Goal: Task Accomplishment & Management: Complete application form

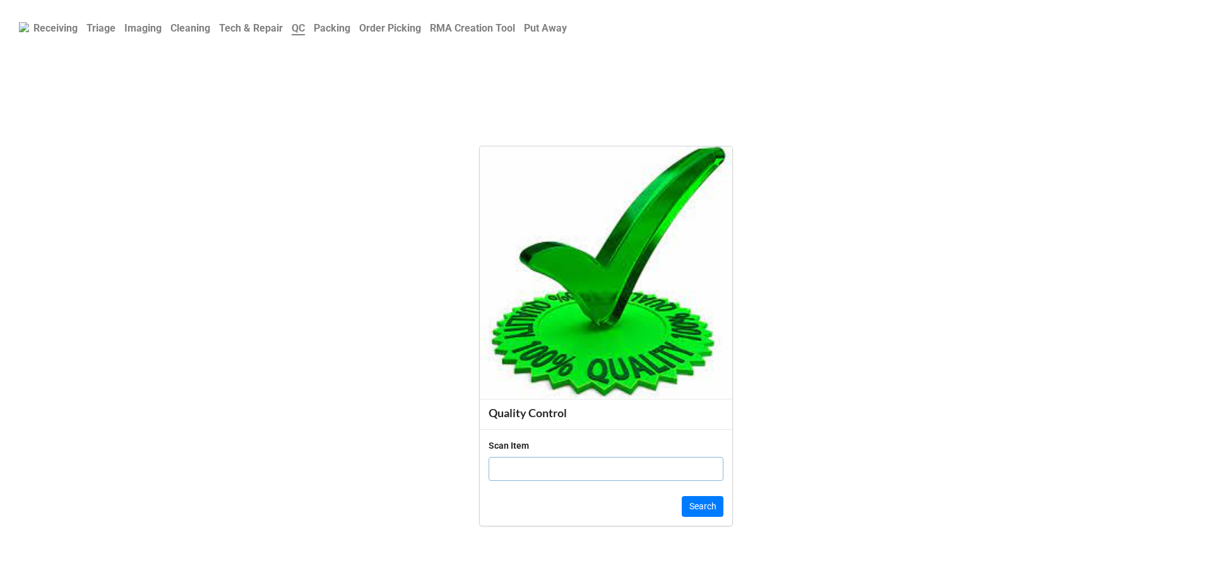
click at [531, 462] on input "text" at bounding box center [606, 469] width 235 height 24
paste input "G5JQ8R3"
type input "G5JQ8R3"
click button "Search" at bounding box center [703, 506] width 42 height 21
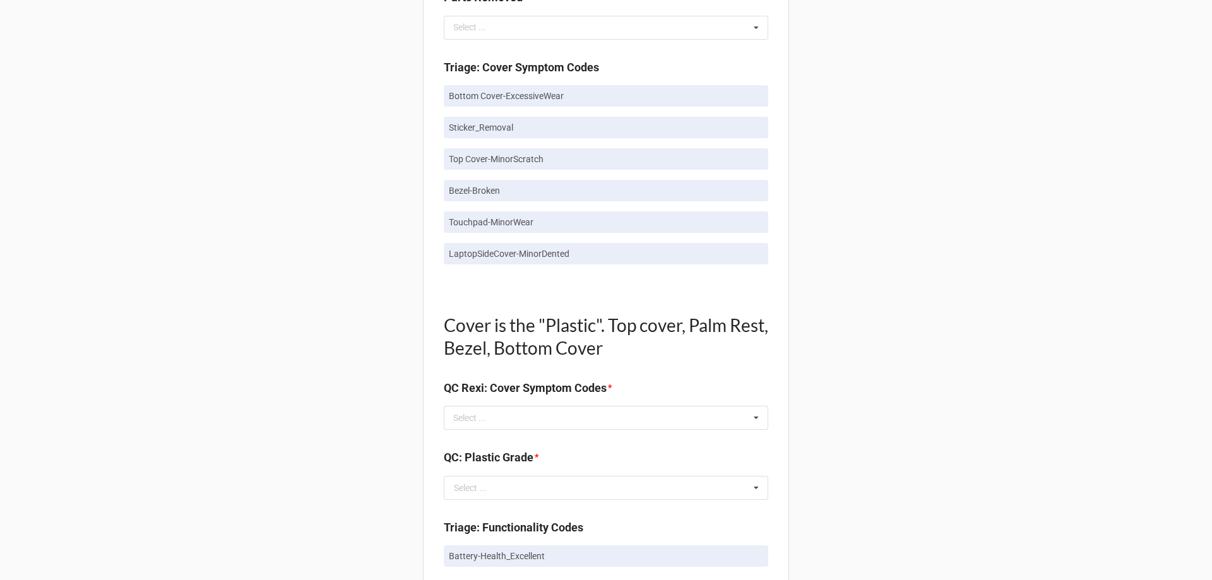
scroll to position [821, 0]
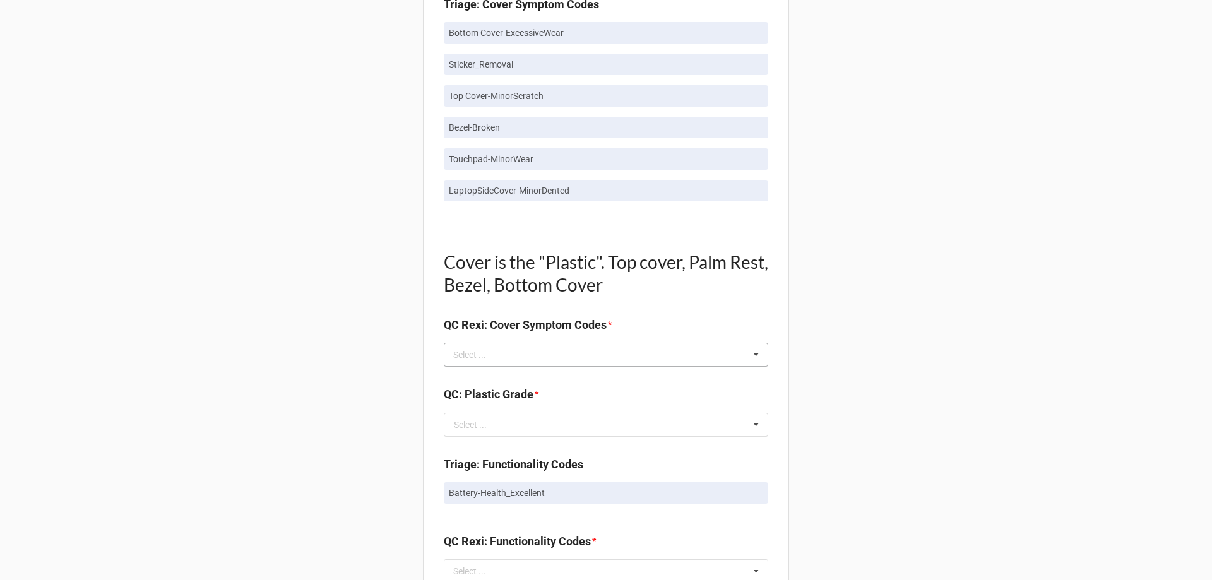
click at [518, 358] on div "Select ... No results found." at bounding box center [606, 355] width 325 height 24
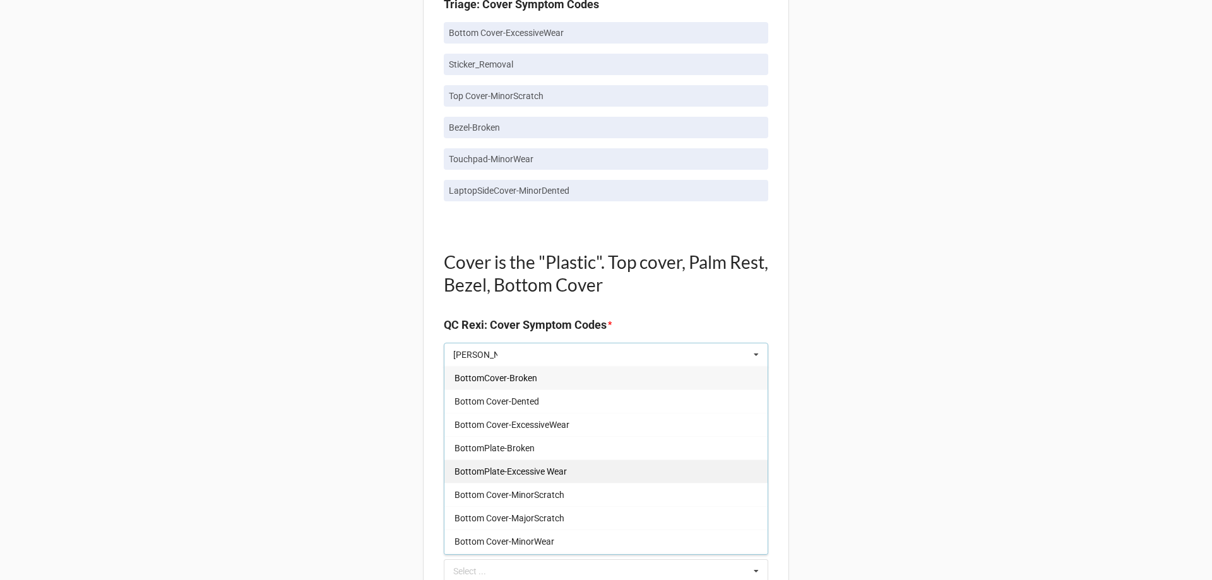
type input "bott"
click at [517, 476] on span "BottomPlate-Excessive Wear" at bounding box center [511, 472] width 112 height 10
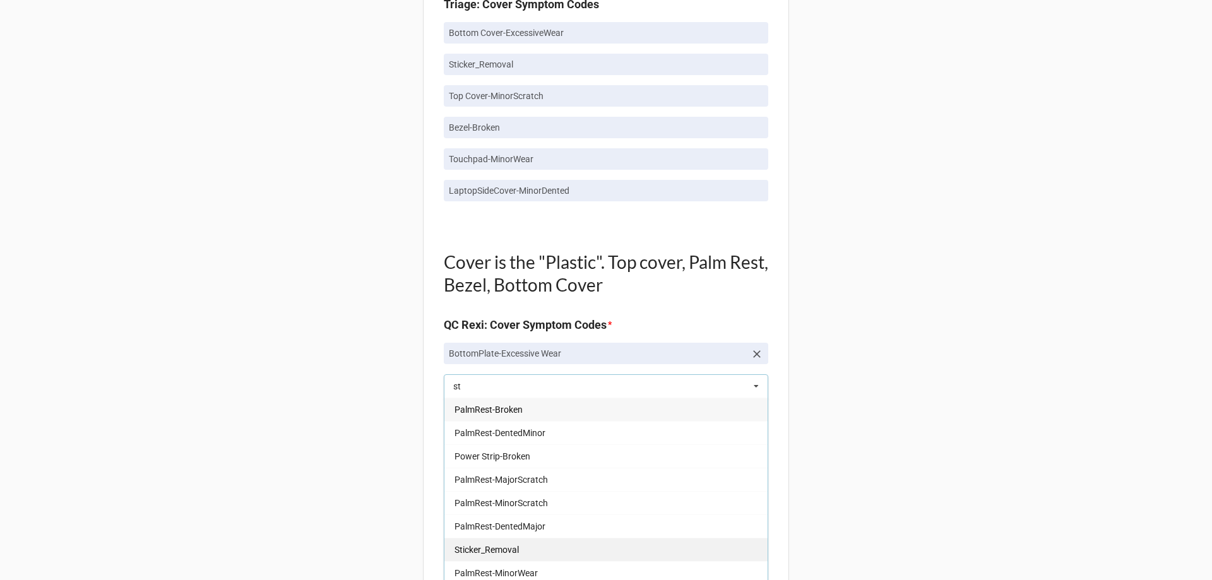
type input "st"
click at [525, 544] on div "Sticker_Removal" at bounding box center [606, 549] width 323 height 23
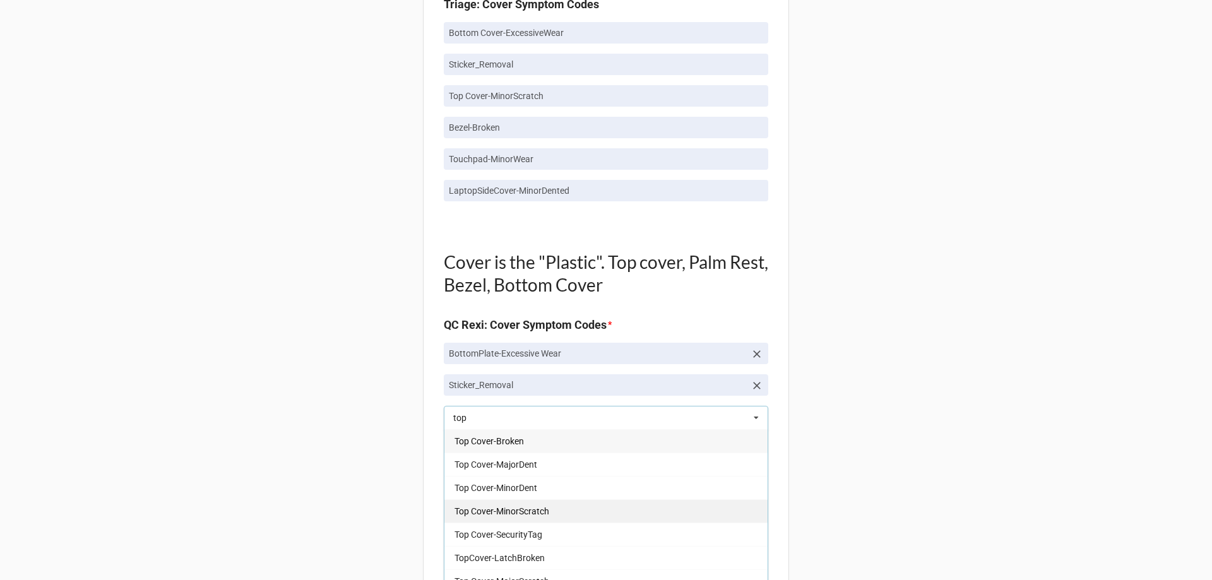
type input "top"
click at [522, 519] on div "Top Cover-MinorScratch" at bounding box center [606, 511] width 323 height 23
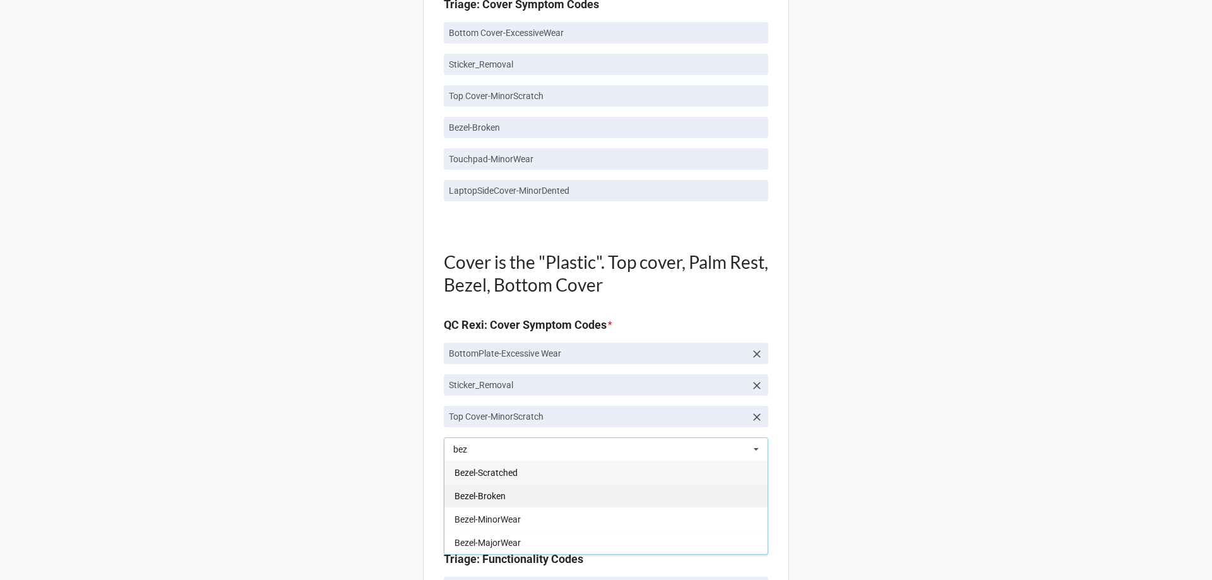
type input "bez"
click at [518, 506] on div "Bezel-Broken" at bounding box center [606, 495] width 323 height 23
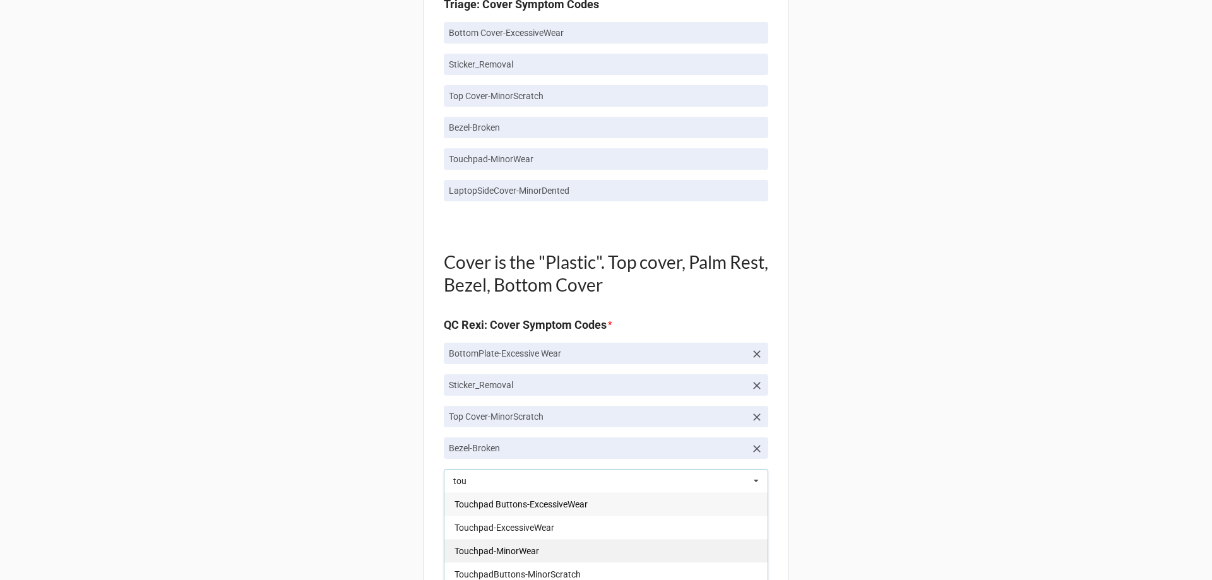
type input "tou"
click at [505, 555] on span "Touchpad-MinorWear" at bounding box center [497, 551] width 85 height 10
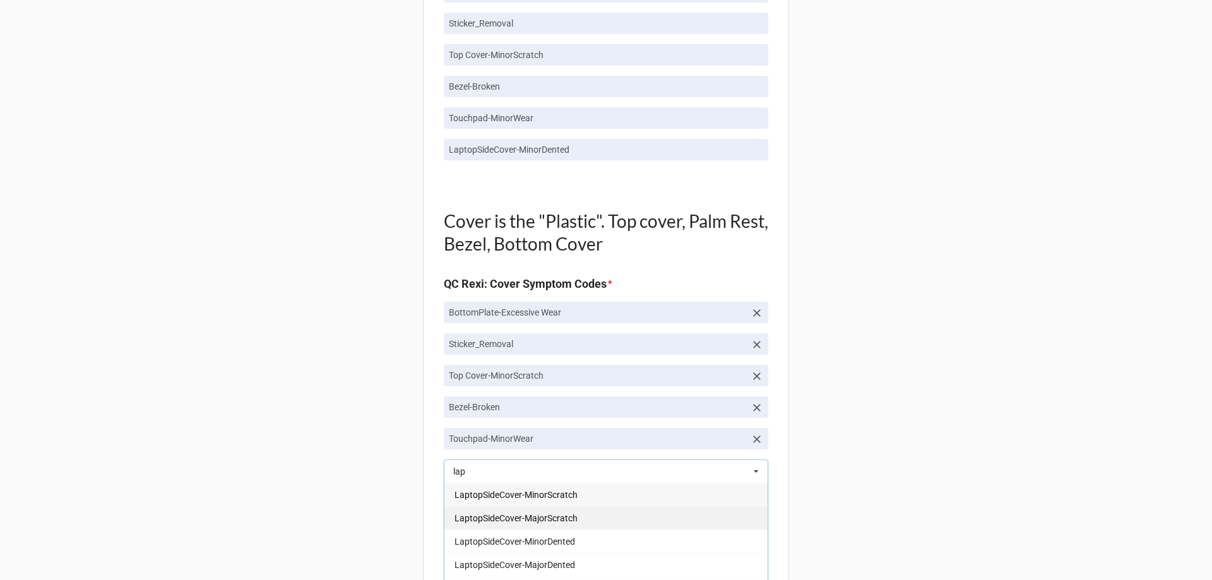
scroll to position [884, 0]
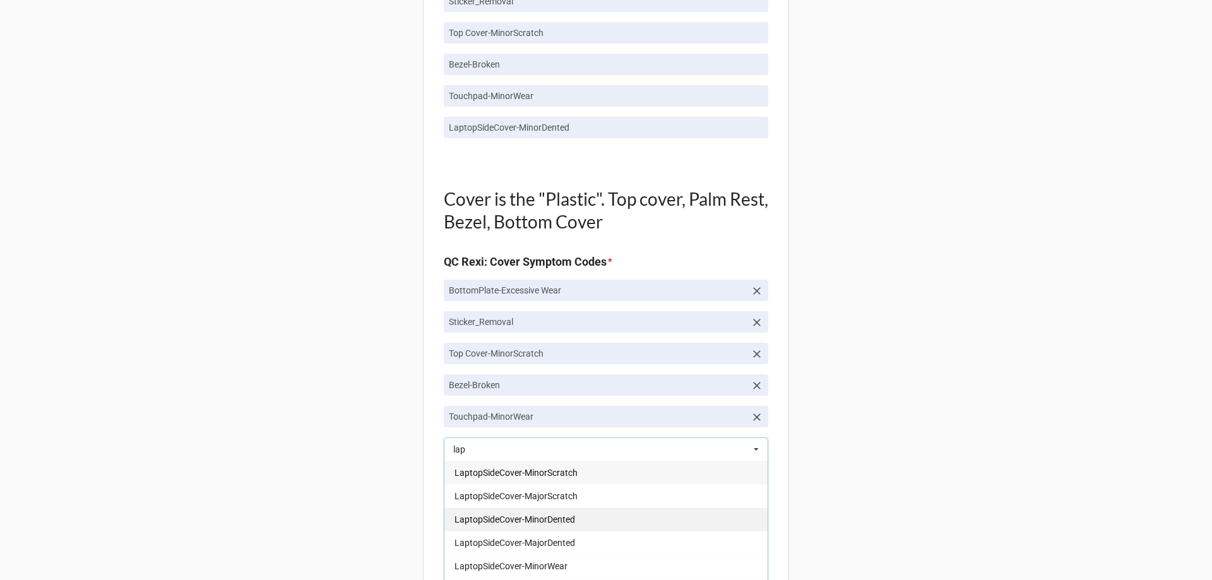
type input "lap"
click at [532, 522] on span "LaptopSideCover-MinorDented" at bounding box center [515, 520] width 121 height 10
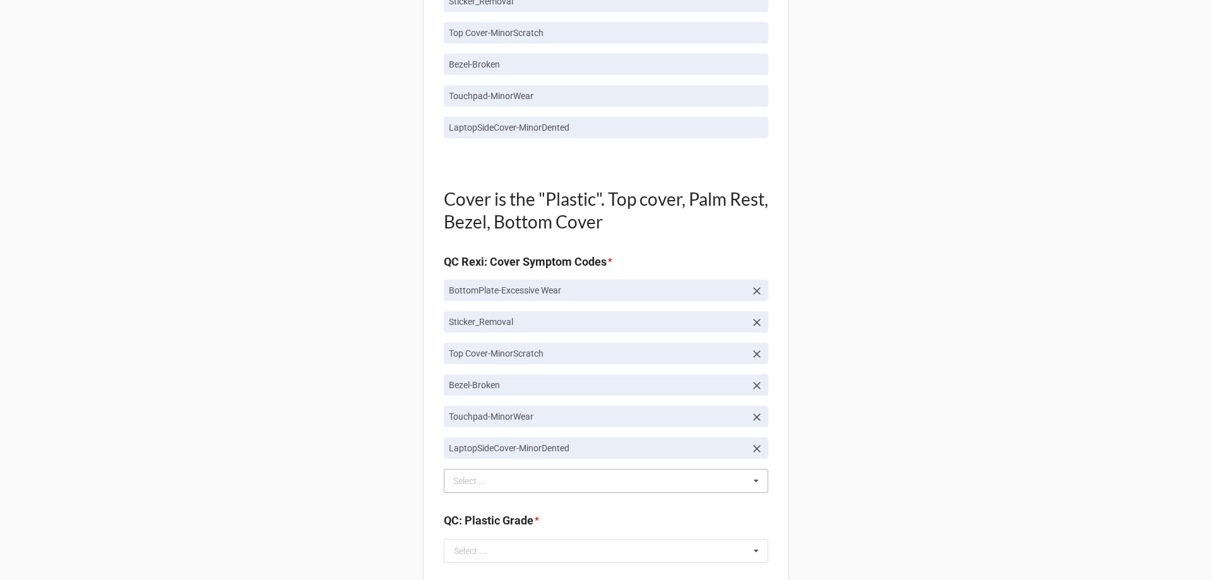
click at [357, 489] on div "Back Receiving Triage Imaging Cleaning Tech & Repair QC Packing Order Picking R…" at bounding box center [606, 362] width 1212 height 2493
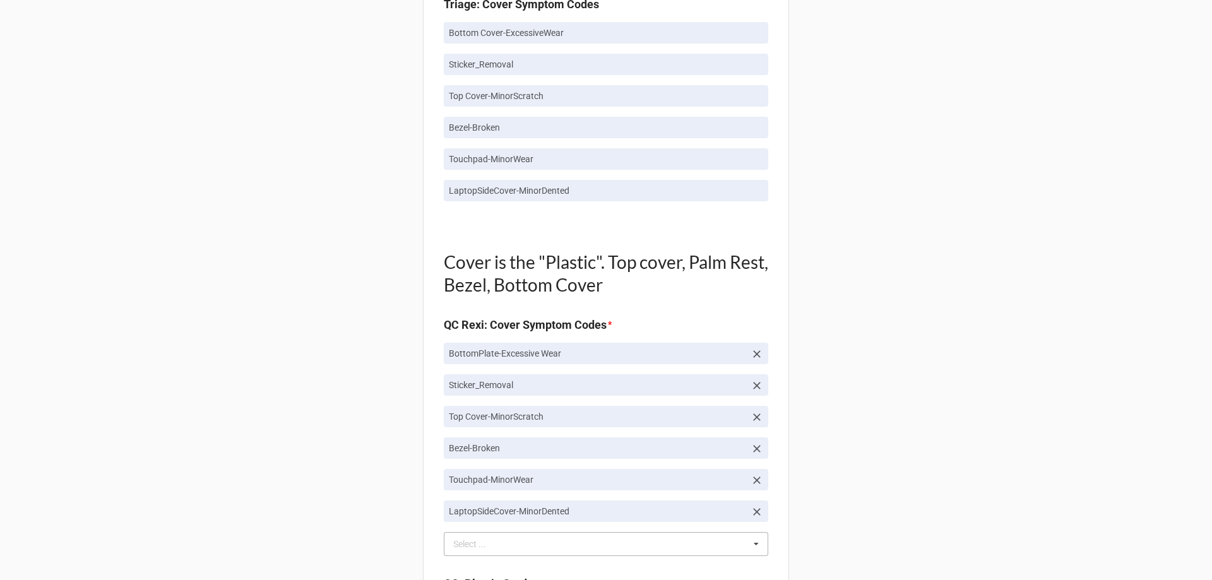
scroll to position [1200, 0]
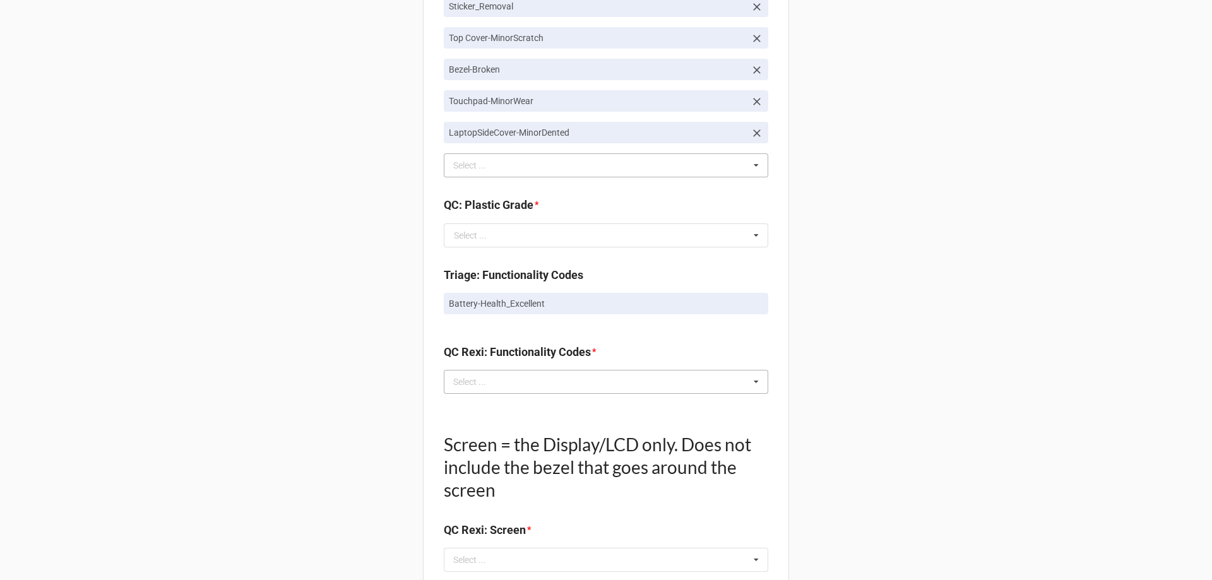
click at [469, 373] on div "Select ... No results found." at bounding box center [606, 382] width 325 height 24
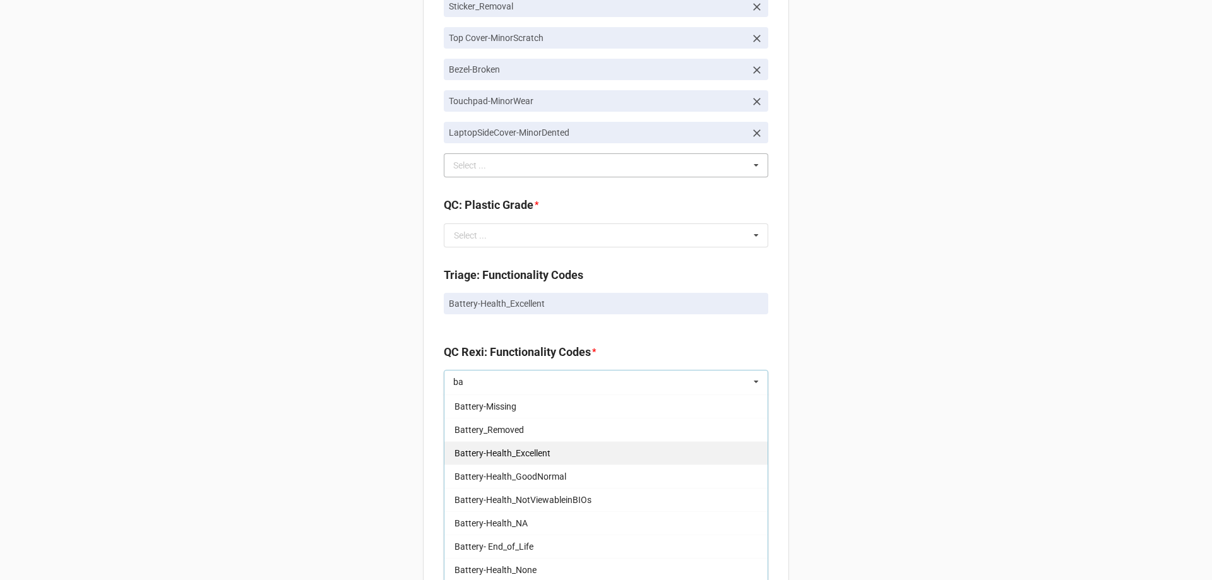
type input "ba"
click at [501, 461] on div "Battery-Health_Excellent" at bounding box center [606, 452] width 323 height 23
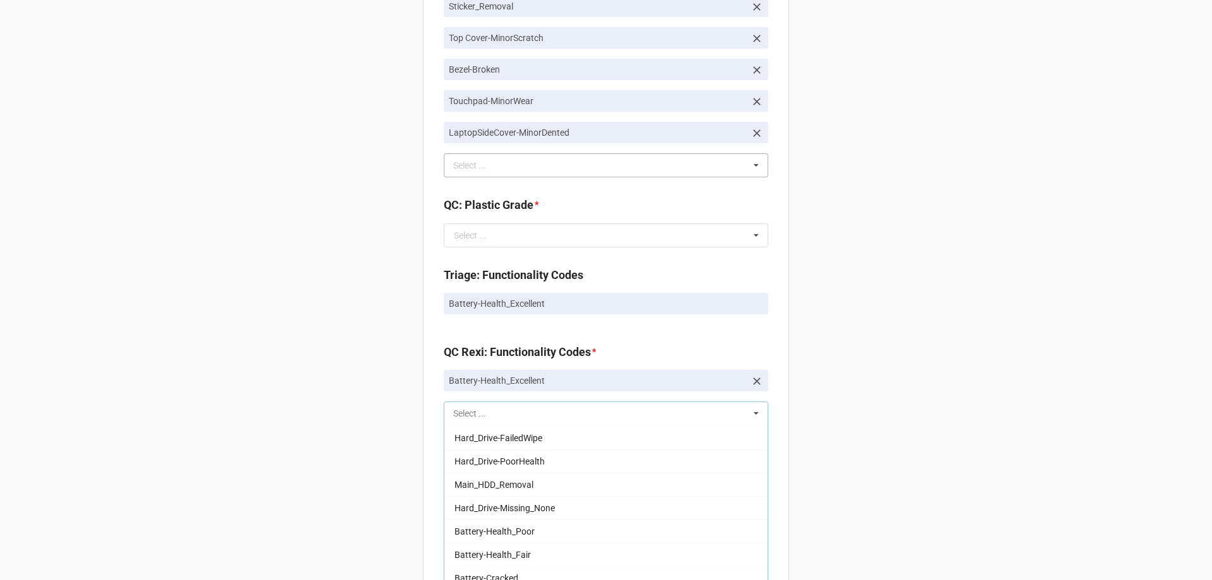
scroll to position [396, 0]
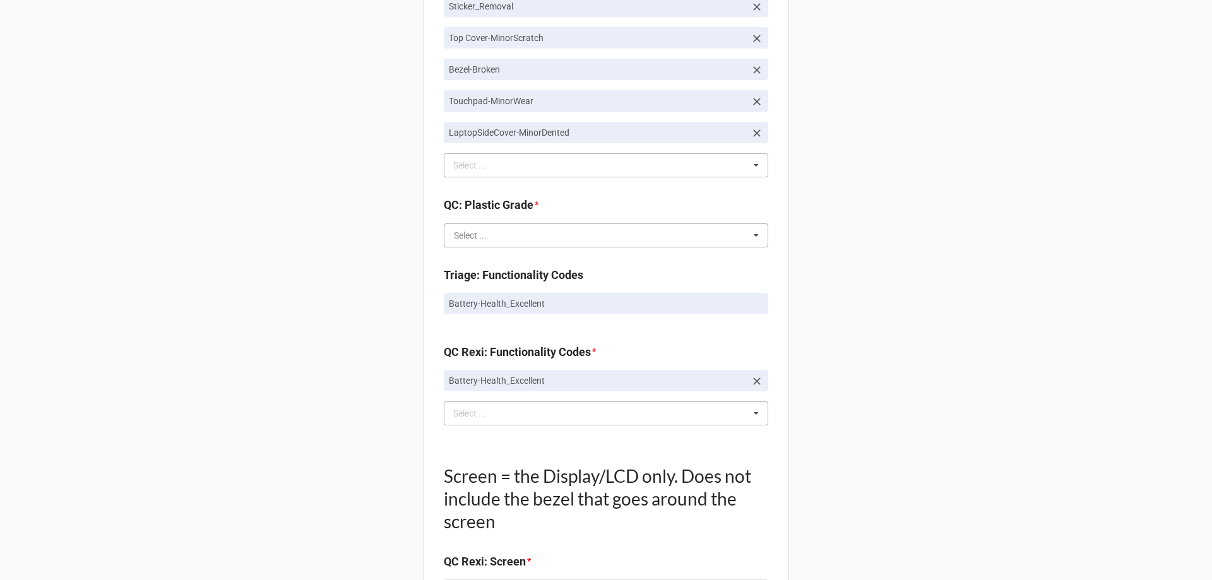
click at [561, 241] on input "text" at bounding box center [606, 235] width 323 height 23
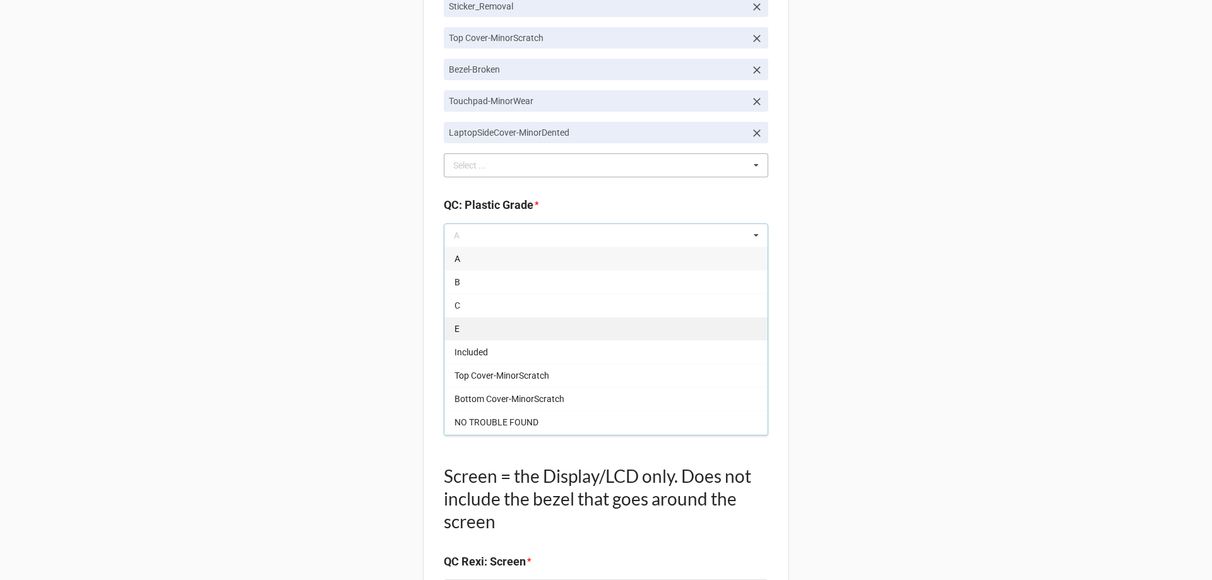
click at [500, 333] on div "E" at bounding box center [606, 328] width 323 height 23
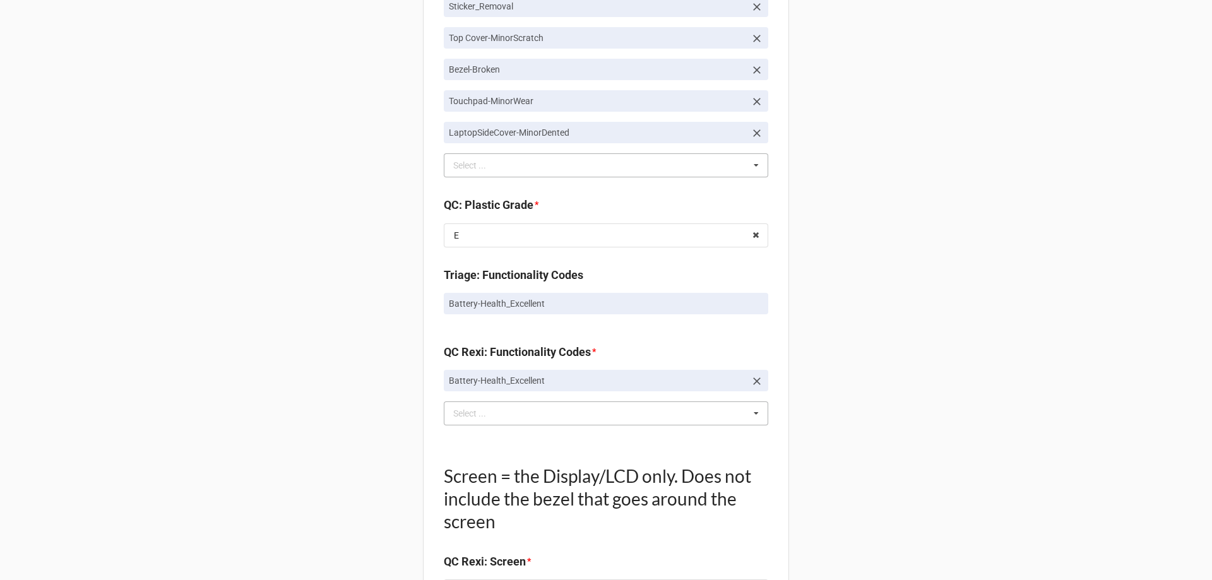
click at [107, 332] on div "Back Receiving Triage Imaging Cleaning Tech & Repair QC Packing Order Picking R…" at bounding box center [606, 62] width 1212 height 2524
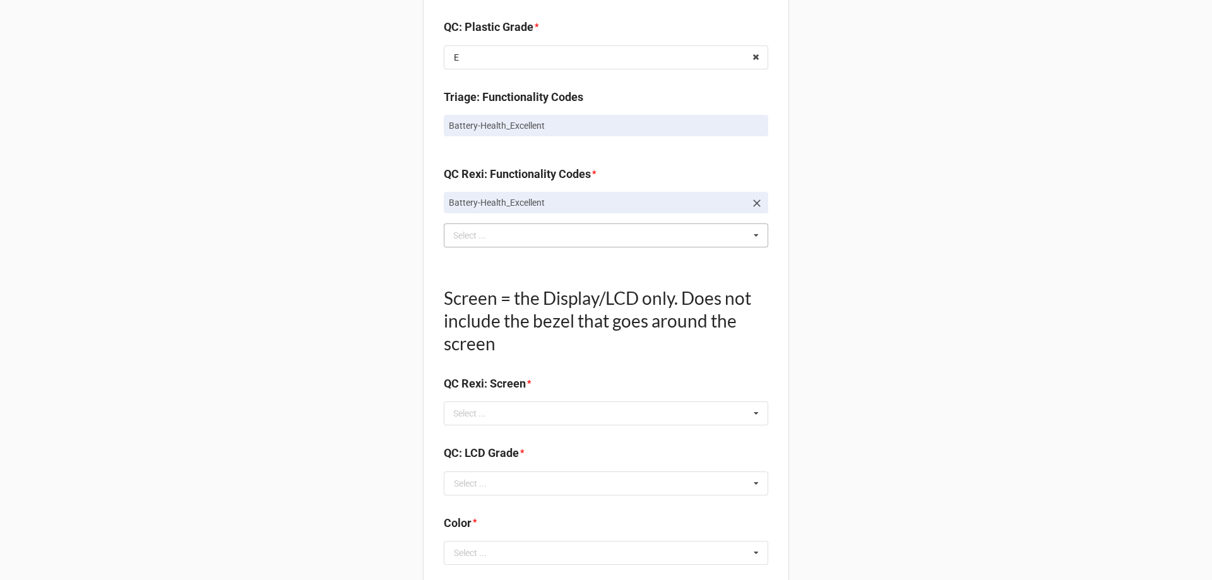
scroll to position [1389, 0]
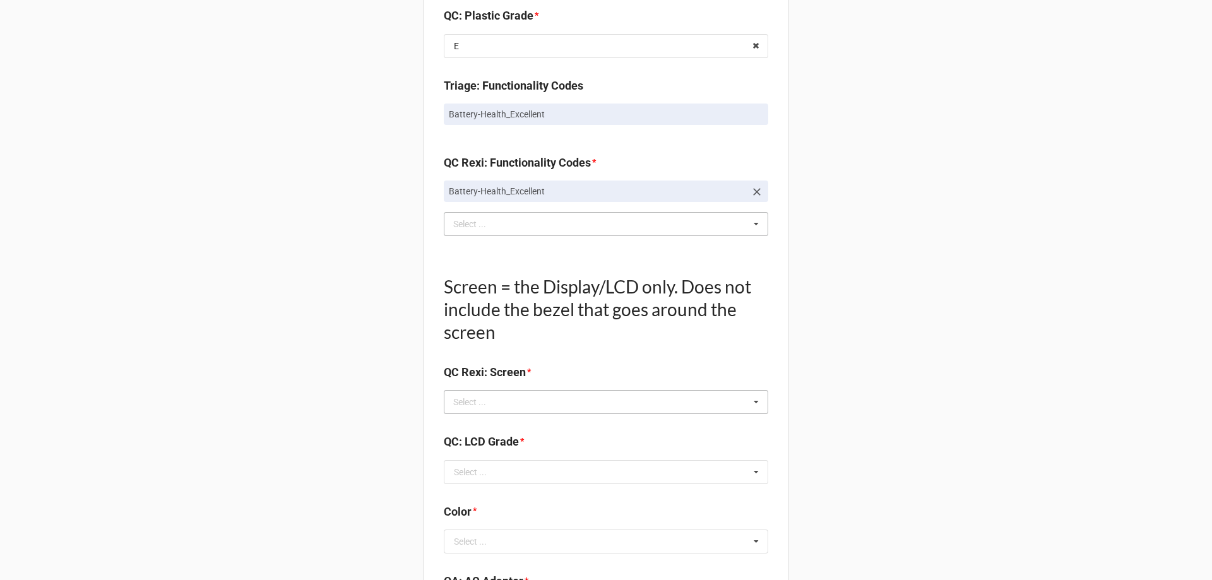
click at [485, 410] on div "Select ... No results found." at bounding box center [606, 402] width 325 height 24
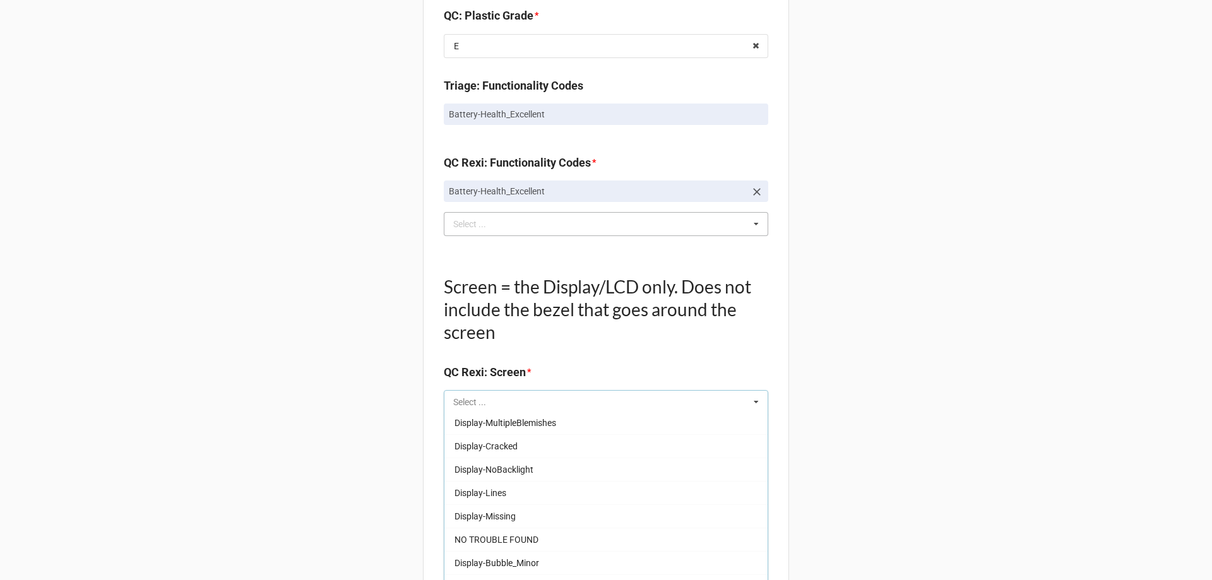
scroll to position [209, 0]
click at [476, 509] on div "NO TROUBLE FOUND" at bounding box center [606, 519] width 323 height 23
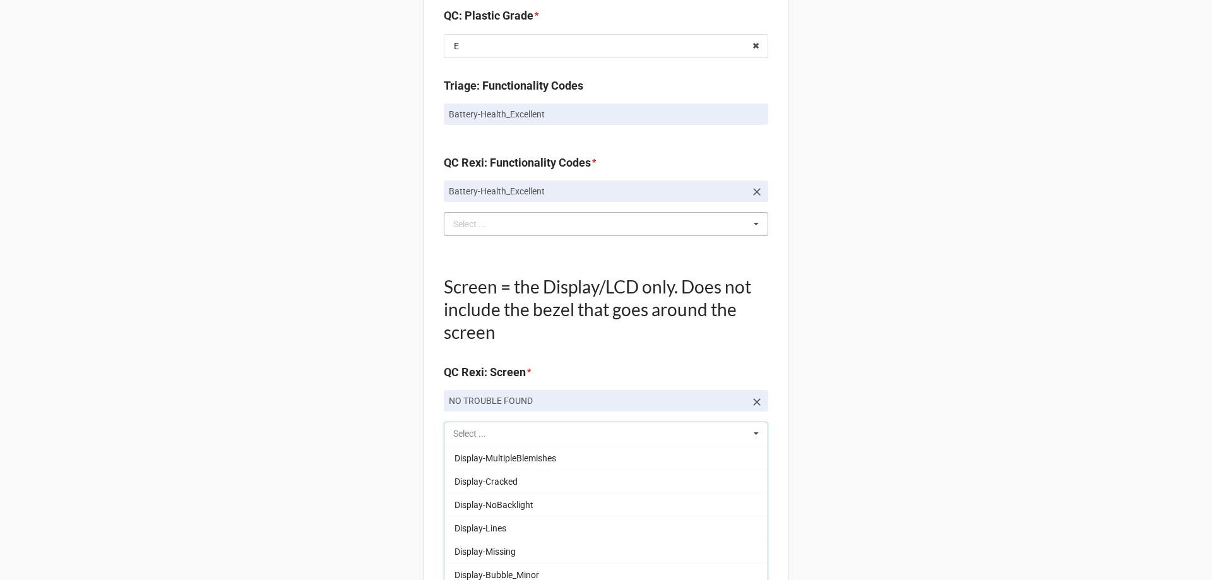
scroll to position [186, 0]
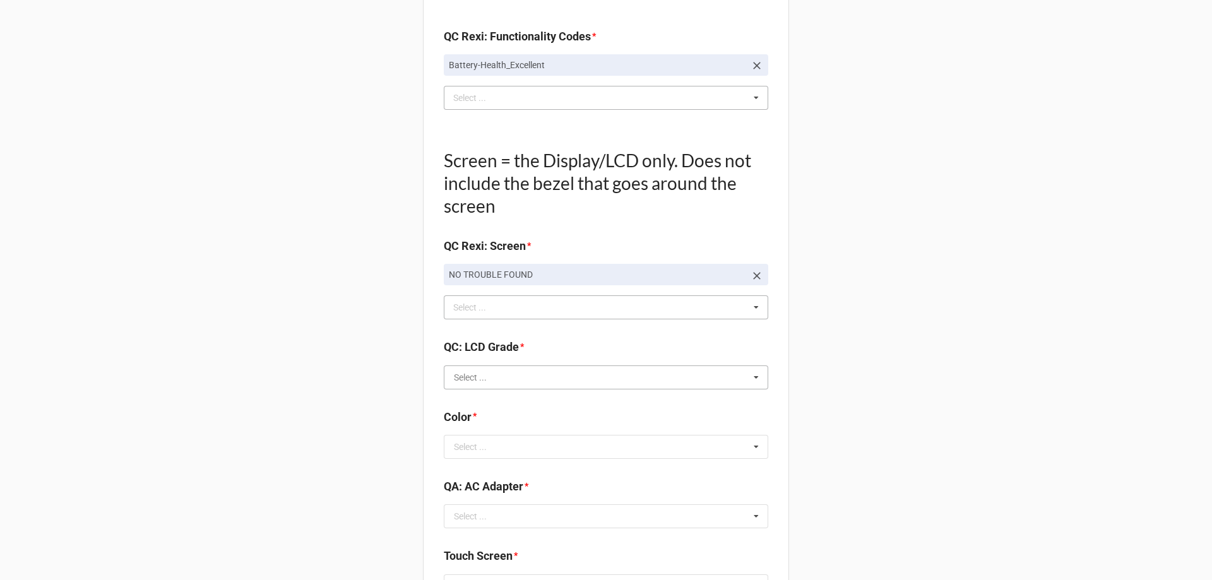
click at [499, 368] on input "text" at bounding box center [606, 377] width 323 height 23
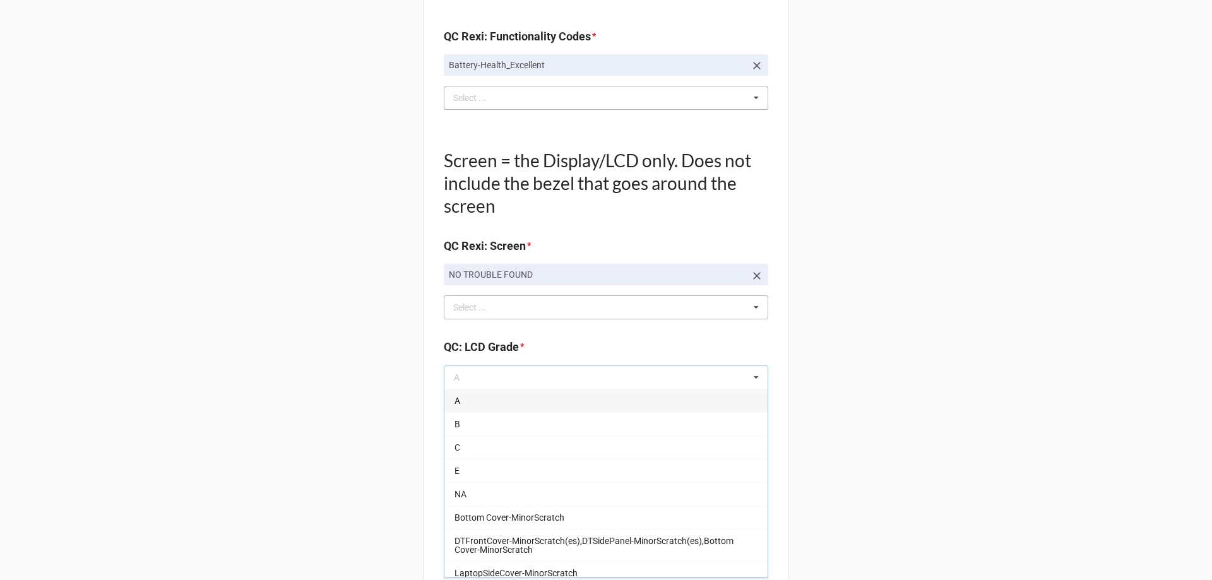
click at [485, 400] on div "A" at bounding box center [606, 400] width 323 height 23
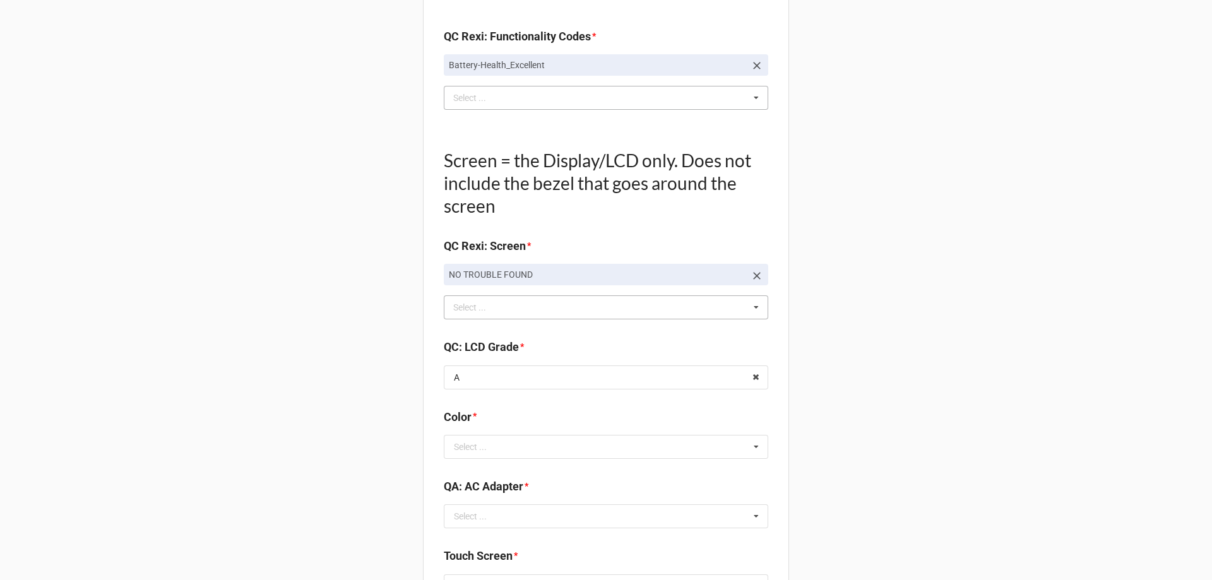
scroll to position [1579, 0]
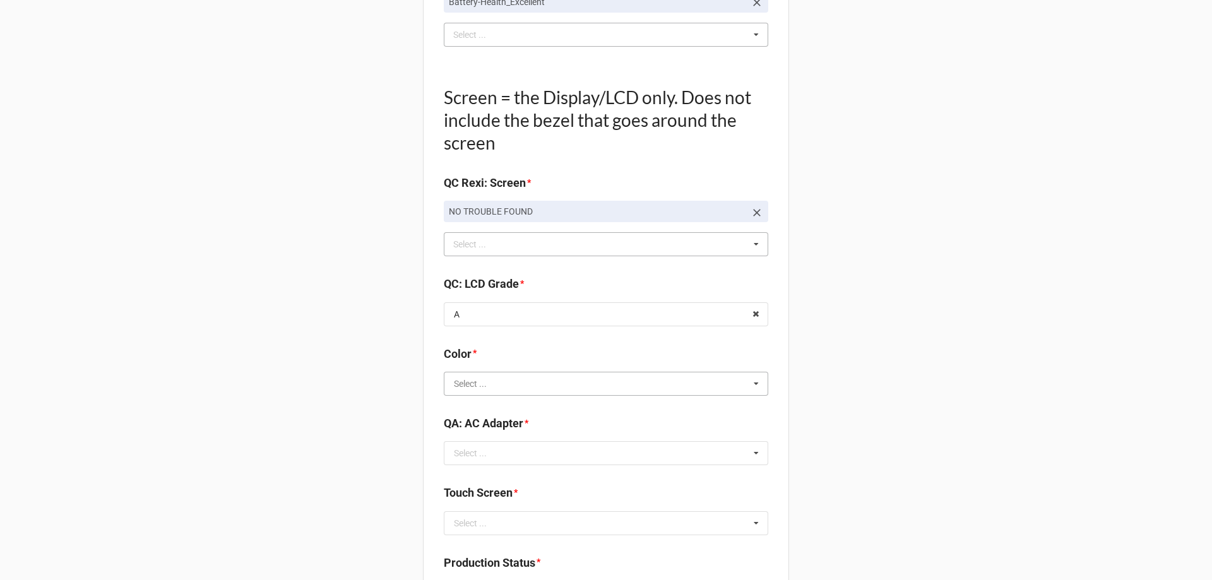
click at [512, 376] on input "text" at bounding box center [606, 384] width 323 height 23
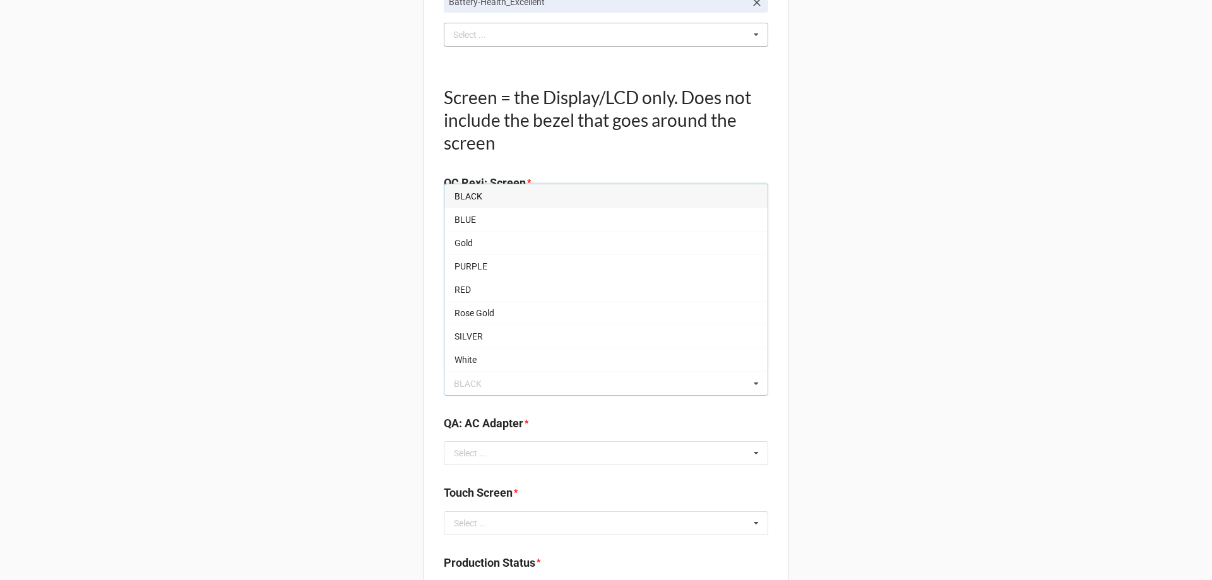
click at [477, 200] on div "BLACK" at bounding box center [606, 195] width 323 height 23
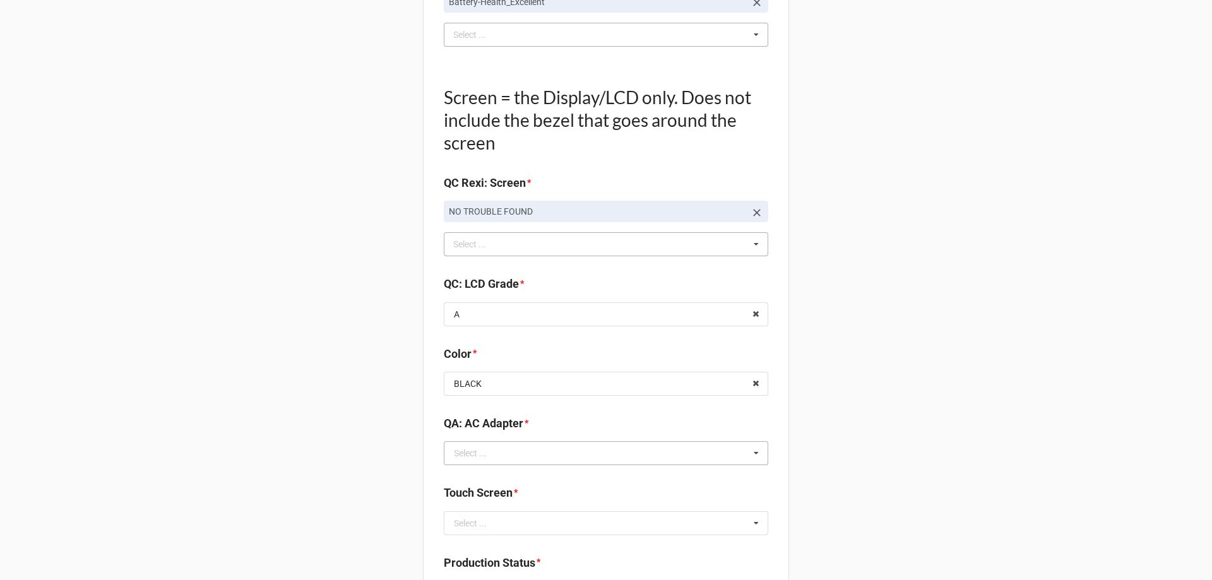
click at [509, 441] on div "Select ... Included Added AC None NO TROUBLE FOUND Display-KBWear_Major Display…" at bounding box center [606, 453] width 325 height 24
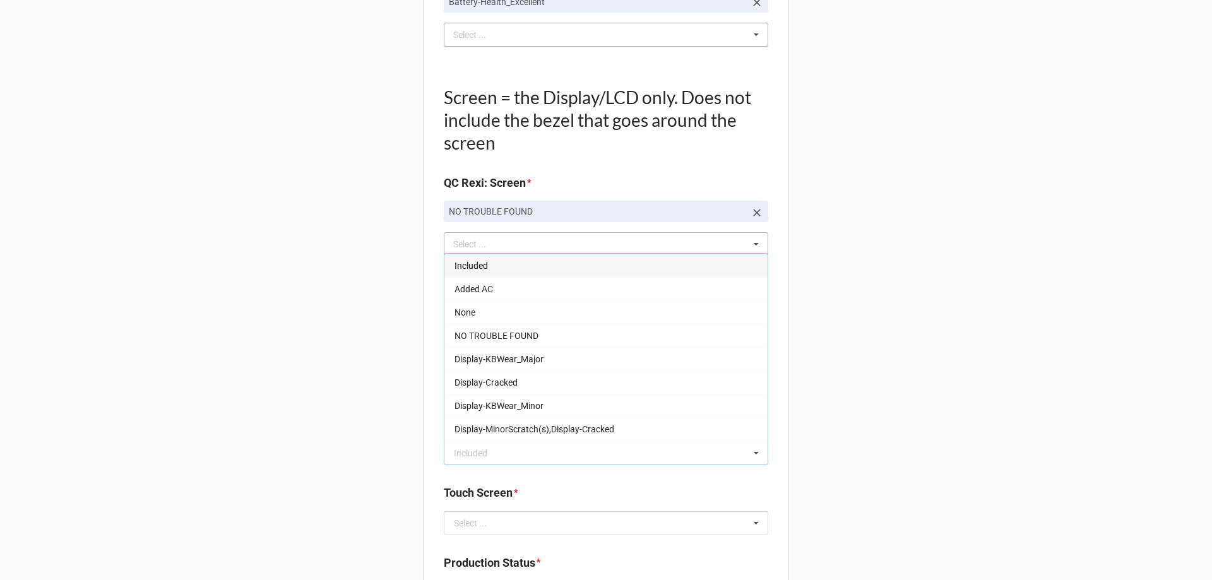
click at [490, 263] on div "Included" at bounding box center [606, 265] width 323 height 23
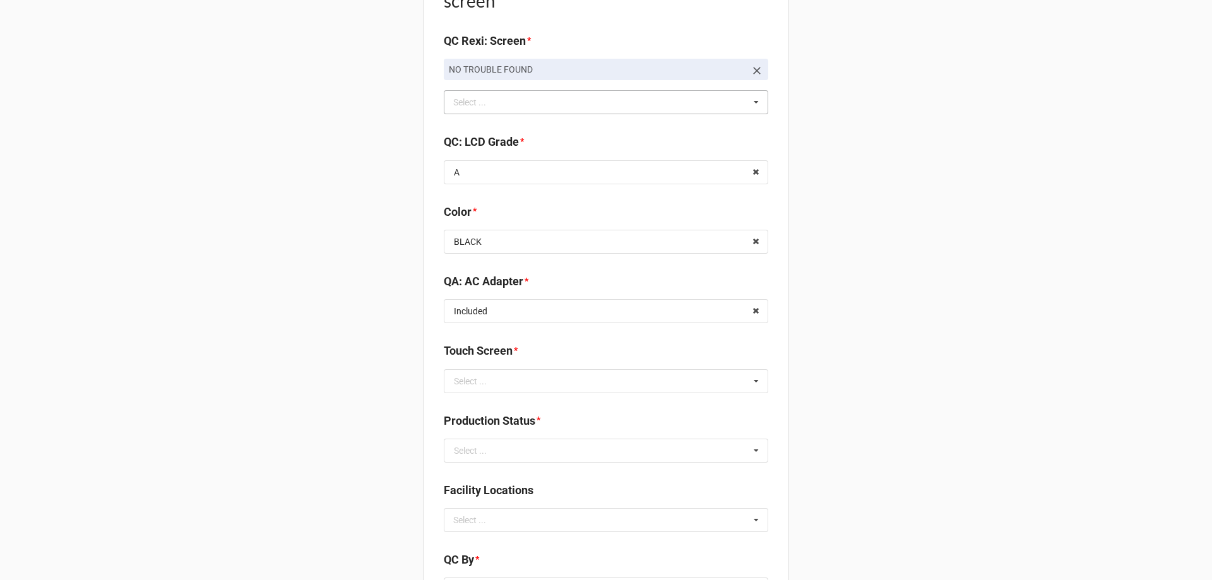
scroll to position [1768, 0]
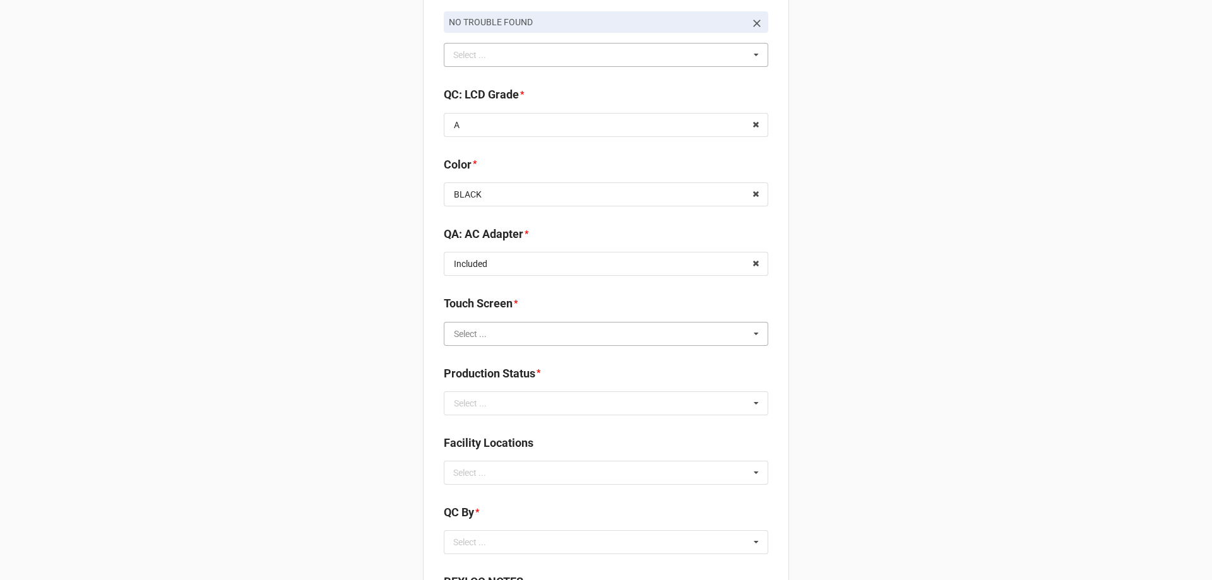
click at [511, 333] on input "text" at bounding box center [606, 334] width 323 height 23
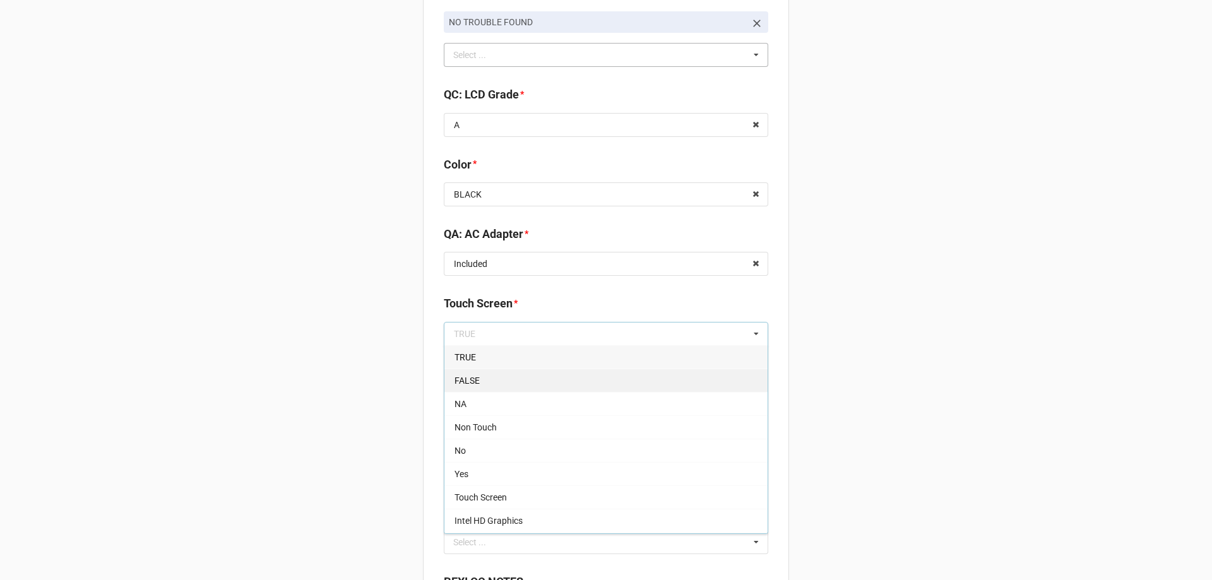
click at [500, 376] on div "FALSE" at bounding box center [606, 380] width 323 height 23
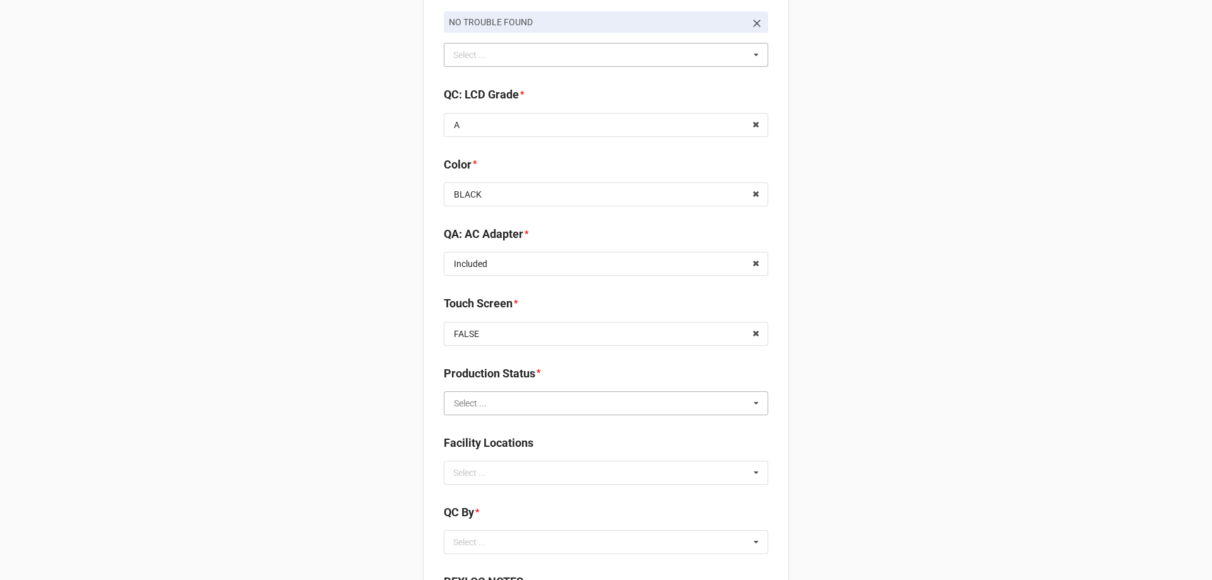
click at [489, 404] on input "text" at bounding box center [606, 403] width 323 height 23
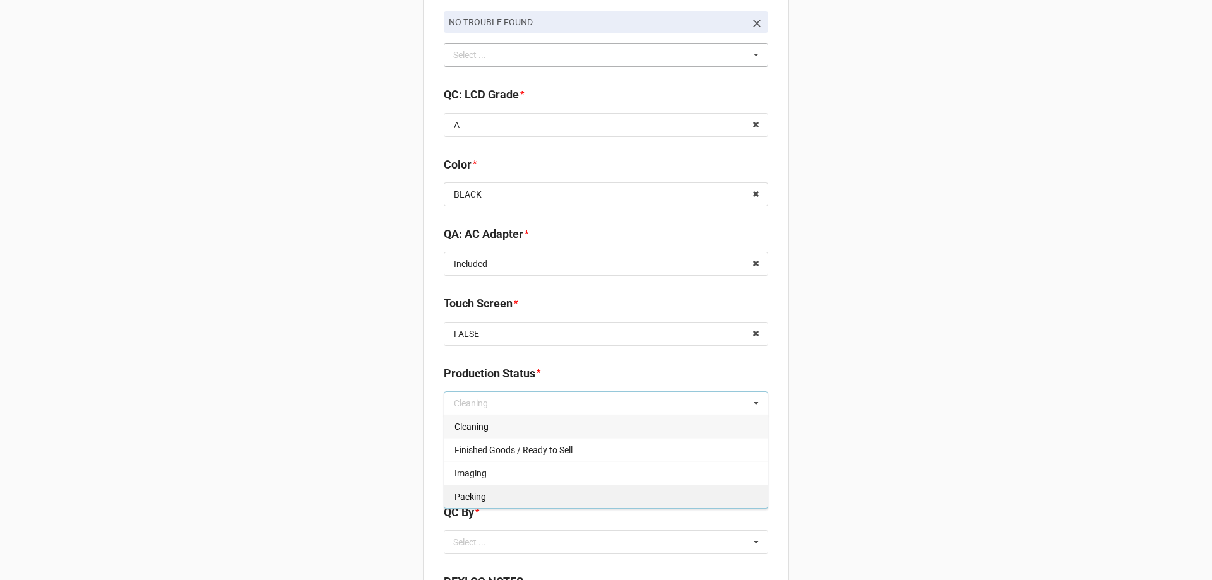
click at [469, 493] on span "Packing" at bounding box center [471, 497] width 32 height 10
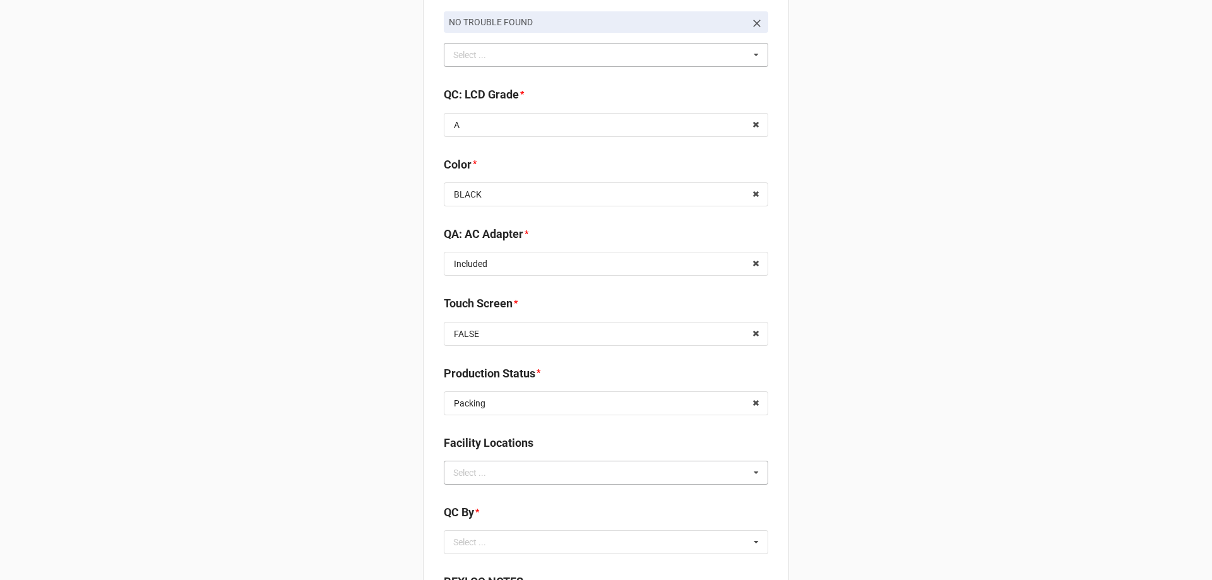
click at [467, 477] on div "Select ..." at bounding box center [477, 472] width 54 height 15
type input "re"
click at [494, 499] on span "RECV.DLL.PROCESSING" at bounding box center [502, 496] width 95 height 10
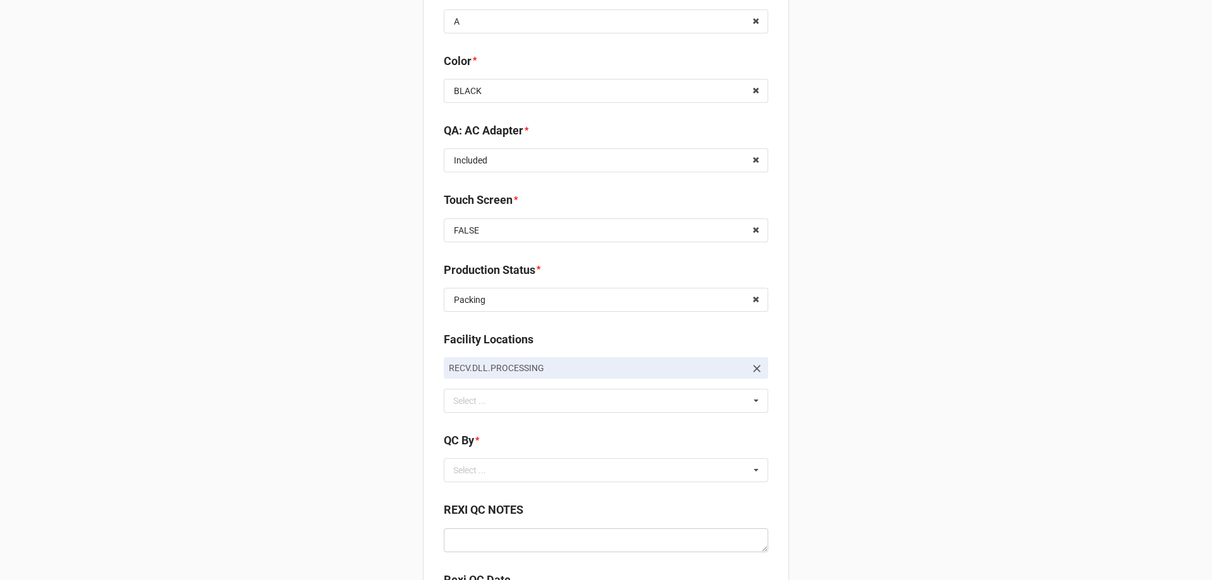
scroll to position [2007, 0]
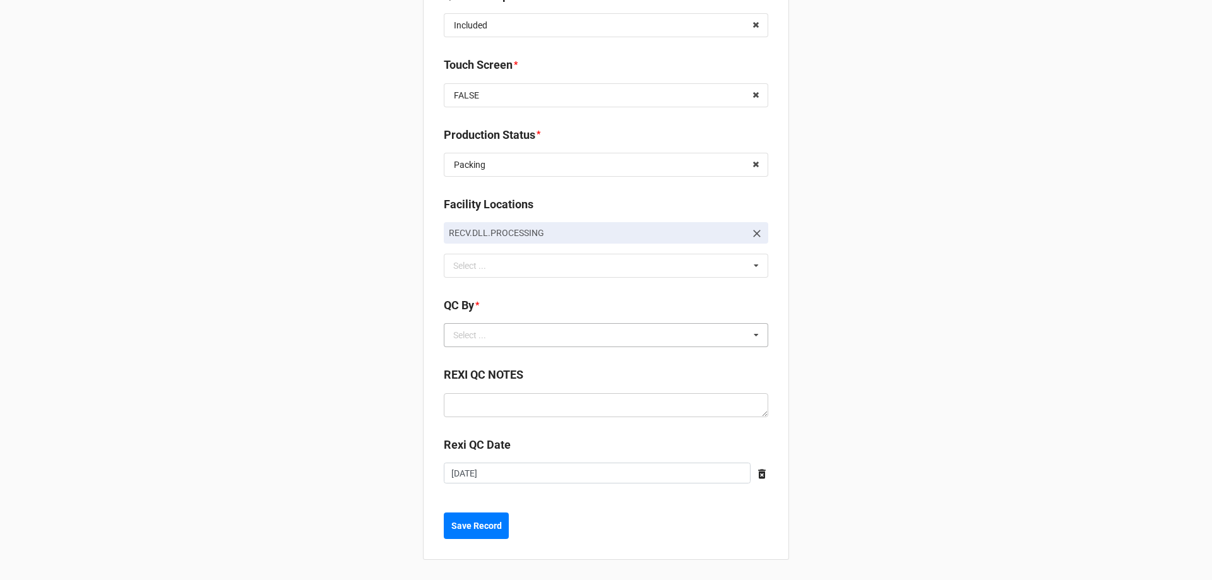
click at [533, 342] on div "Select ... No results found." at bounding box center [606, 335] width 325 height 24
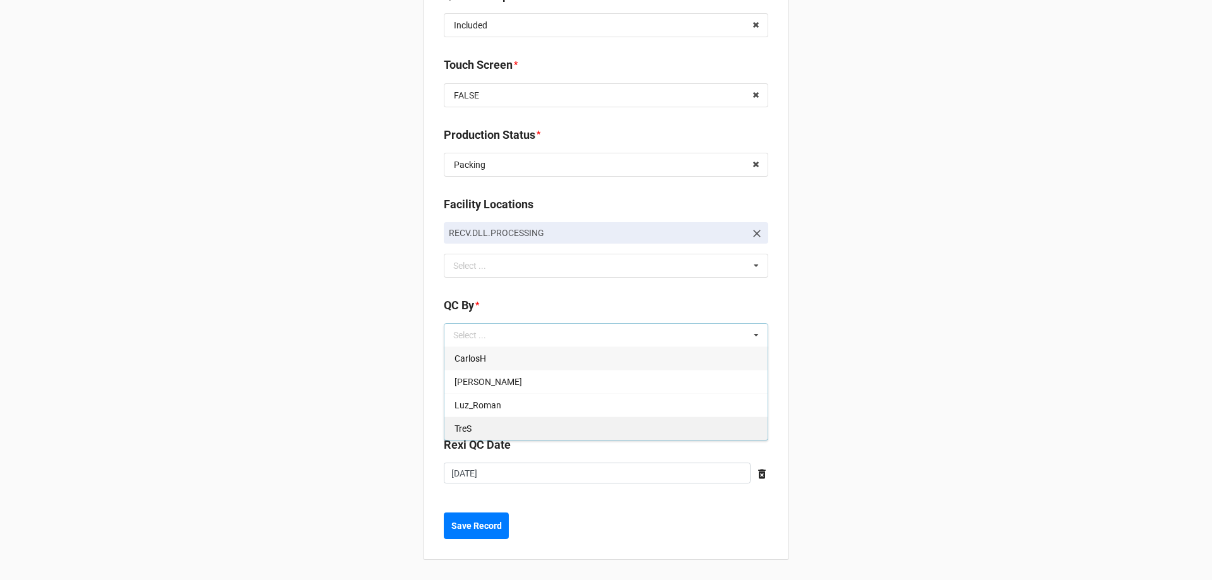
click at [493, 423] on div "TreS" at bounding box center [606, 428] width 323 height 23
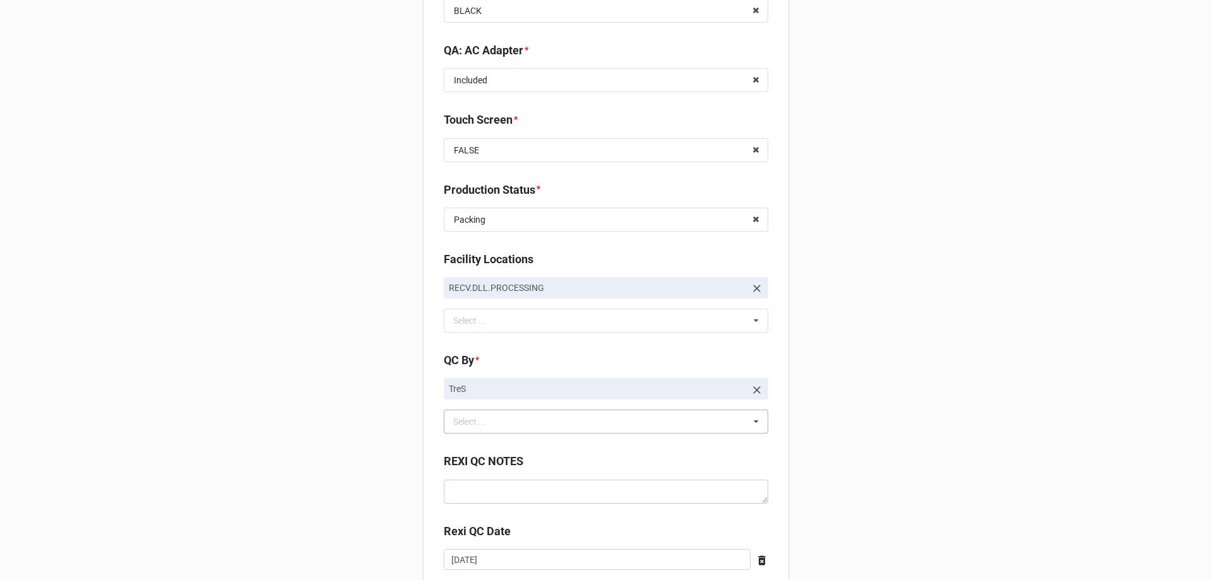
scroll to position [2038, 0]
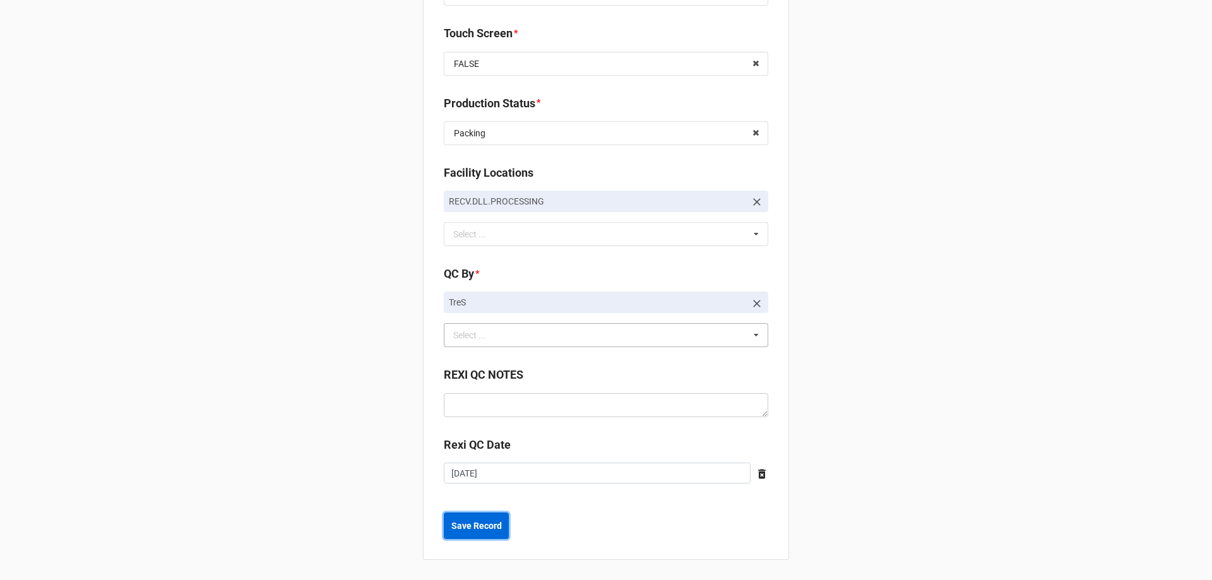
click at [461, 528] on b "Save Record" at bounding box center [477, 526] width 51 height 13
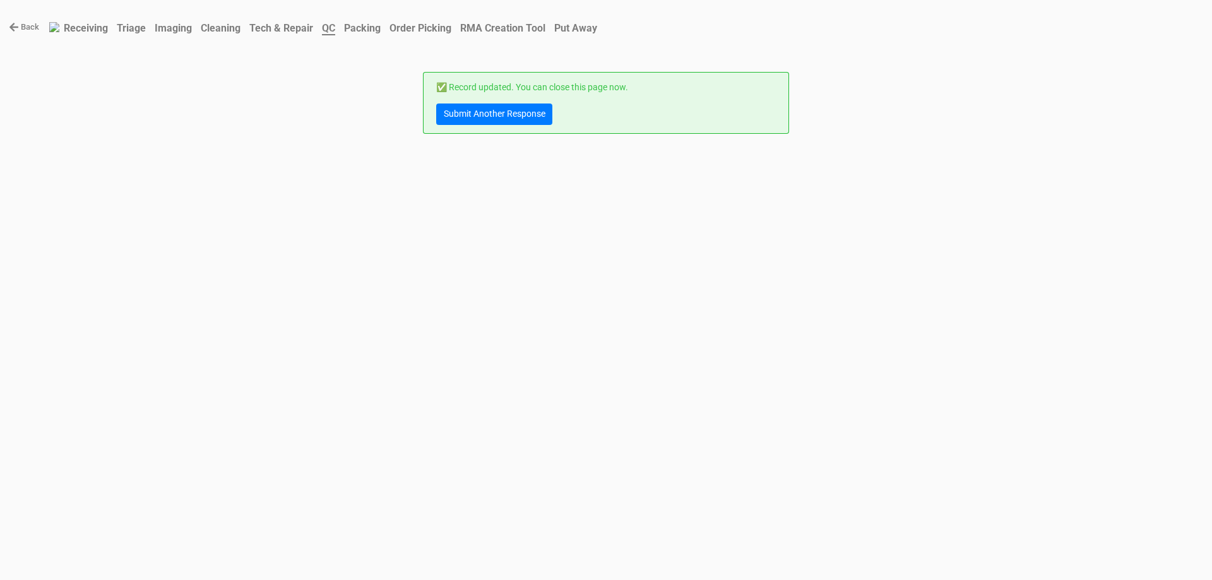
scroll to position [0, 0]
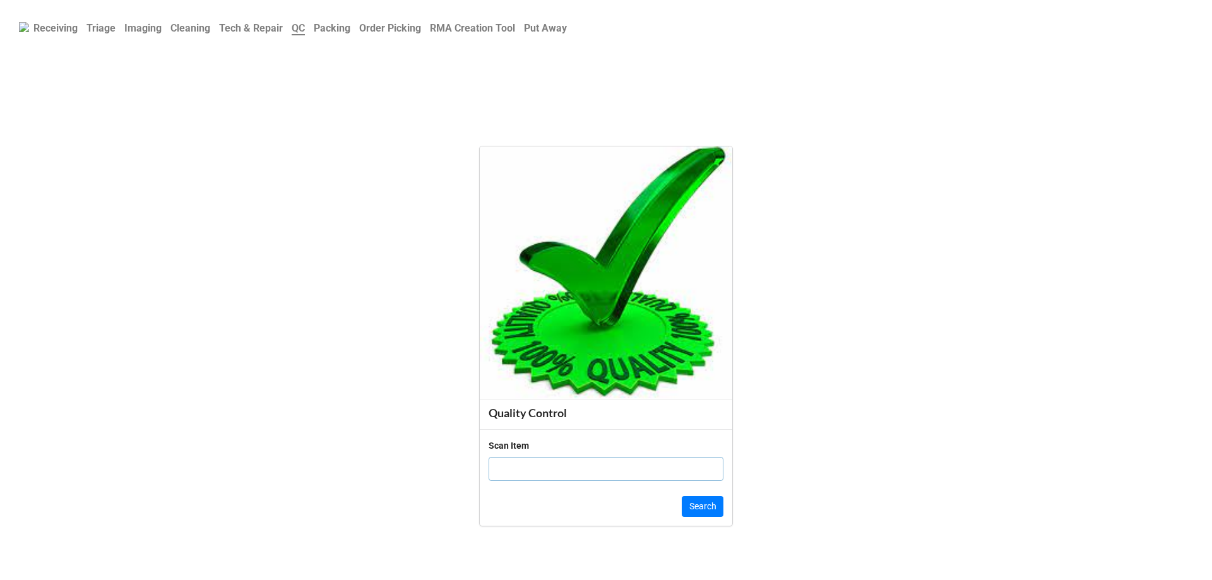
click at [533, 480] on input "text" at bounding box center [606, 469] width 235 height 24
paste input "JQ785K3"
type input "JQ785K3"
click button "Search" at bounding box center [703, 506] width 42 height 21
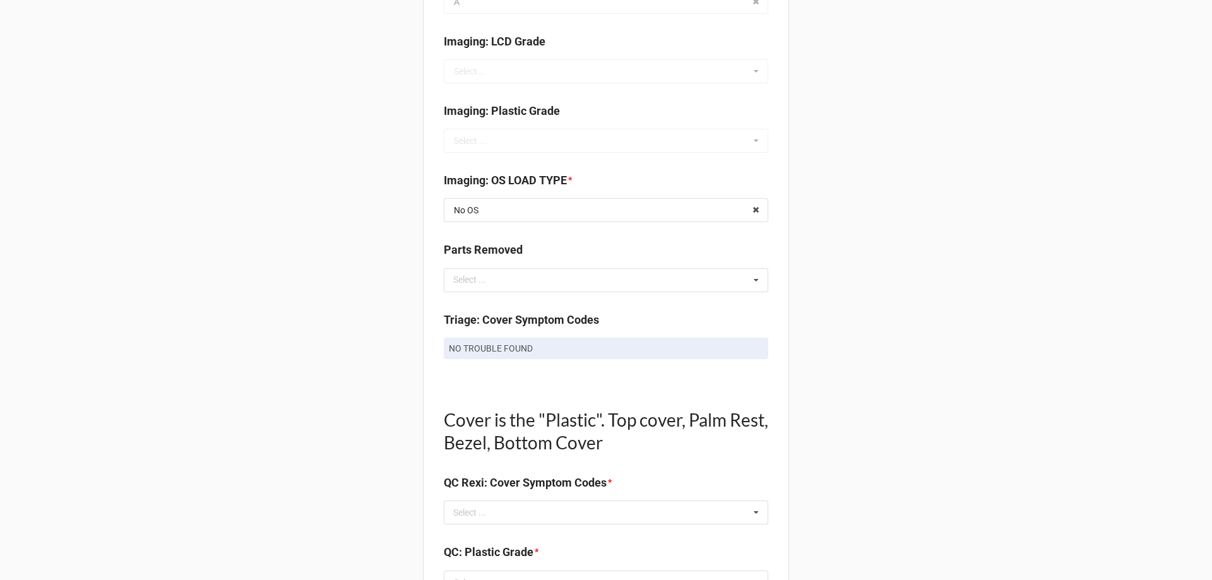
scroll to position [568, 0]
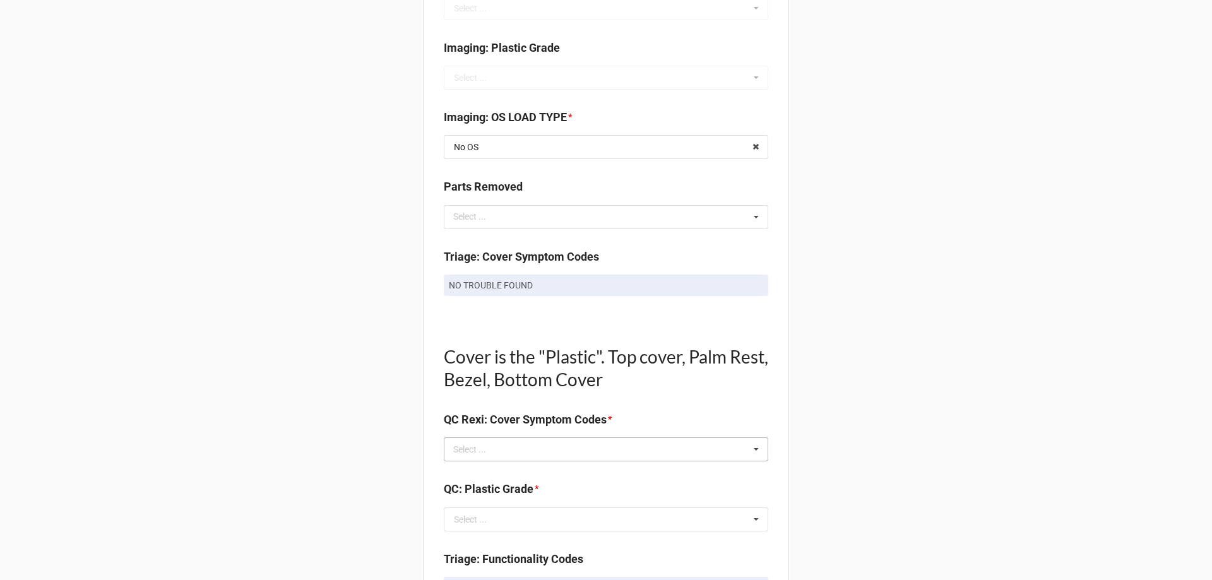
click at [532, 441] on div "Select ... No results found." at bounding box center [606, 450] width 325 height 24
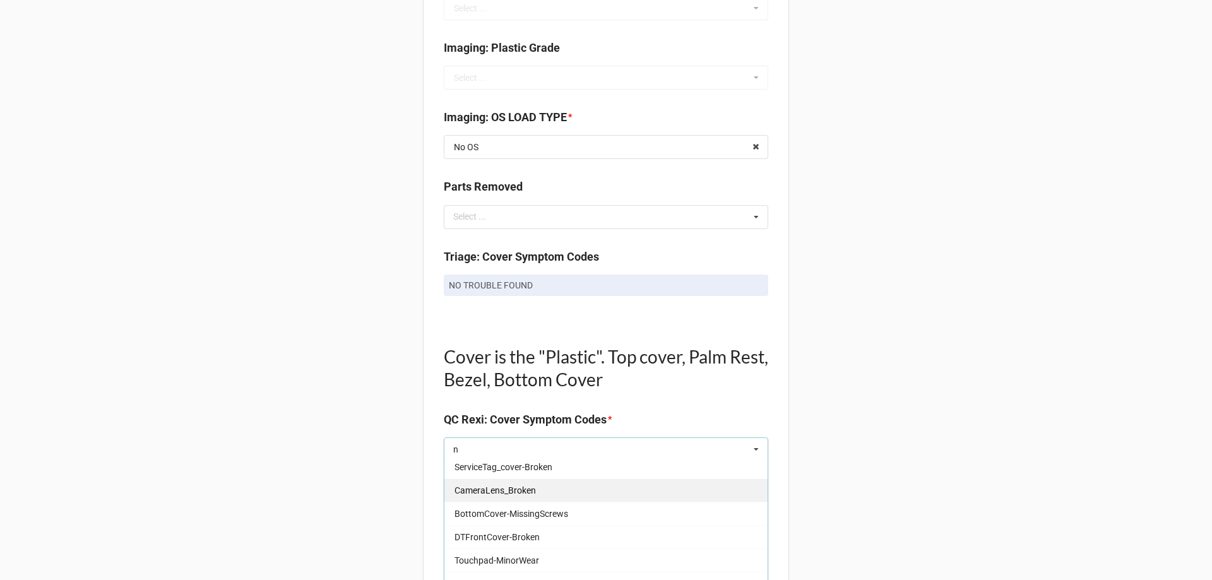
scroll to position [884, 0]
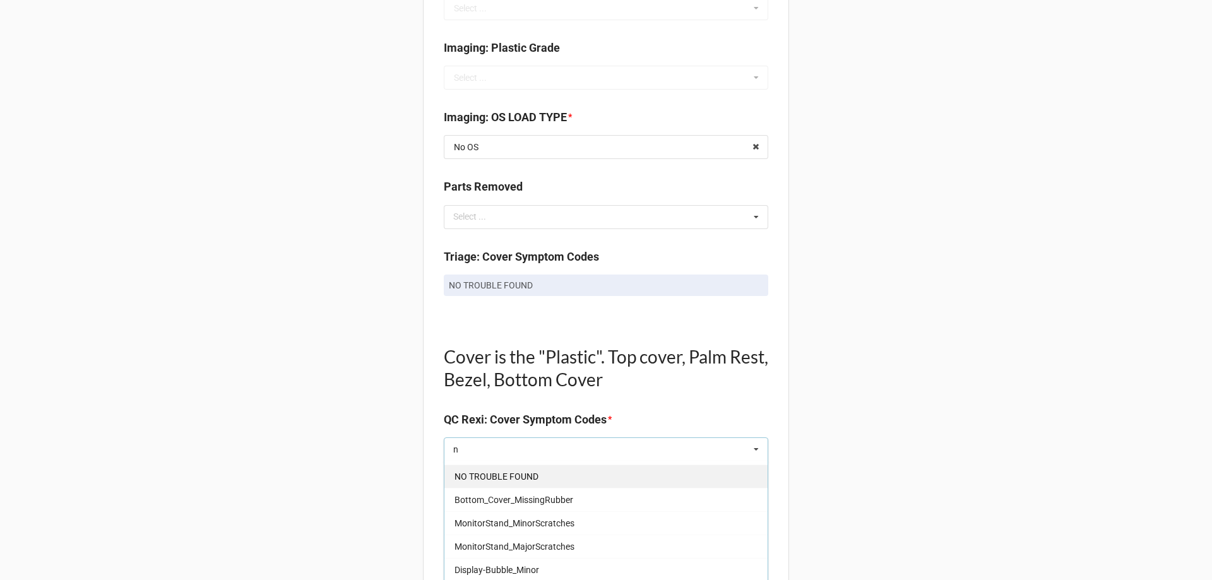
type input "n"
click at [486, 478] on span "NO TROUBLE FOUND" at bounding box center [497, 477] width 84 height 10
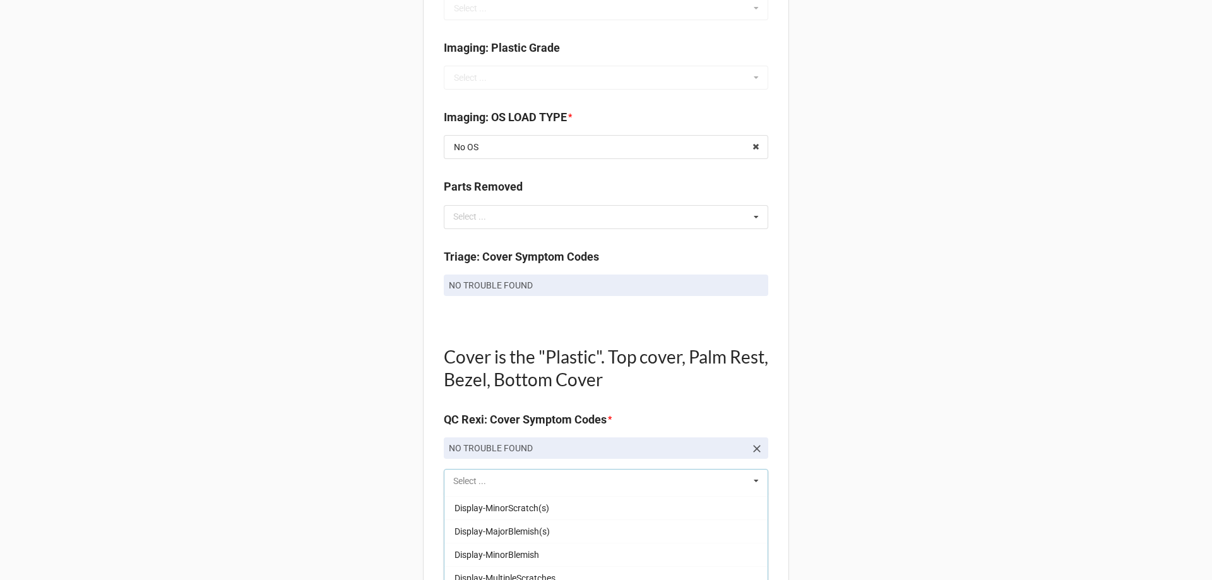
scroll to position [1328, 0]
click at [307, 507] on div "Back Receiving Triage Imaging Cleaning Tech & Repair QC Packing Order Picking R…" at bounding box center [606, 520] width 1212 height 2177
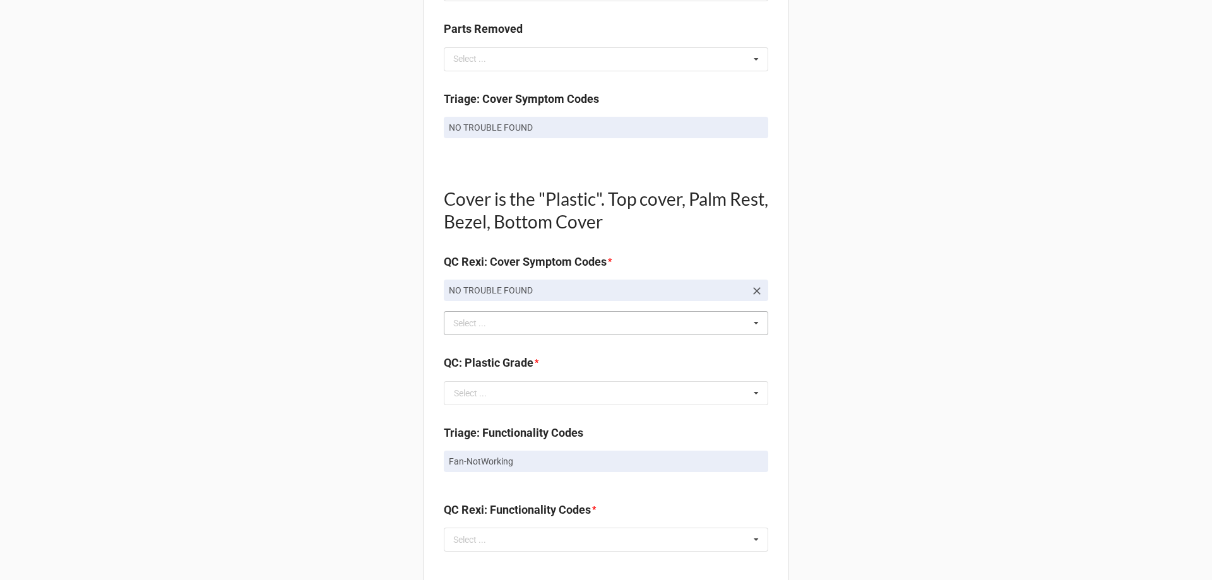
scroll to position [758, 0]
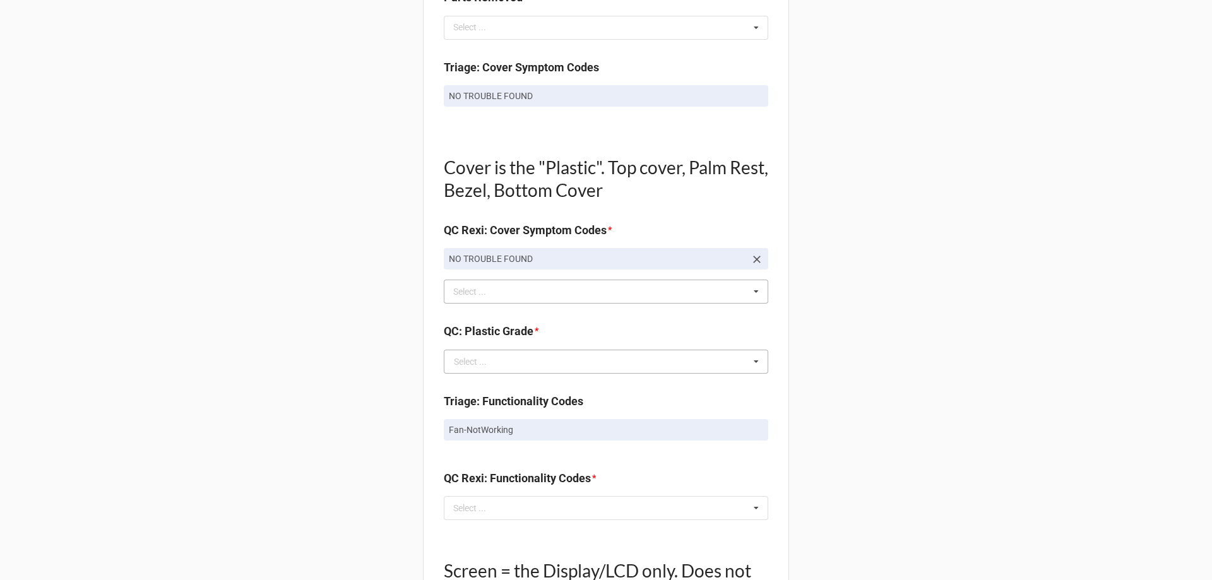
click at [469, 359] on div "Select ..." at bounding box center [470, 361] width 33 height 9
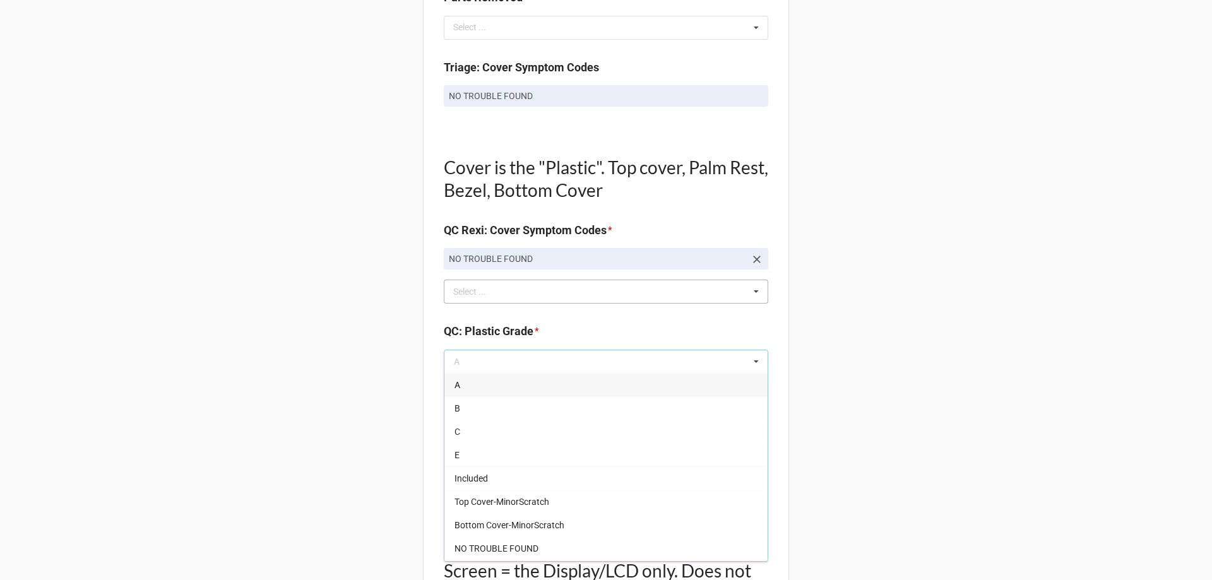
click at [468, 387] on div "A" at bounding box center [606, 384] width 323 height 23
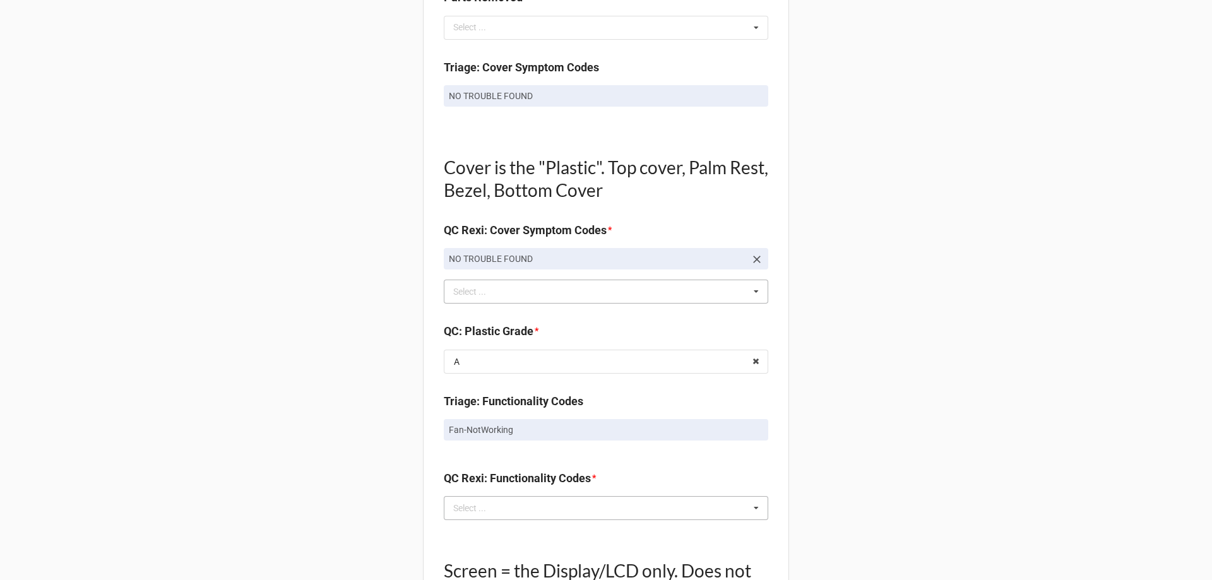
click at [493, 498] on div "Select ... No results found." at bounding box center [606, 508] width 325 height 24
type input "fa"
drag, startPoint x: 530, startPoint y: 525, endPoint x: 380, endPoint y: 524, distance: 149.7
click at [530, 525] on div "Fan-NotWorking" at bounding box center [606, 531] width 323 height 23
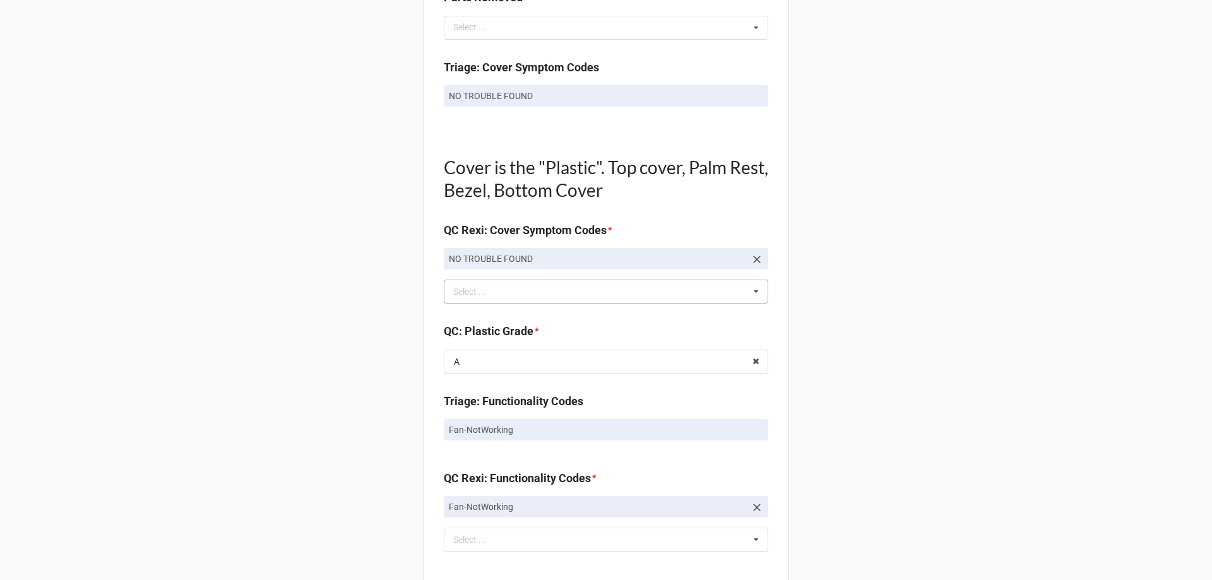
click at [183, 496] on div "Back Receiving Triage Imaging Cleaning Tech & Repair QC Packing Order Picking R…" at bounding box center [606, 346] width 1212 height 2208
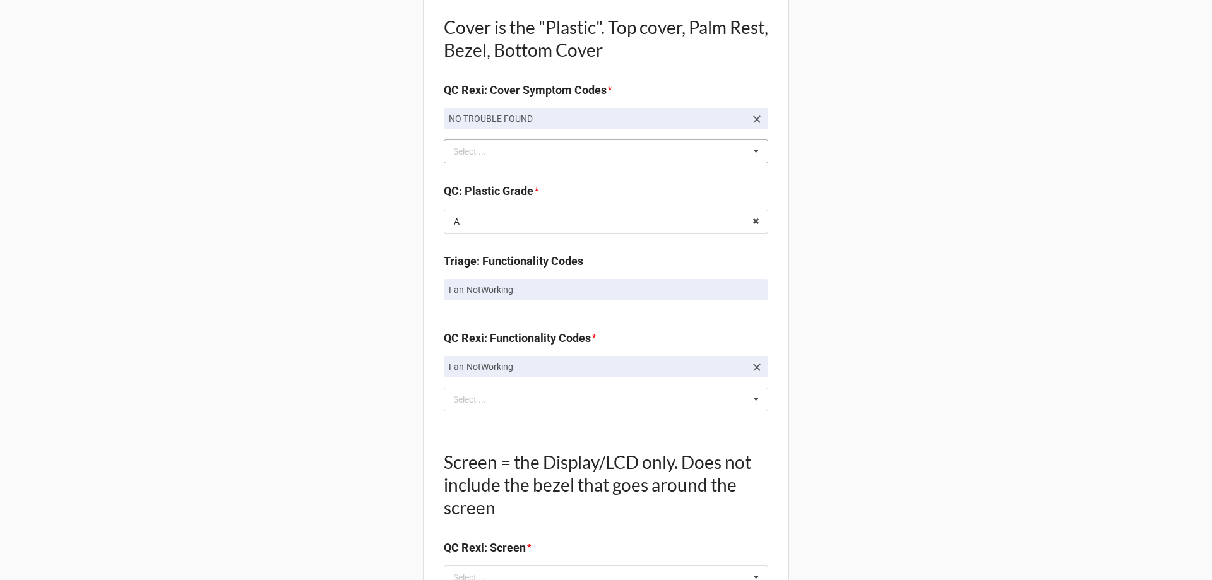
scroll to position [1010, 0]
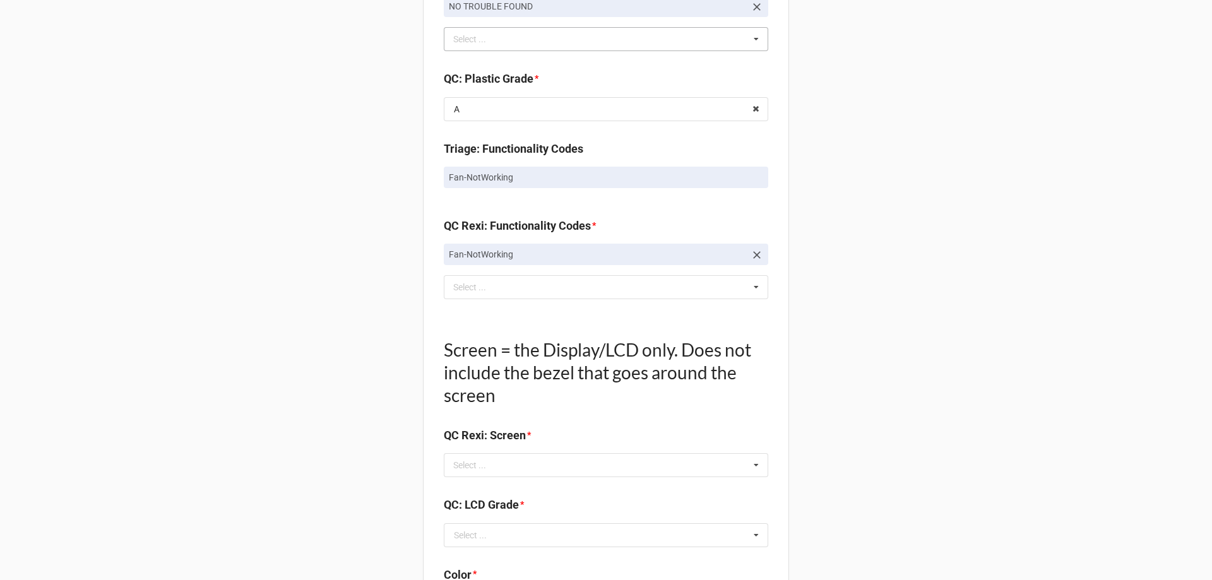
click at [567, 453] on div "Screen = the Display/LCD only. Does not include the bezel that goes around the …" at bounding box center [606, 385] width 325 height 135
click at [556, 477] on div "Select ... No results found." at bounding box center [606, 465] width 325 height 24
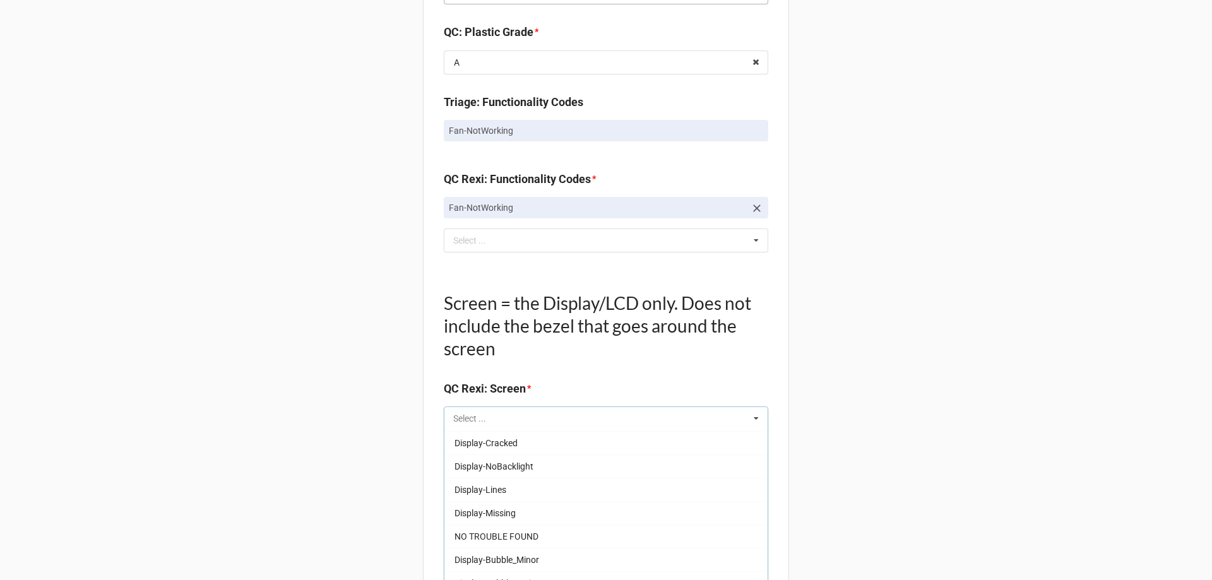
scroll to position [1137, 0]
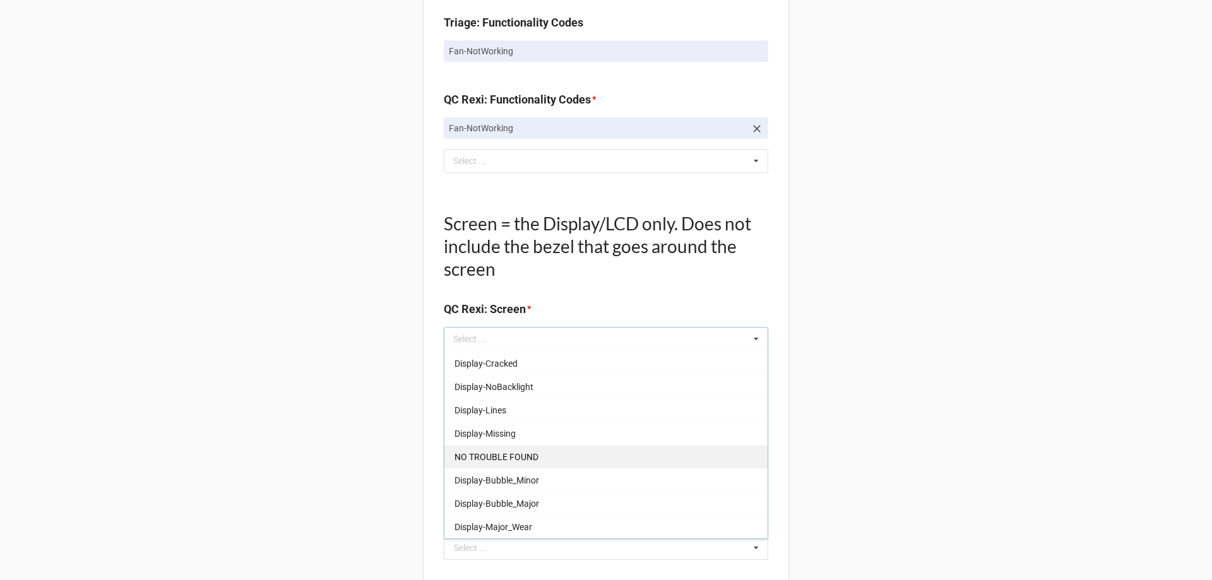
click at [519, 457] on span "NO TROUBLE FOUND" at bounding box center [497, 457] width 84 height 10
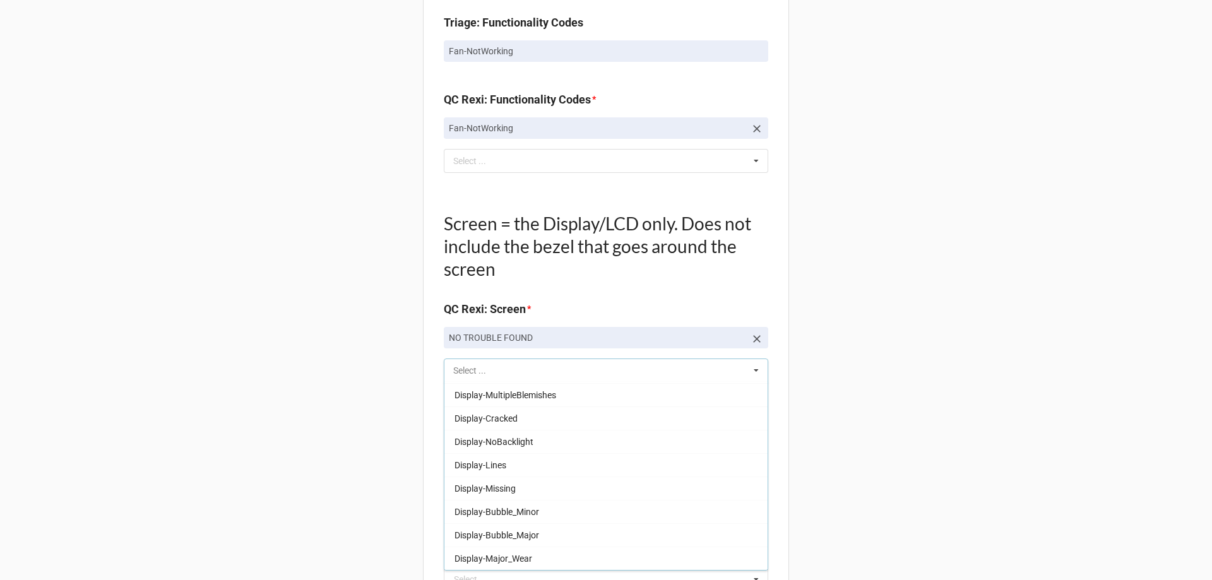
scroll to position [186, 0]
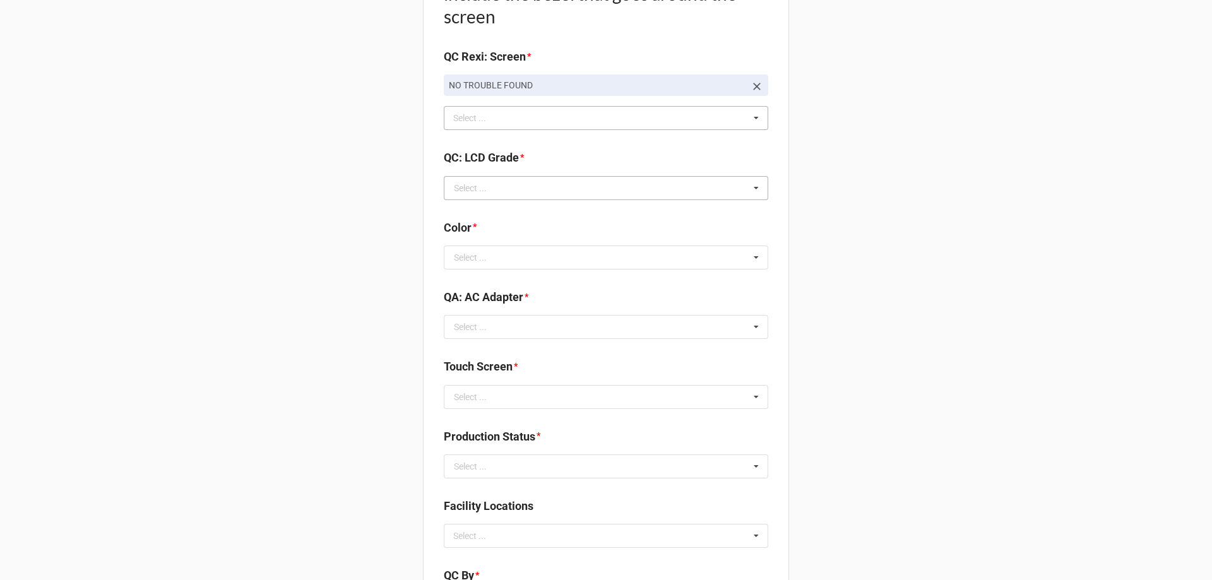
click at [478, 188] on div "Select ..." at bounding box center [470, 188] width 33 height 9
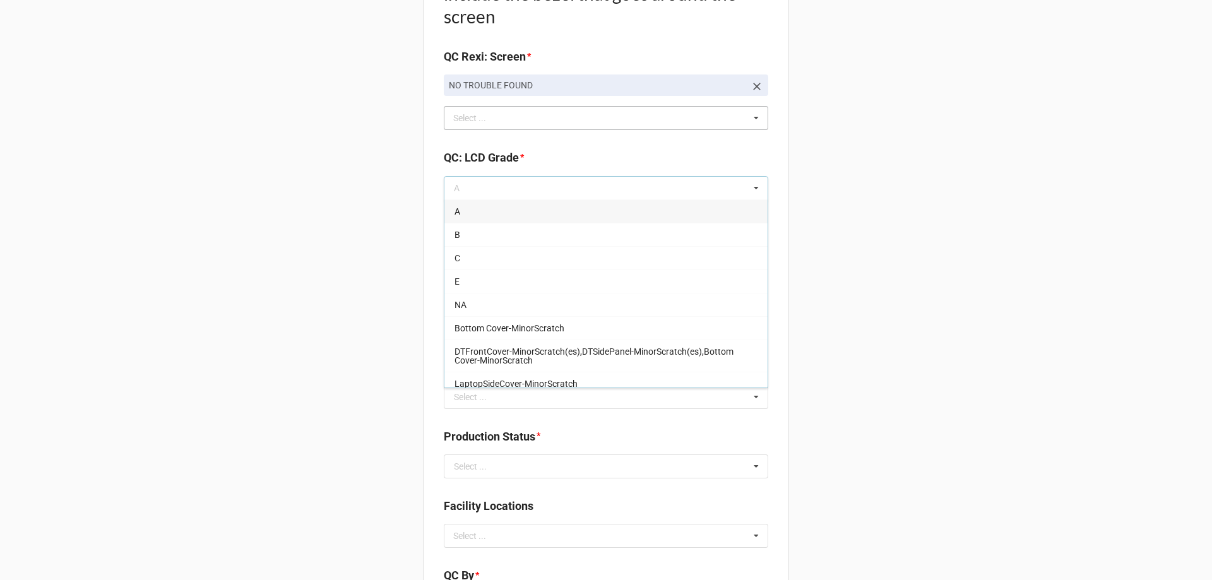
click at [465, 212] on div "A" at bounding box center [606, 211] width 323 height 23
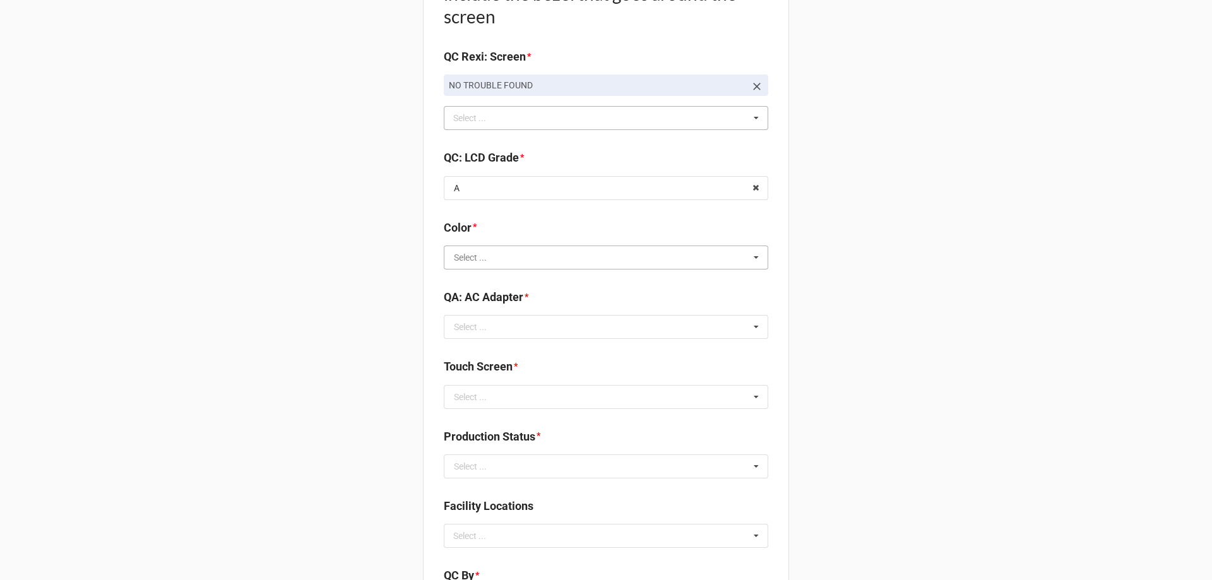
click at [496, 249] on input "text" at bounding box center [606, 257] width 323 height 23
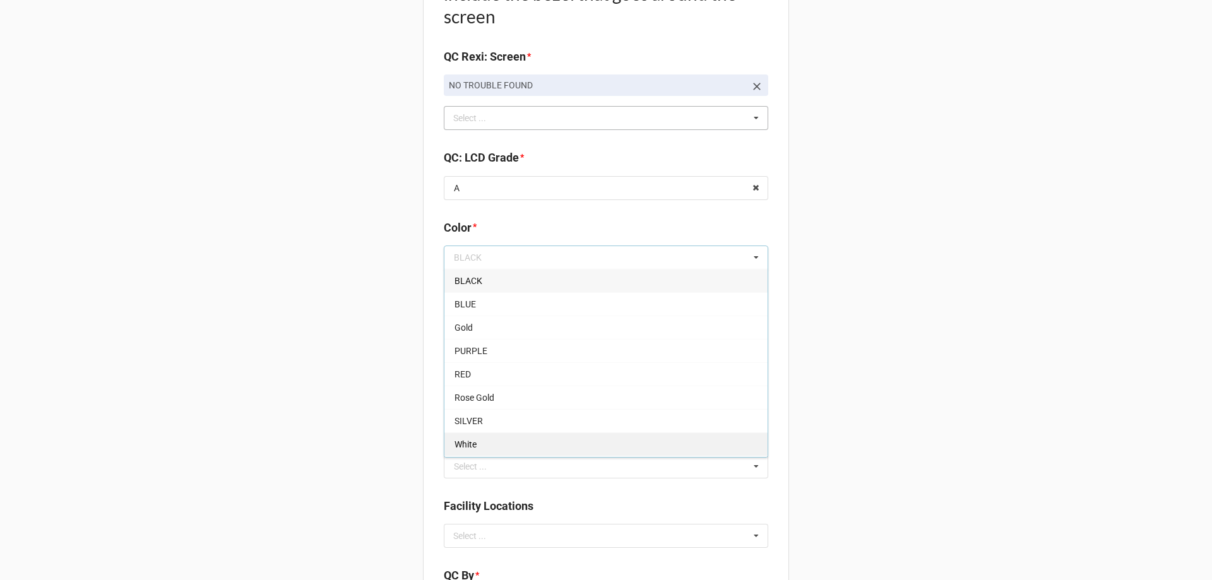
click at [479, 446] on div "White" at bounding box center [606, 444] width 323 height 23
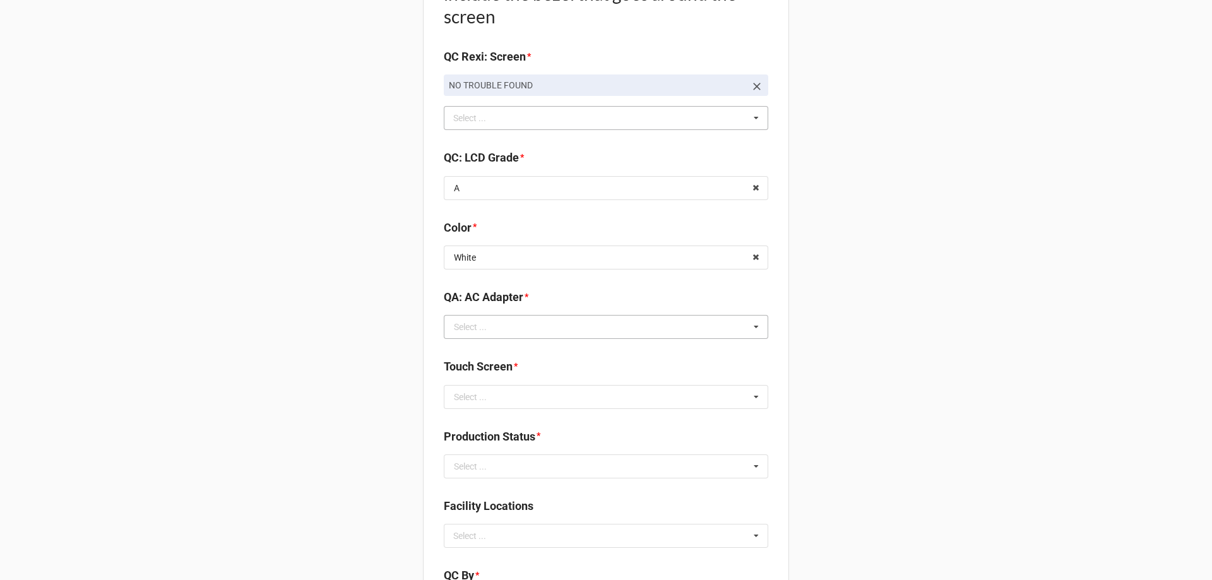
click at [462, 332] on div "Select ..." at bounding box center [470, 327] width 33 height 9
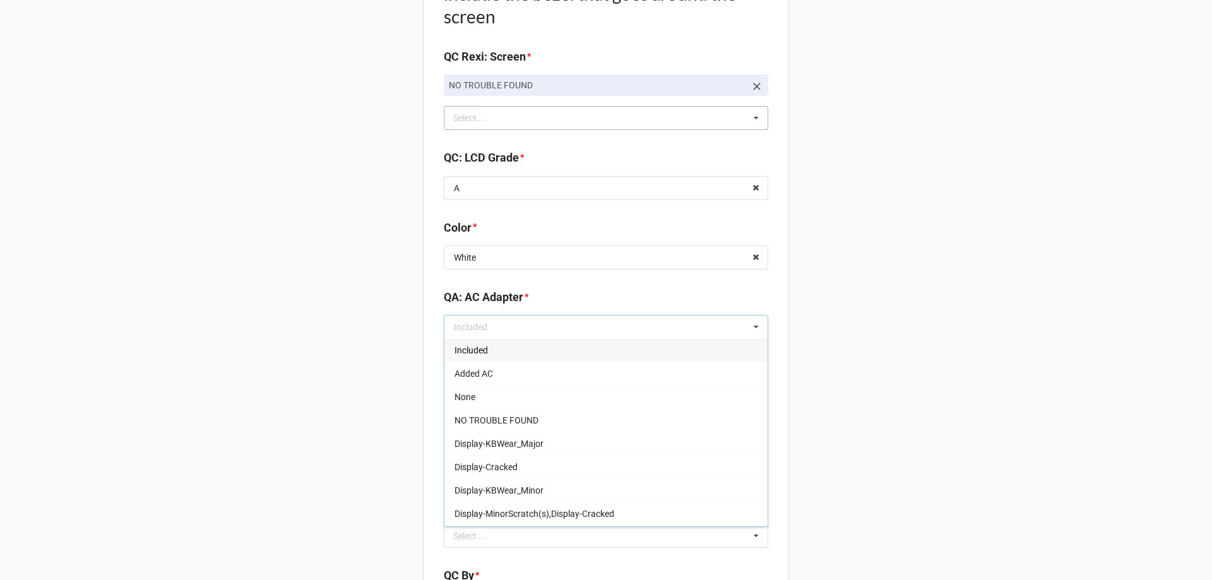
click at [476, 347] on span "Included" at bounding box center [471, 350] width 33 height 10
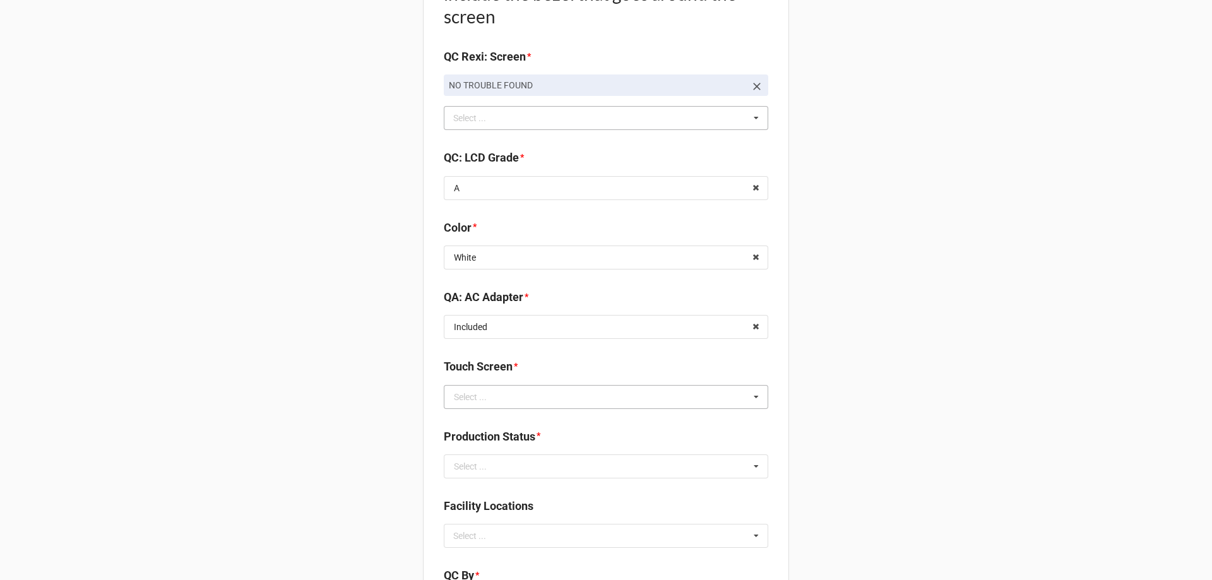
click at [482, 393] on div "Select ..." at bounding box center [470, 397] width 33 height 9
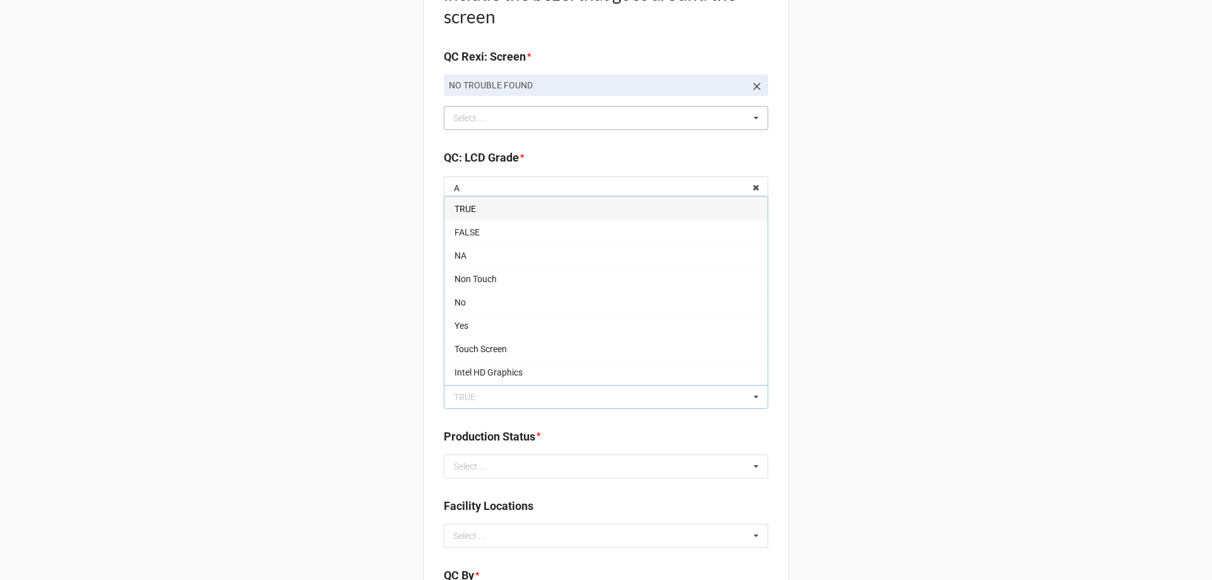
click at [456, 204] on span "TRUE" at bounding box center [465, 209] width 21 height 10
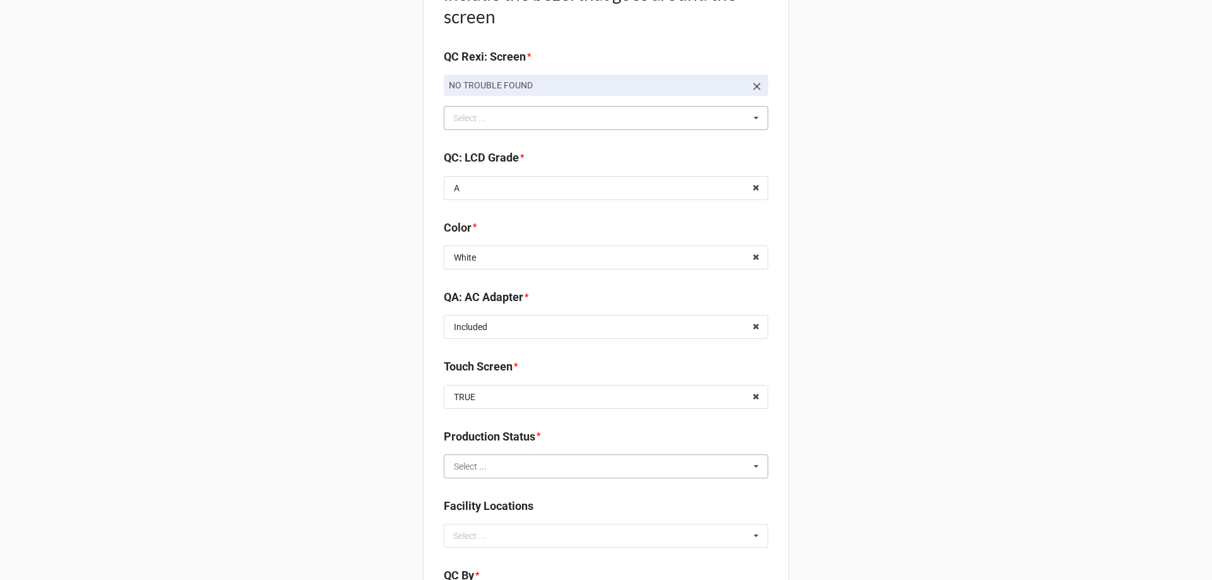
click at [482, 455] on input "text" at bounding box center [606, 466] width 323 height 23
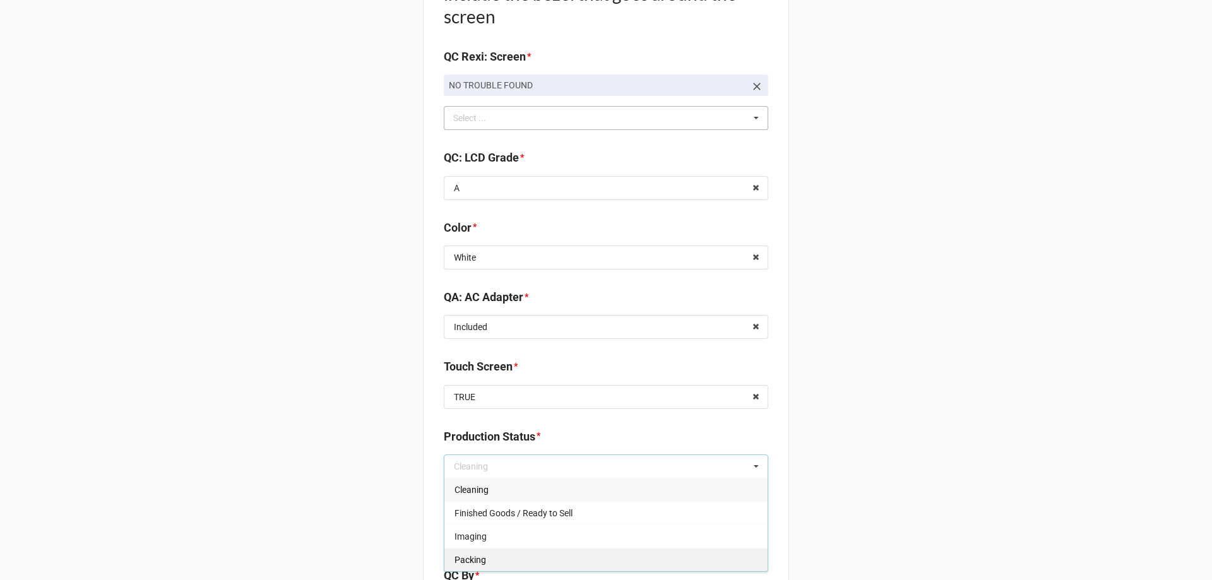
click at [474, 550] on div "Packing" at bounding box center [606, 559] width 323 height 23
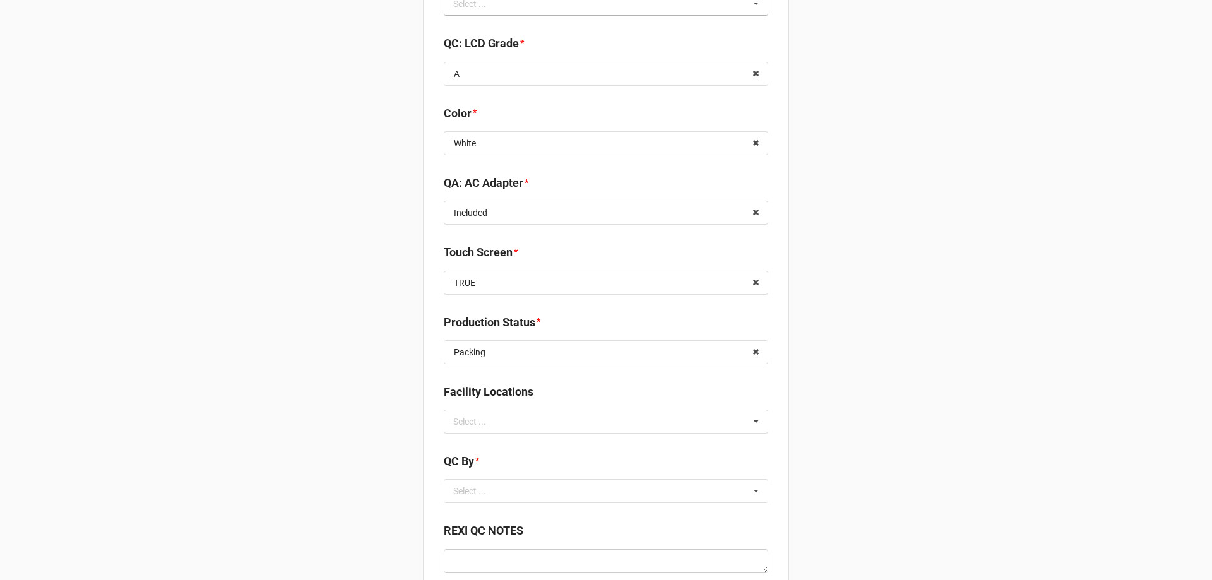
scroll to position [1516, 0]
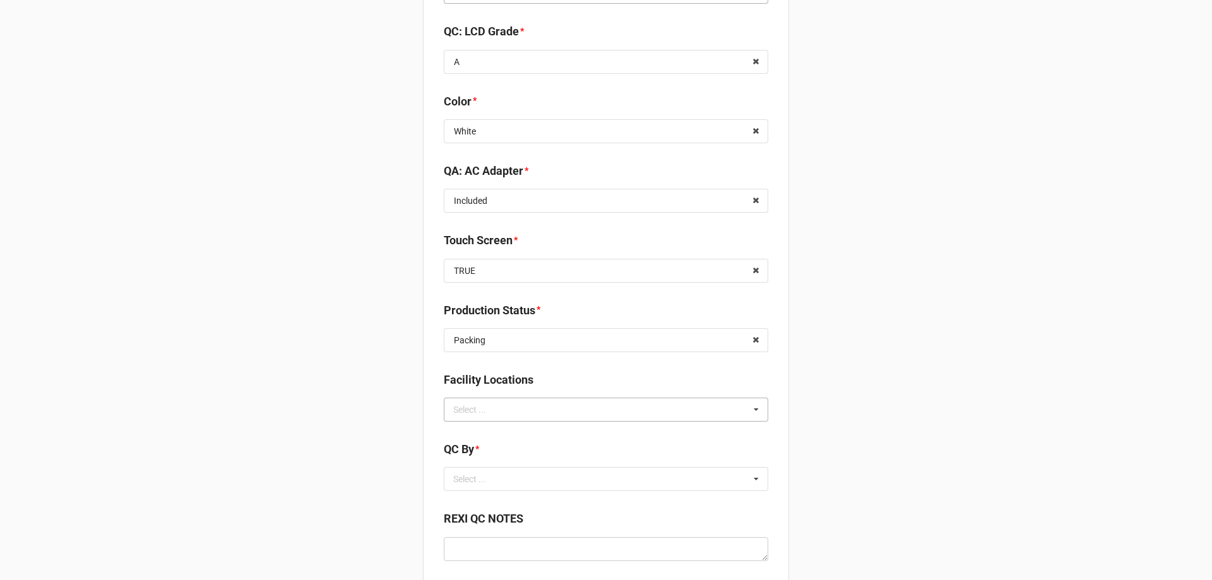
click at [491, 419] on div "Select ... No results found." at bounding box center [606, 410] width 325 height 24
type input "re"
click at [494, 433] on span "RECV.DLL.PROCESSING" at bounding box center [502, 433] width 95 height 10
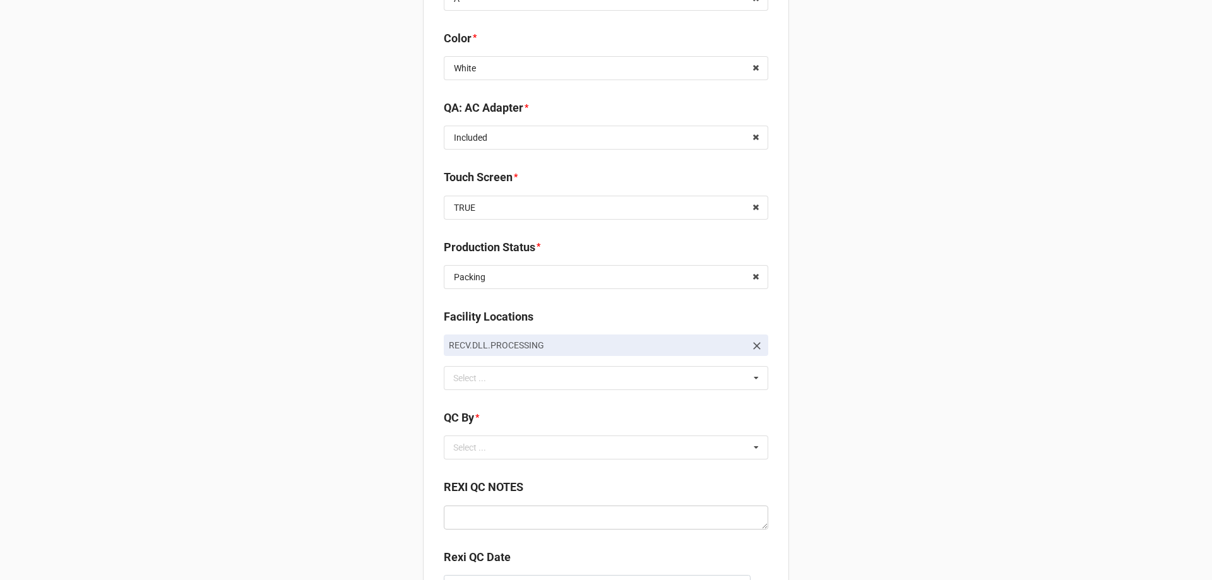
scroll to position [1691, 0]
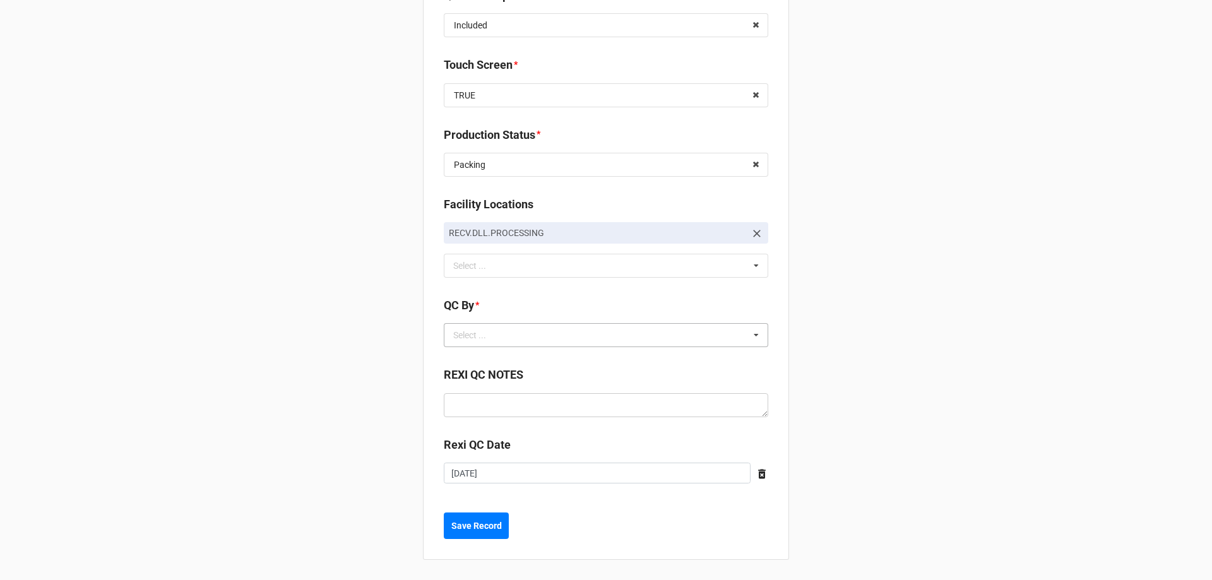
click at [510, 338] on div "Select ... No results found." at bounding box center [606, 335] width 325 height 24
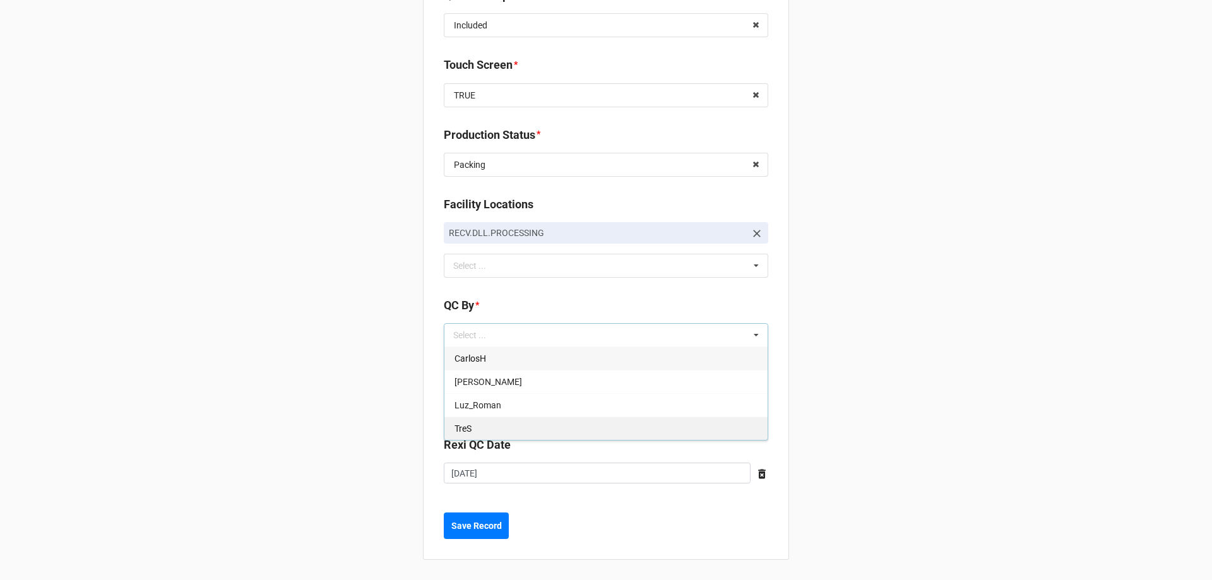
click at [496, 417] on div "TreS" at bounding box center [606, 428] width 323 height 23
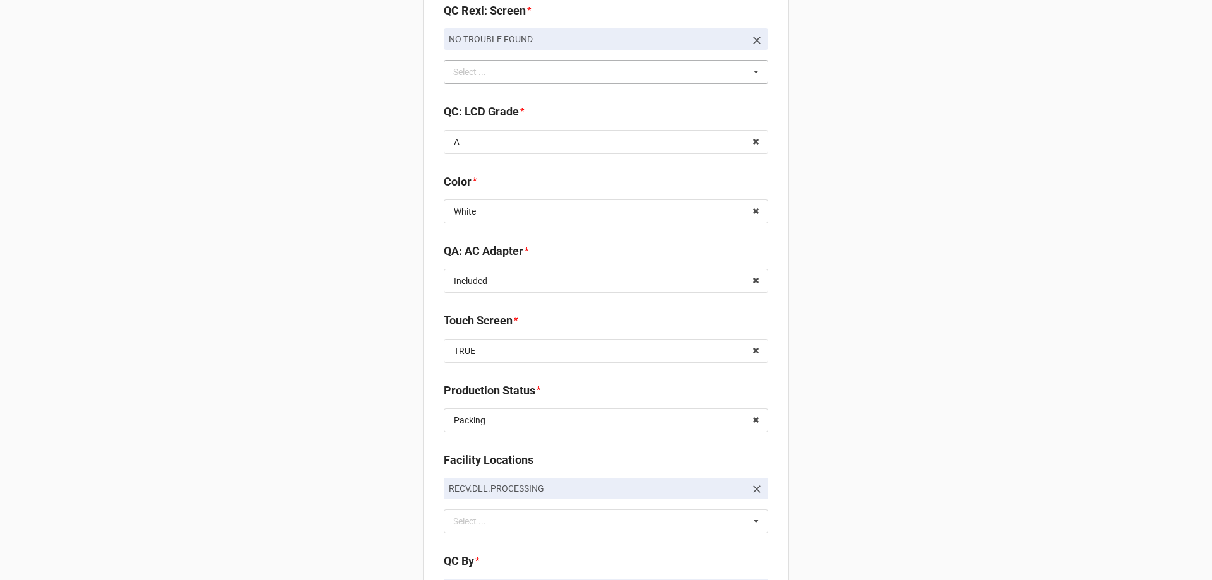
scroll to position [1723, 0]
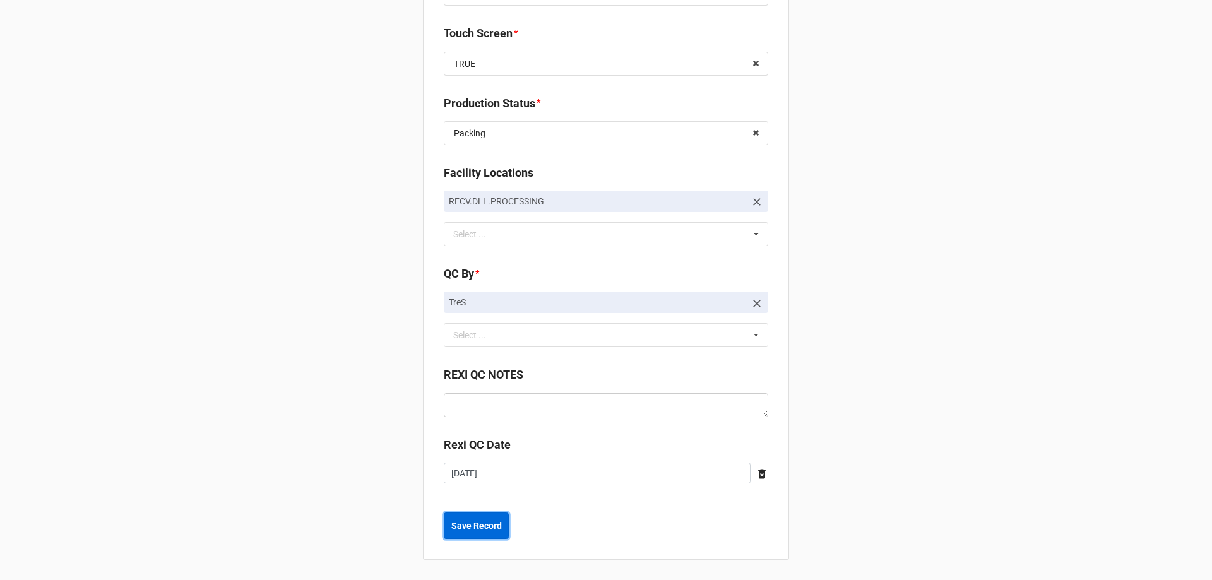
click at [489, 520] on b "Save Record" at bounding box center [477, 526] width 51 height 13
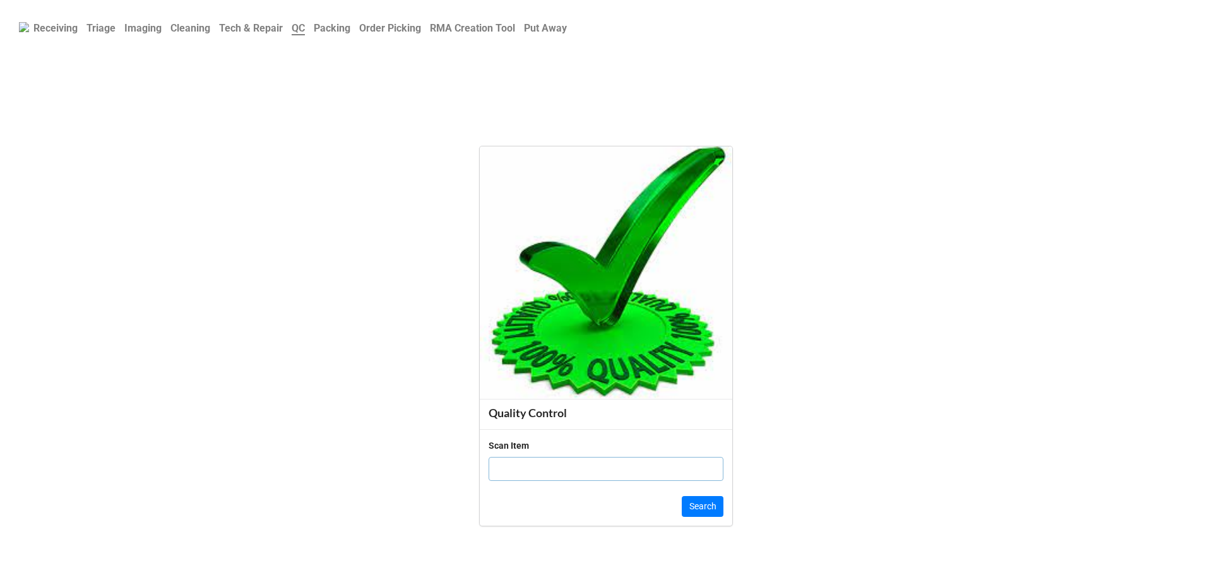
click at [565, 470] on input "text" at bounding box center [606, 469] width 235 height 24
paste input "JQ785K3"
type input "JQ785K3"
click button "Search" at bounding box center [703, 506] width 42 height 21
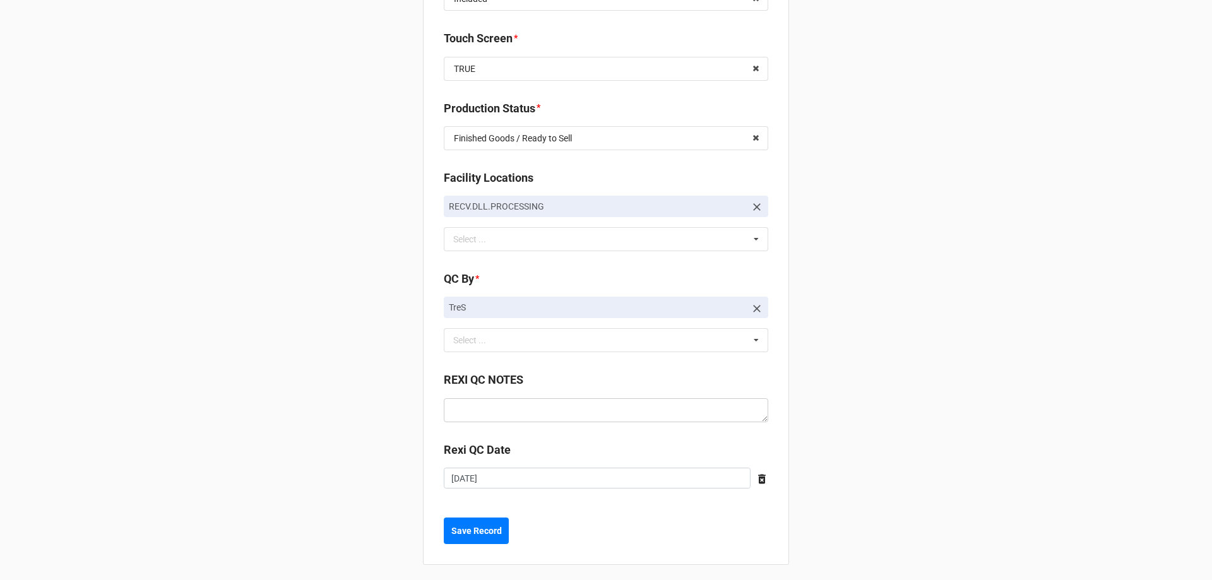
scroll to position [1723, 0]
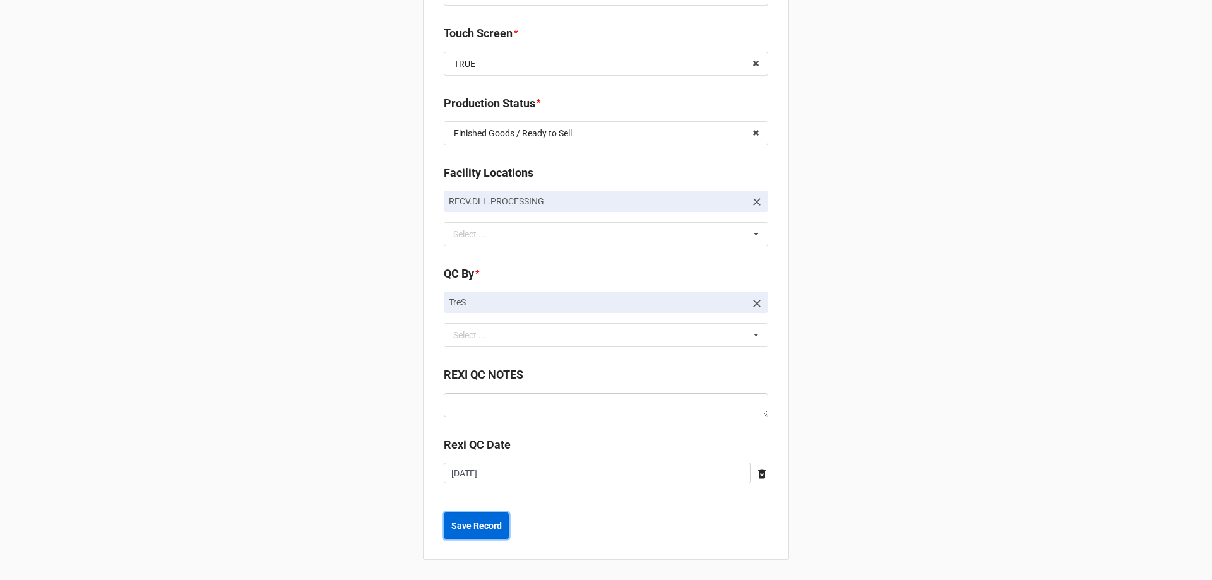
click at [452, 517] on button "Save Record" at bounding box center [476, 526] width 65 height 27
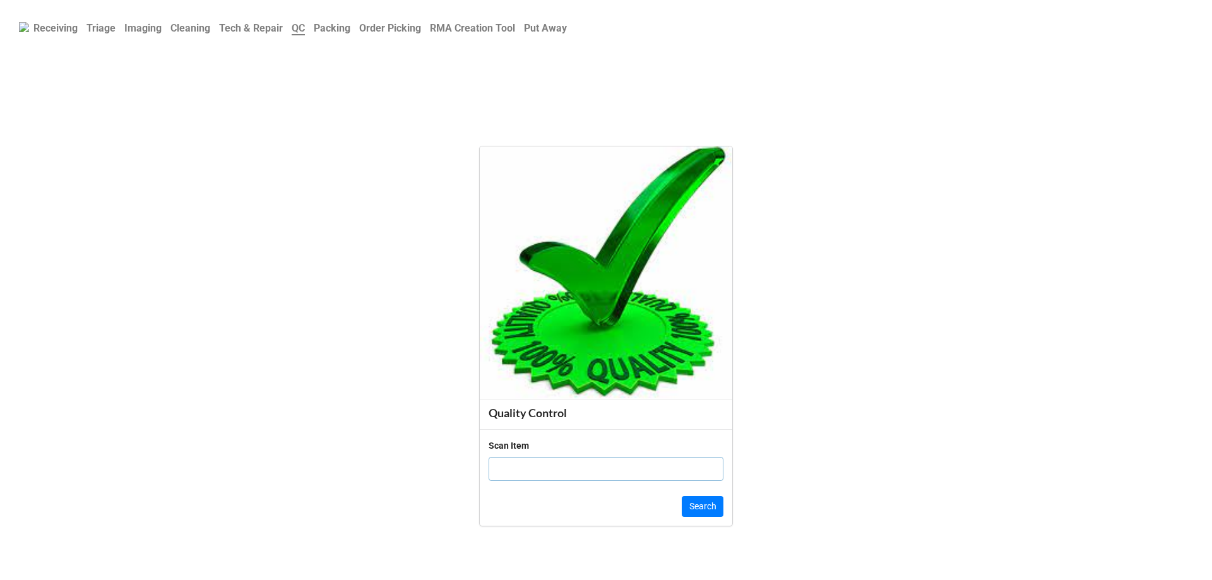
click at [539, 458] on input "text" at bounding box center [606, 469] width 235 height 24
paste input "JQ785K3"
click at [563, 470] on input "JQ785K3" at bounding box center [606, 469] width 235 height 24
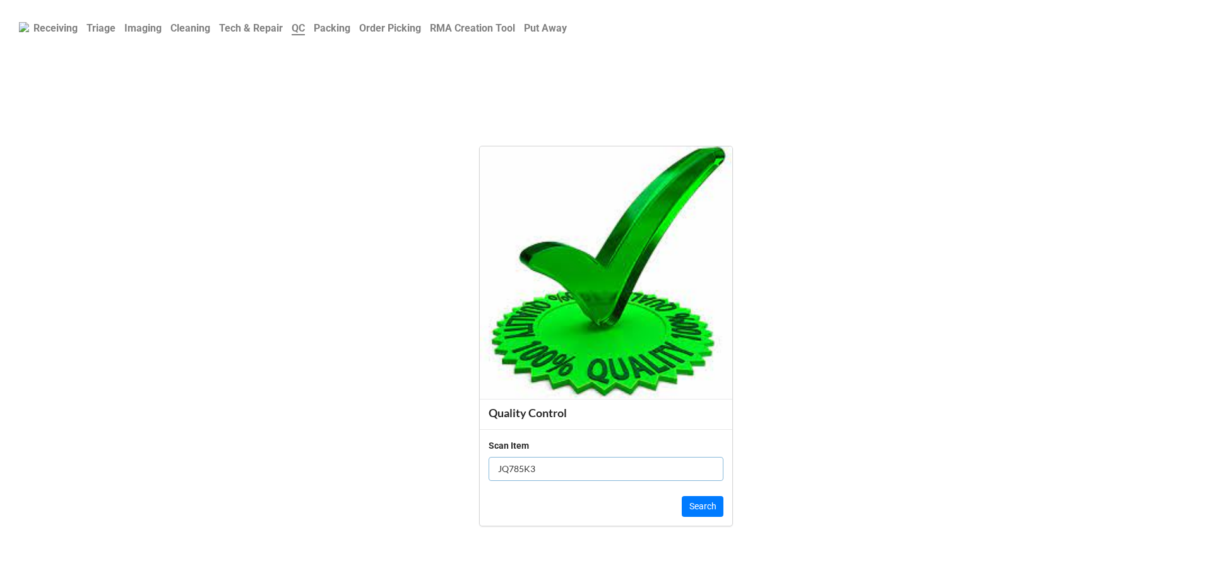
paste input "8X6CL1"
type input "8X6CL13"
click button "Search" at bounding box center [703, 506] width 42 height 21
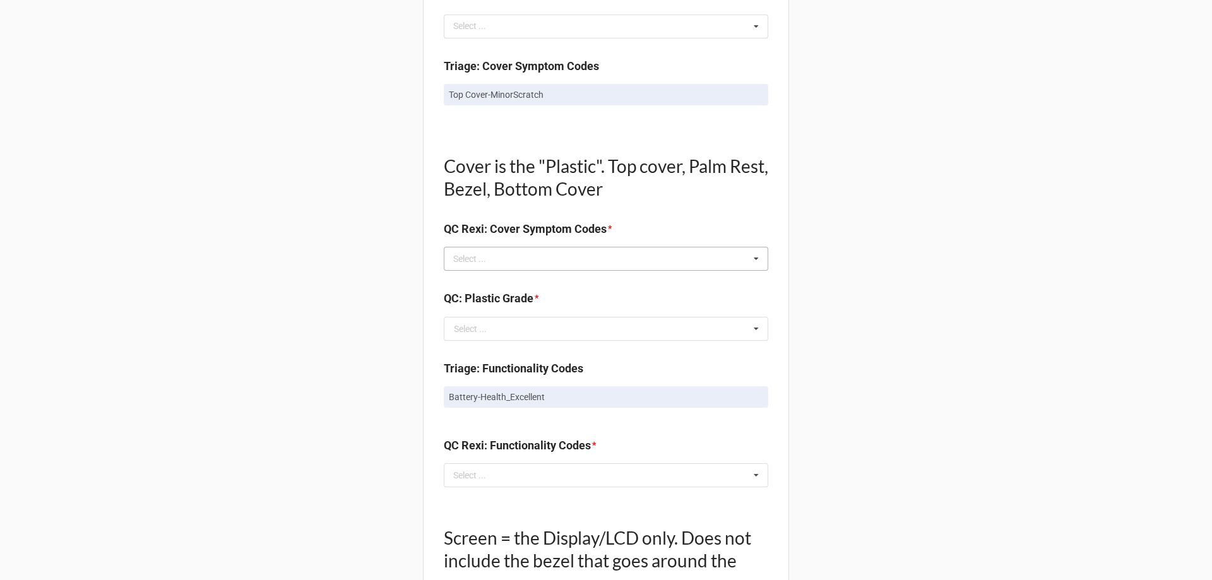
scroll to position [758, 0]
click at [503, 263] on div "Select ... No results found." at bounding box center [606, 260] width 325 height 24
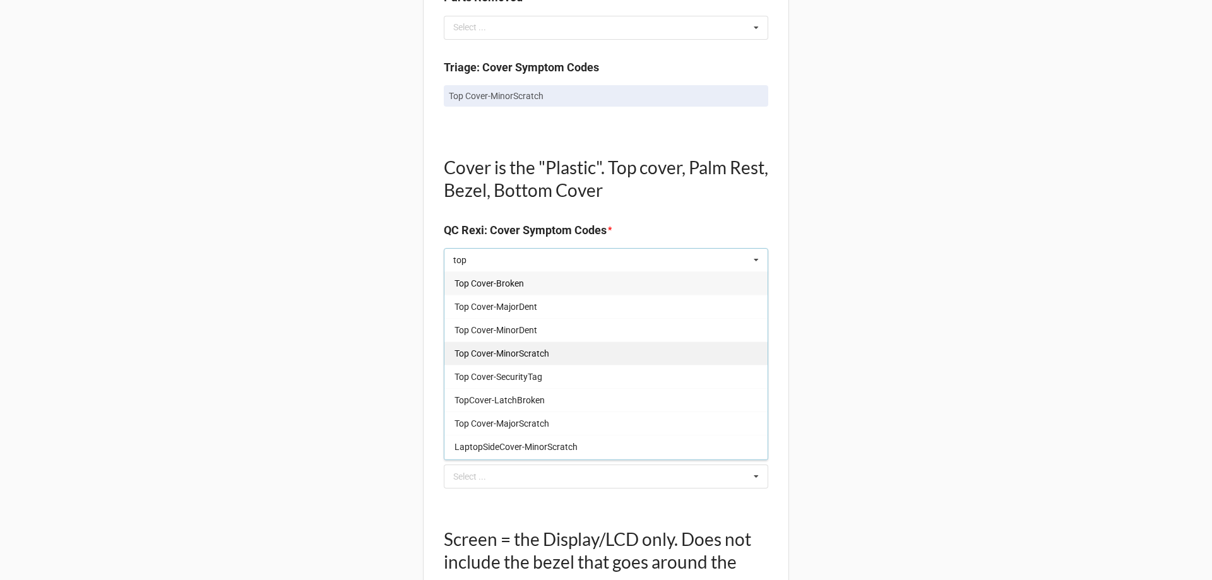
type input "top"
click at [526, 356] on span "Top Cover-MinorScratch" at bounding box center [502, 354] width 95 height 10
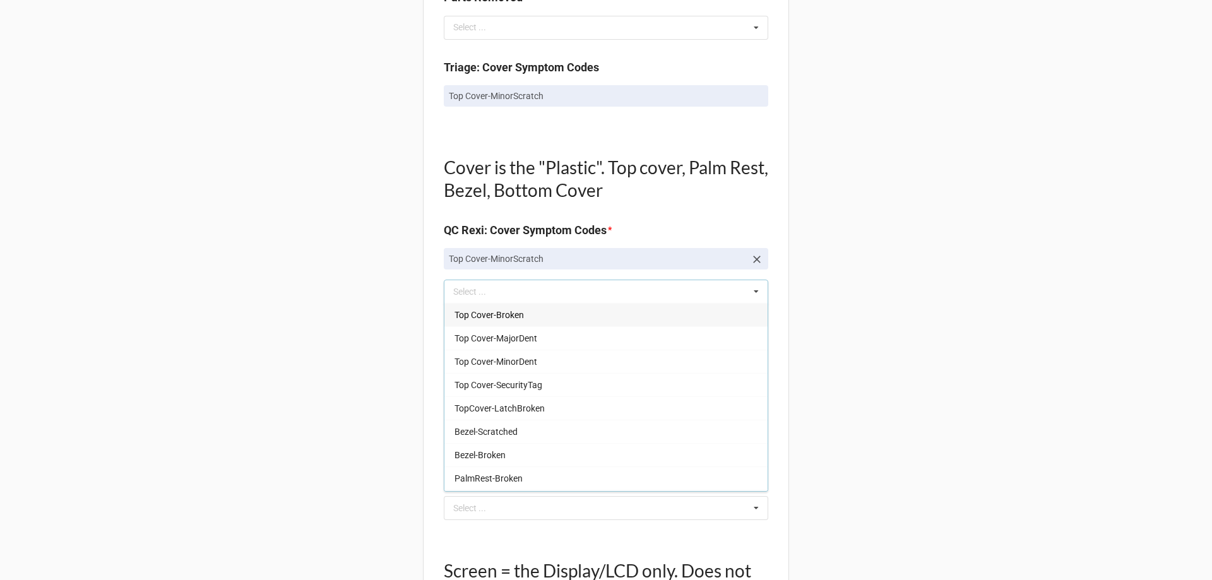
click at [368, 381] on div "Back Receiving Triage Imaging Cleaning Tech & Repair QC Packing Order Picking R…" at bounding box center [606, 330] width 1212 height 2177
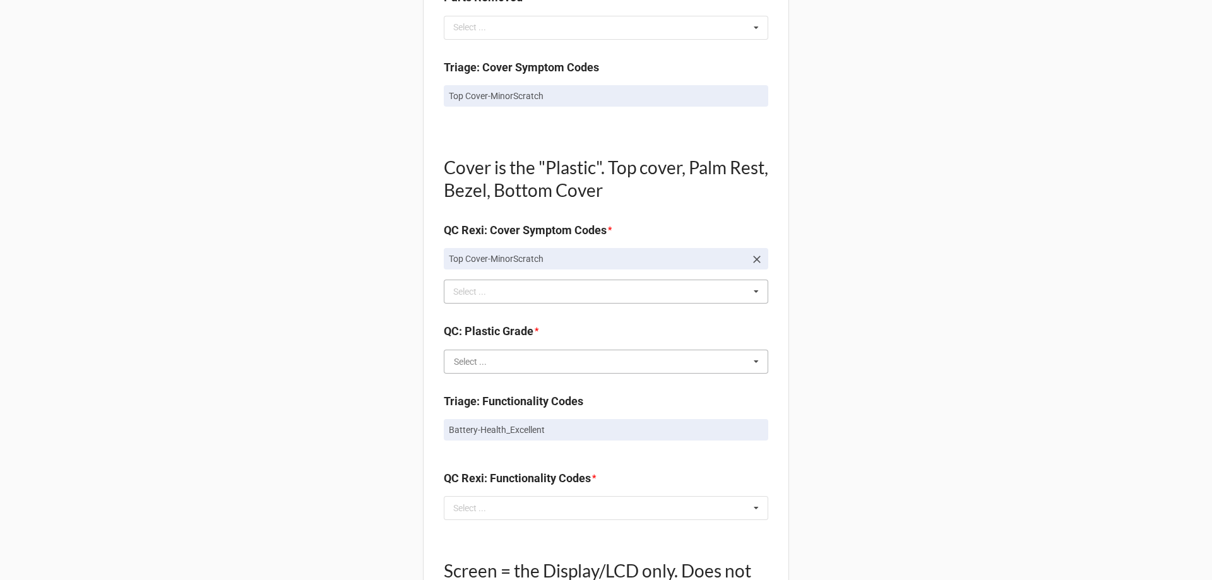
click at [472, 354] on input "text" at bounding box center [606, 361] width 323 height 23
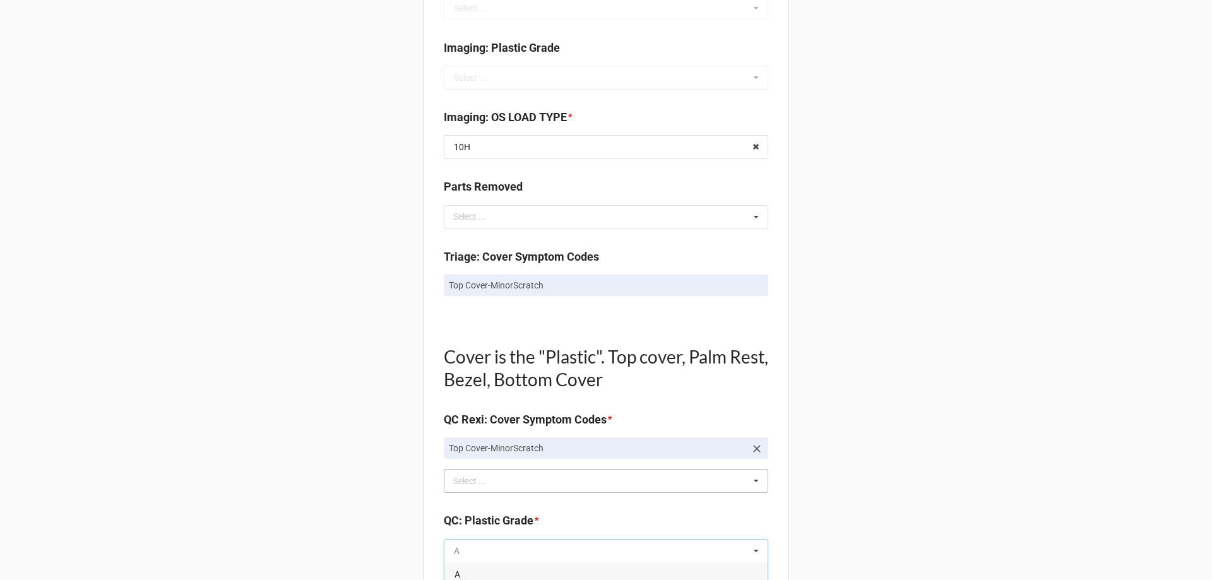
scroll to position [632, 0]
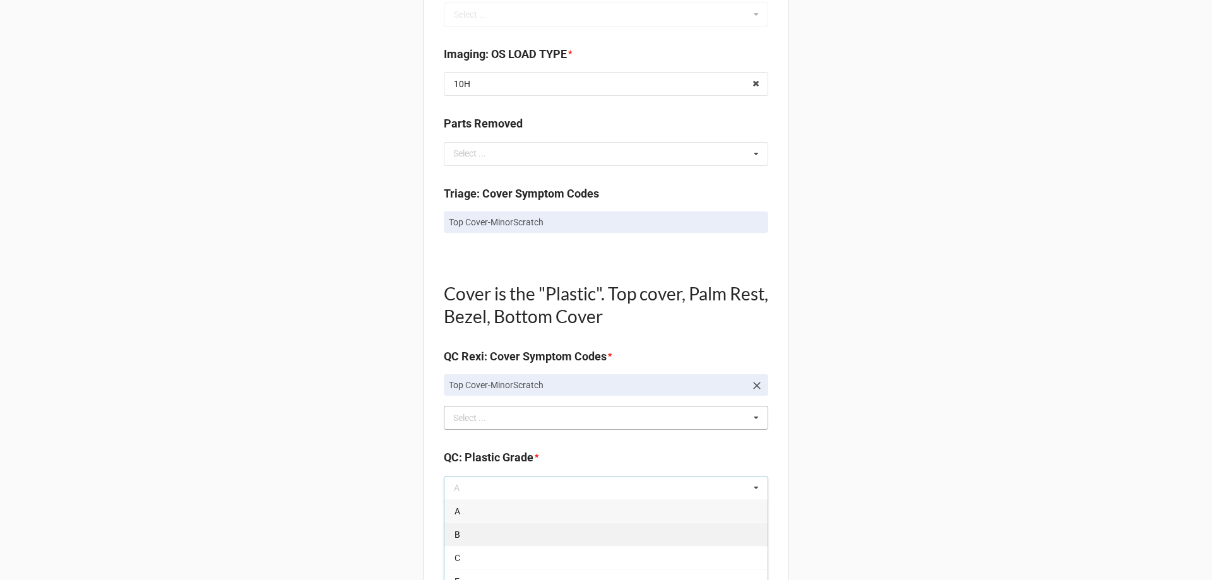
click at [467, 537] on div "B" at bounding box center [606, 534] width 323 height 23
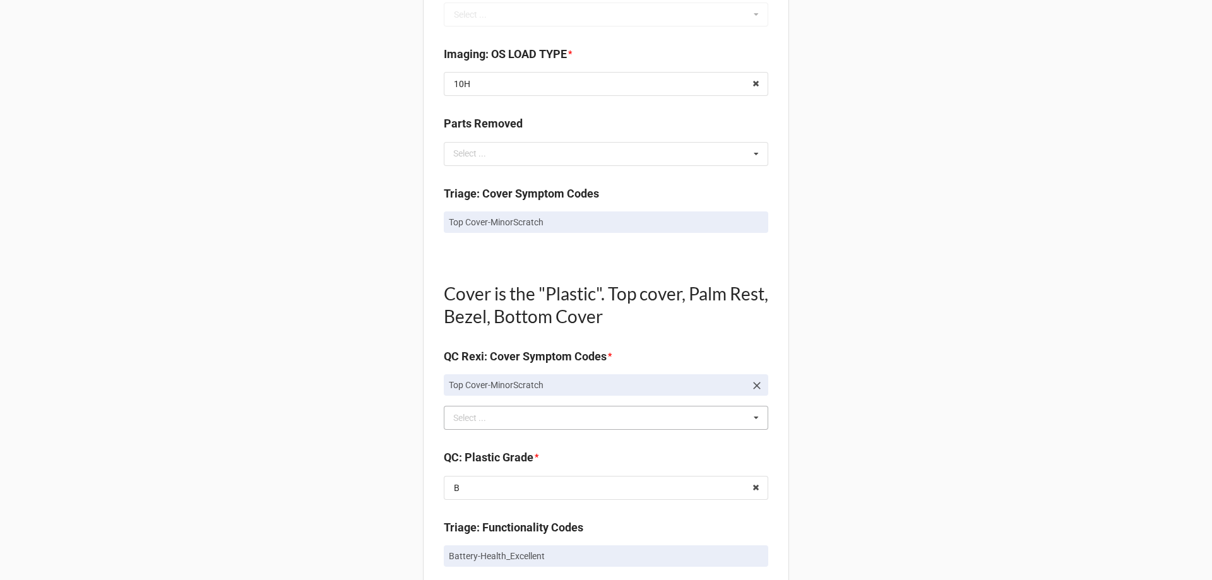
click at [272, 496] on div "Back Receiving Triage Imaging Cleaning Tech & Repair QC Packing Order Picking R…" at bounding box center [606, 456] width 1212 height 2177
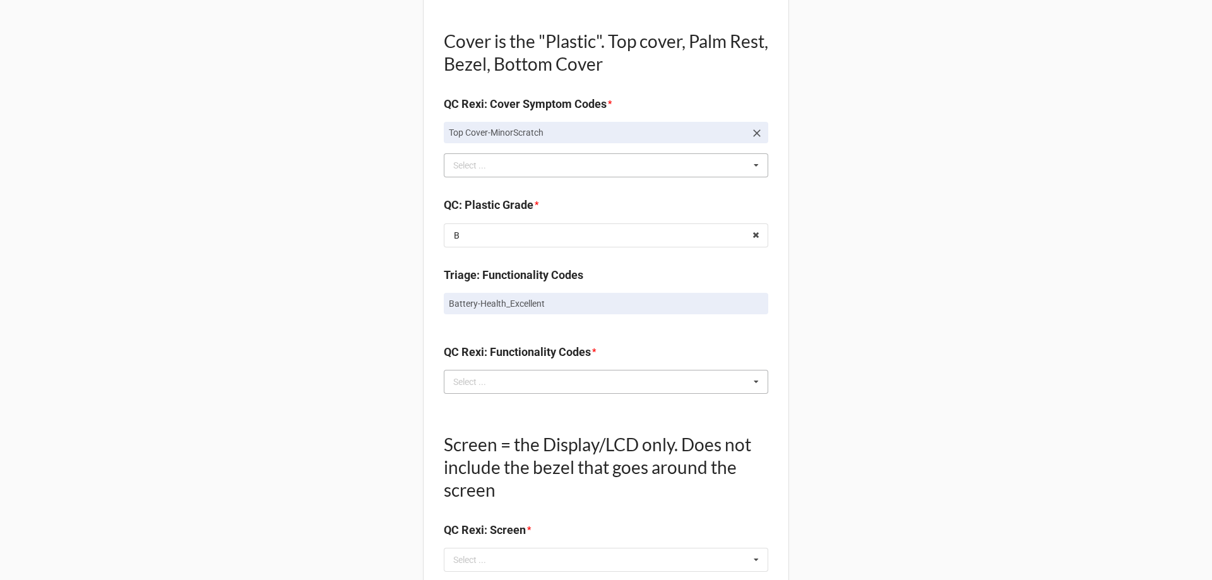
click at [462, 377] on div "Select ..." at bounding box center [477, 381] width 54 height 15
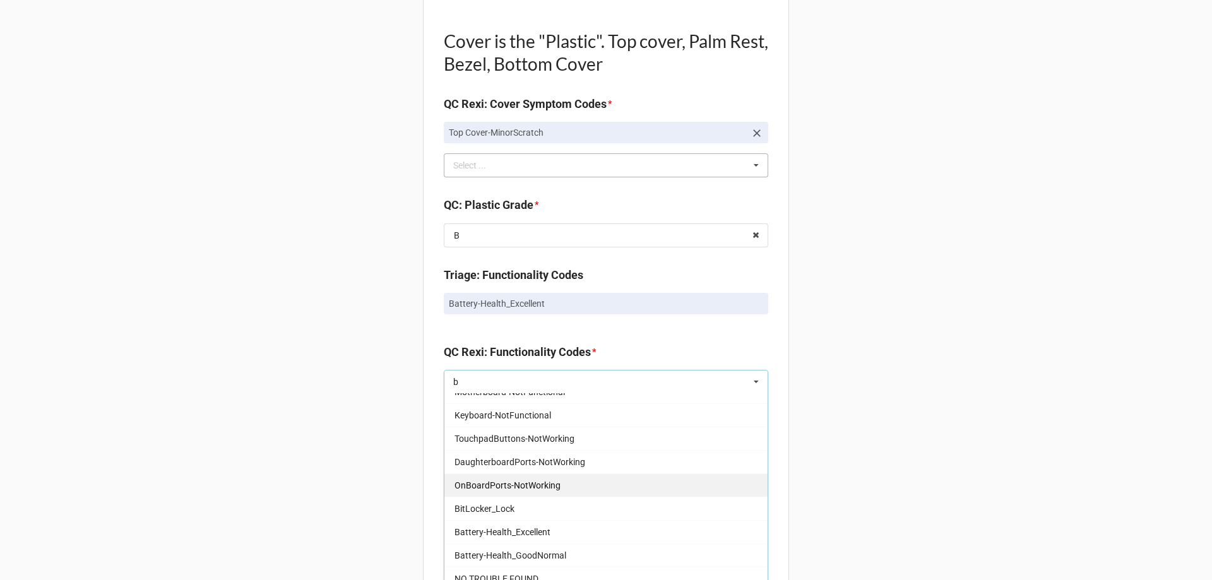
scroll to position [316, 0]
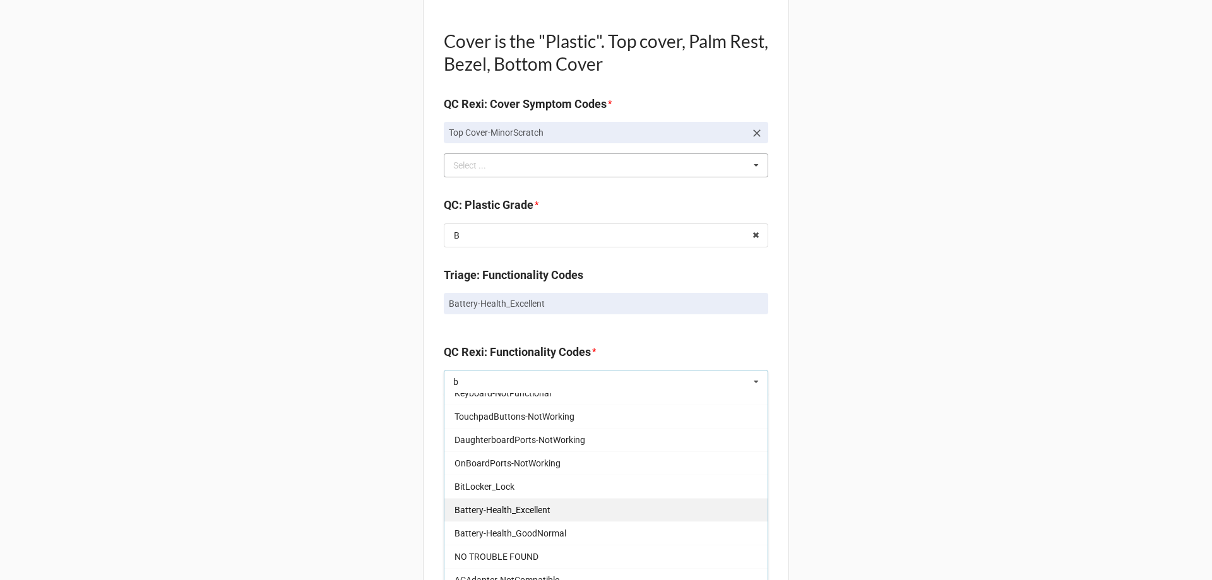
type input "b"
click at [521, 510] on span "Battery-Health_Excellent" at bounding box center [503, 510] width 96 height 10
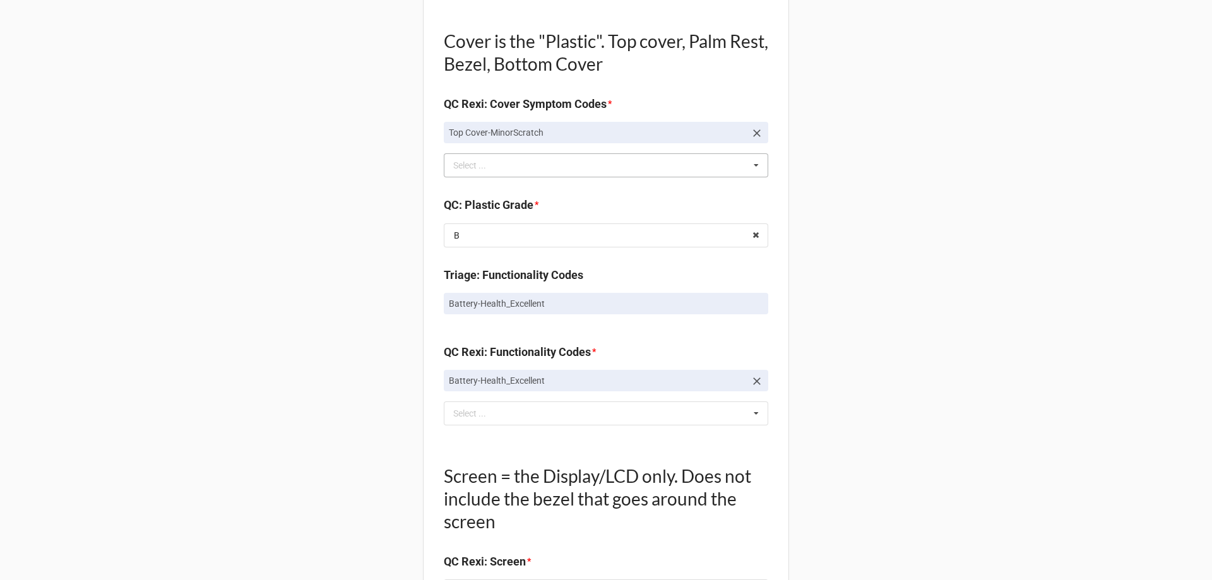
click at [328, 505] on div "Back Receiving Triage Imaging Cleaning Tech & Repair QC Packing Order Picking R…" at bounding box center [606, 220] width 1212 height 2208
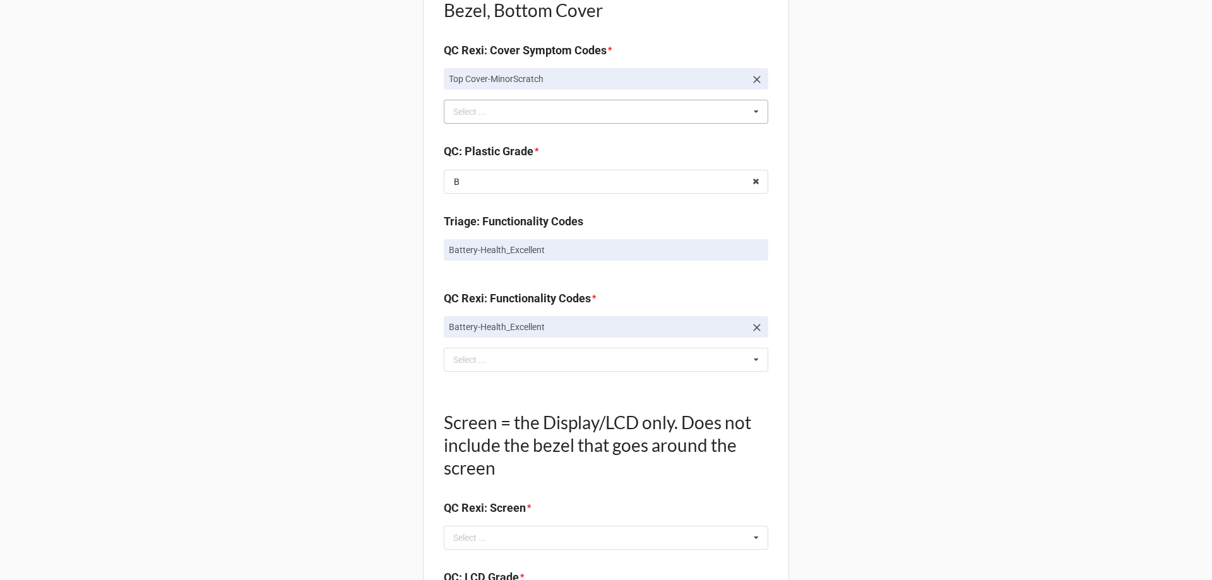
scroll to position [1010, 0]
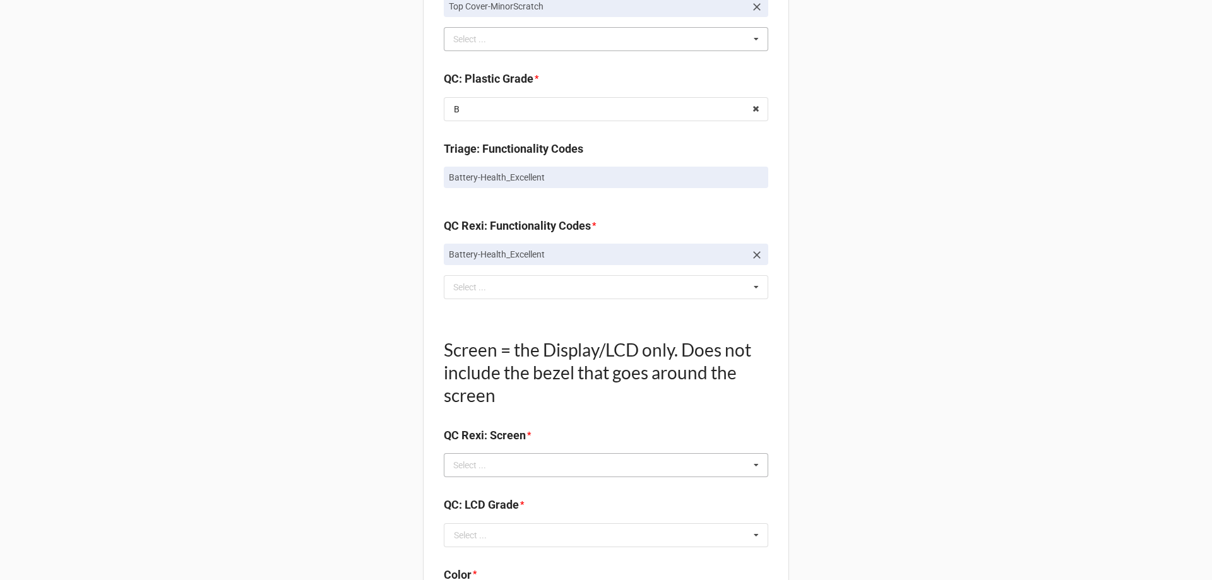
click at [472, 475] on div "Select ... No results found." at bounding box center [606, 465] width 325 height 24
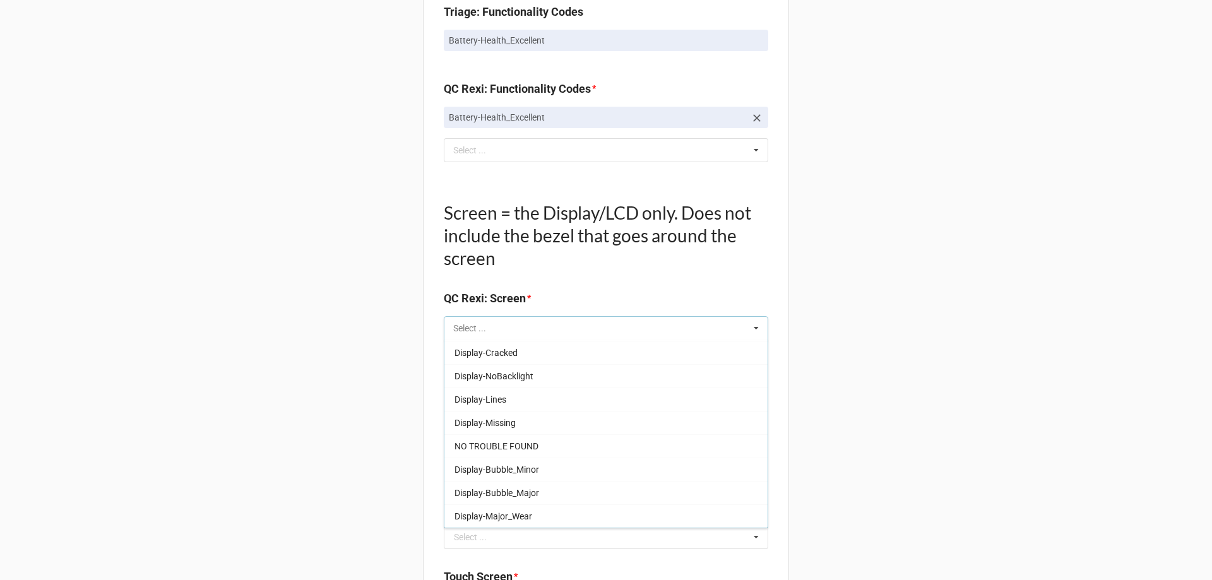
scroll to position [1263, 0]
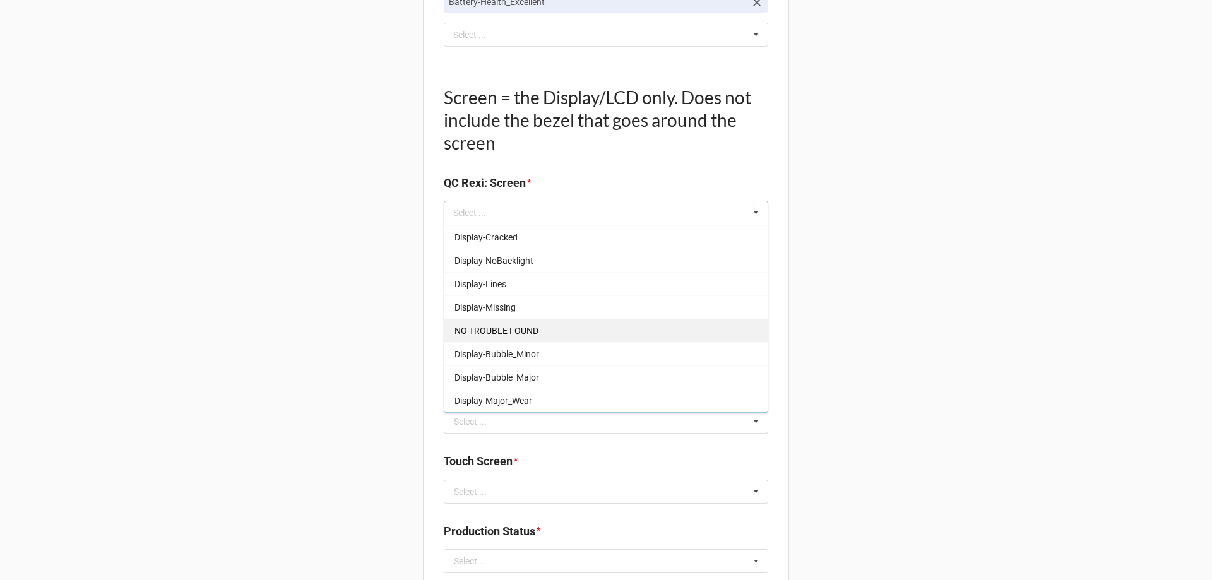
click at [520, 323] on div "NO TROUBLE FOUND" at bounding box center [606, 330] width 323 height 23
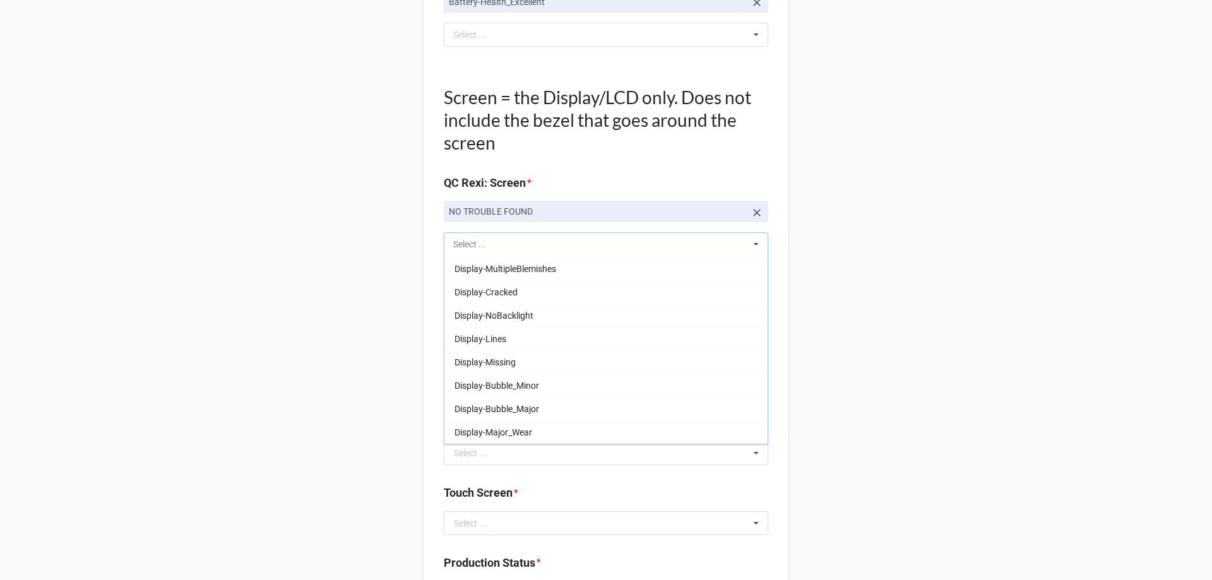
scroll to position [186, 0]
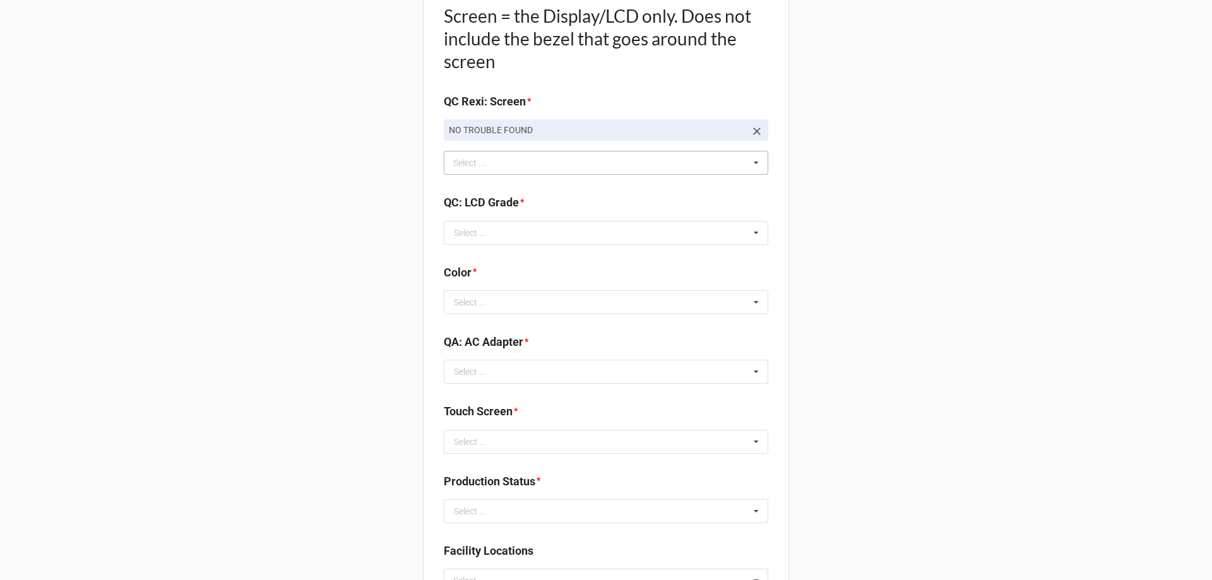
scroll to position [1263, 0]
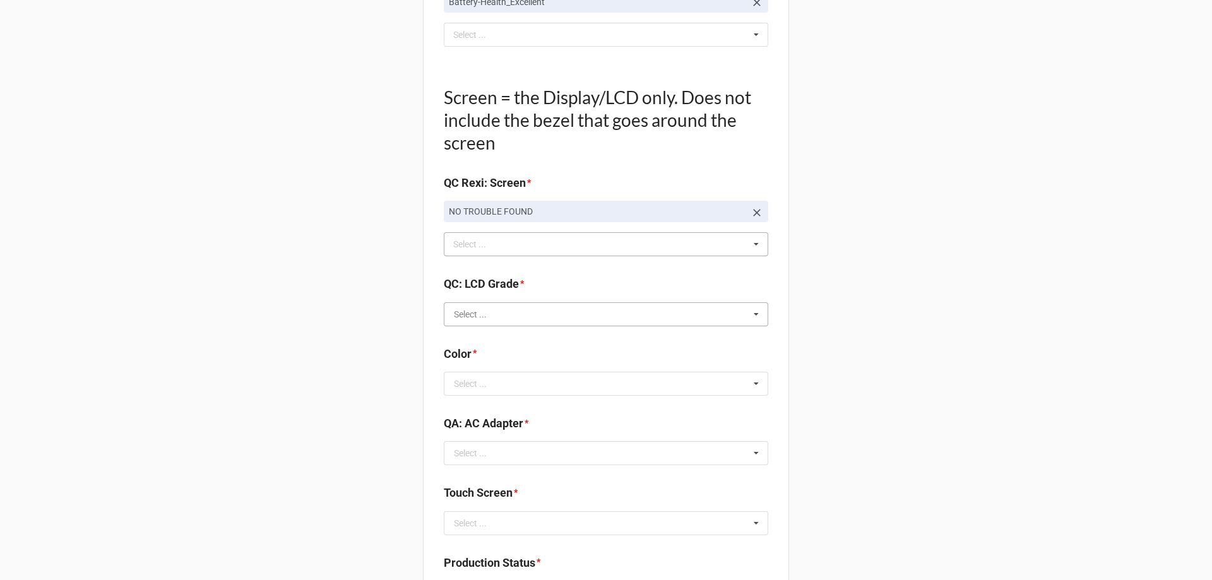
click at [472, 324] on input "text" at bounding box center [606, 314] width 323 height 23
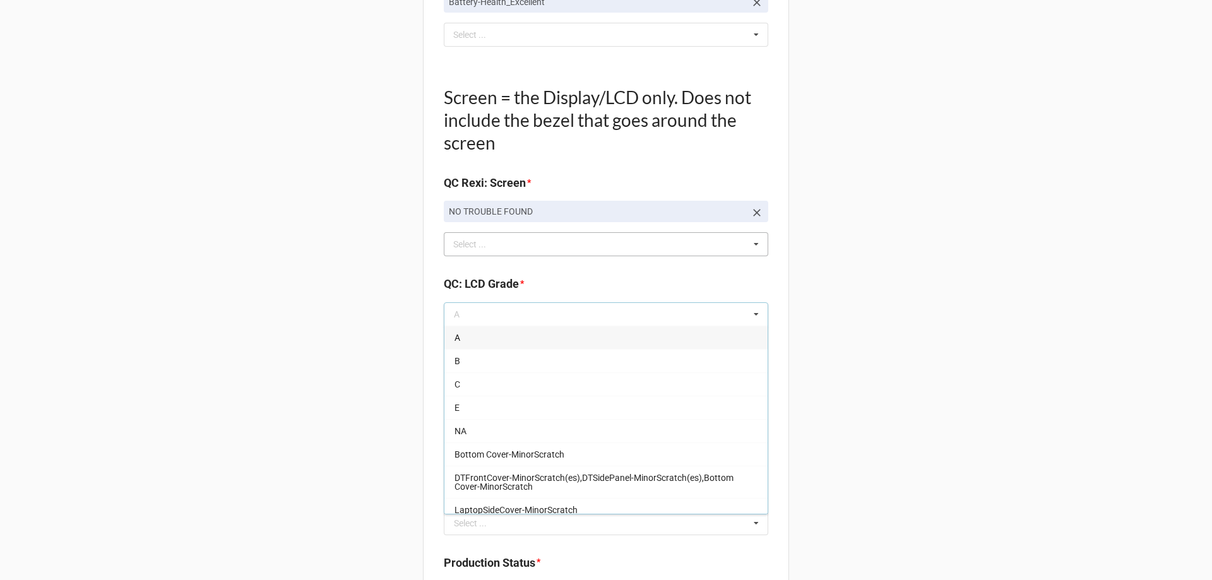
click at [474, 334] on div "A" at bounding box center [606, 337] width 323 height 23
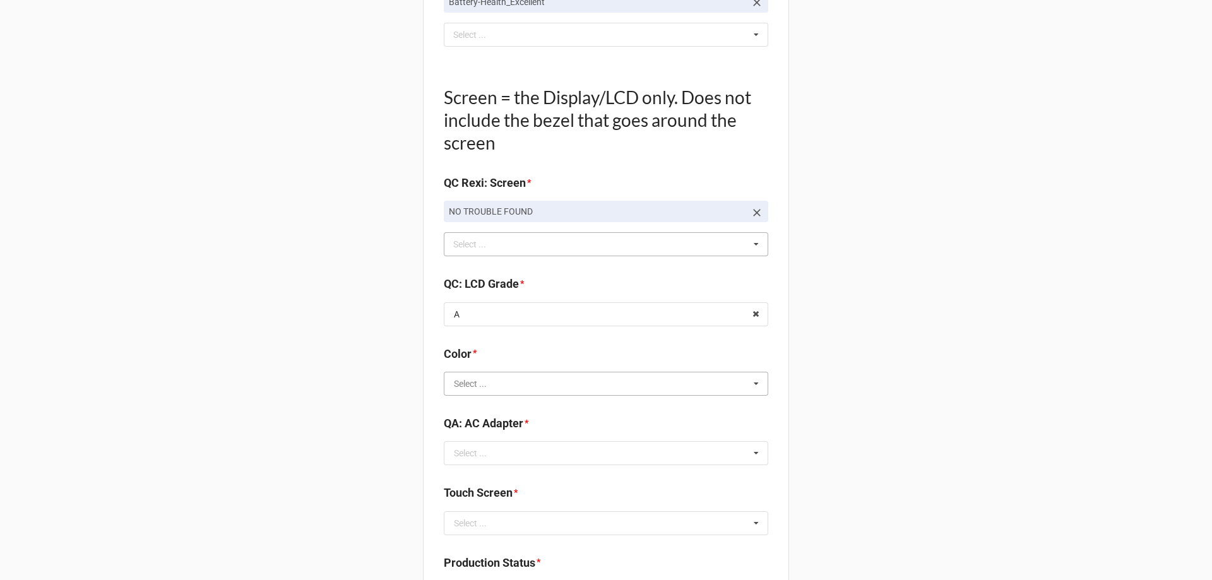
click at [448, 391] on input "text" at bounding box center [606, 384] width 323 height 23
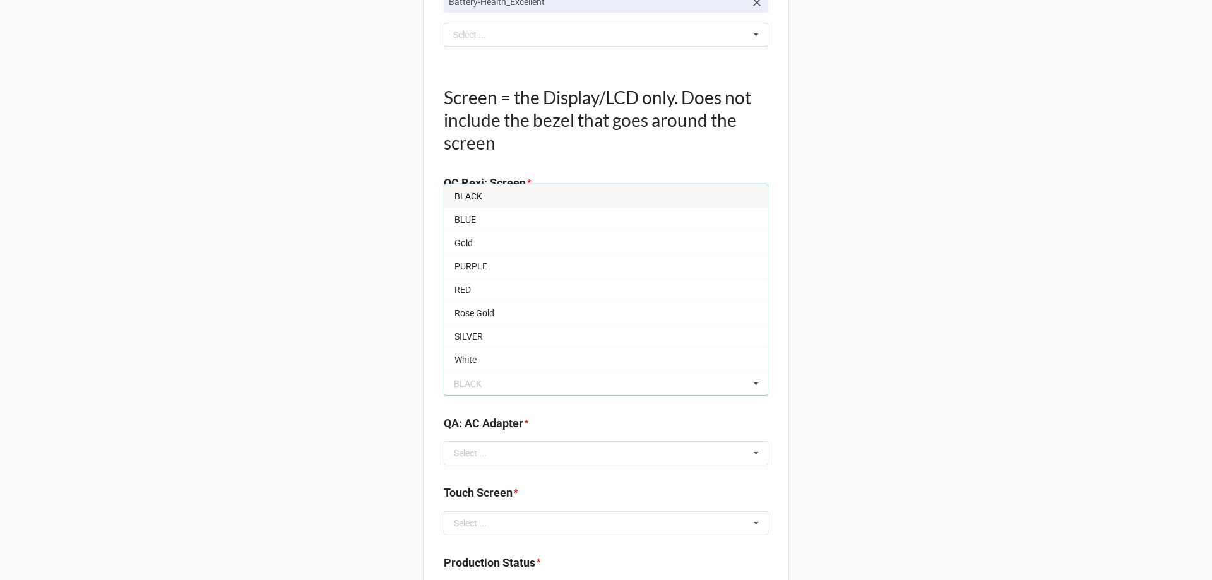
click at [462, 203] on div "BLACK" at bounding box center [606, 195] width 323 height 23
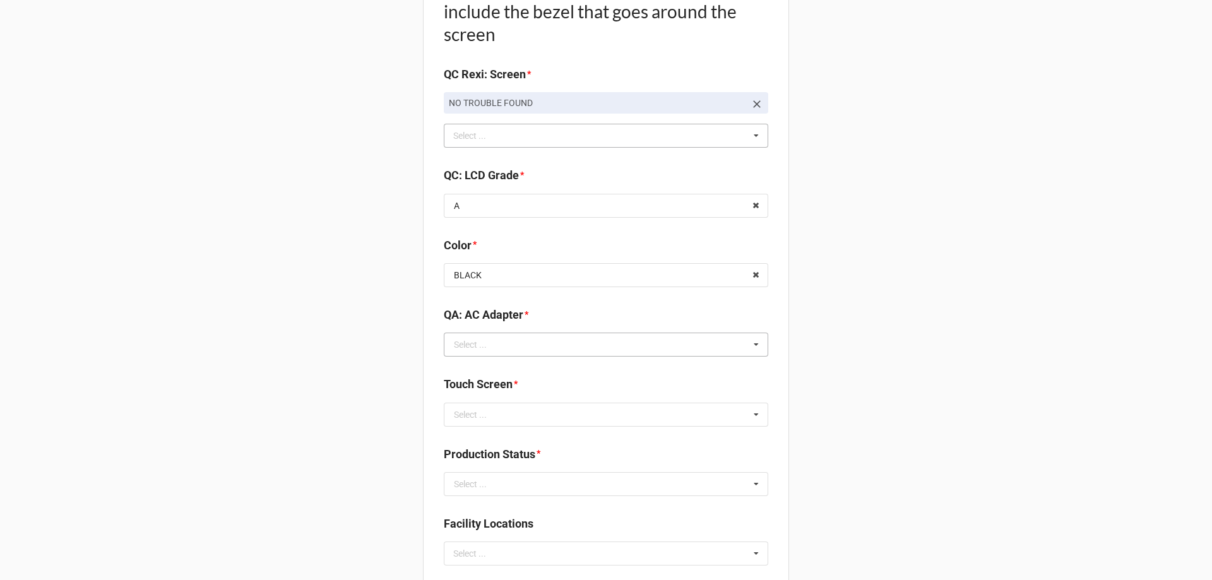
scroll to position [1389, 0]
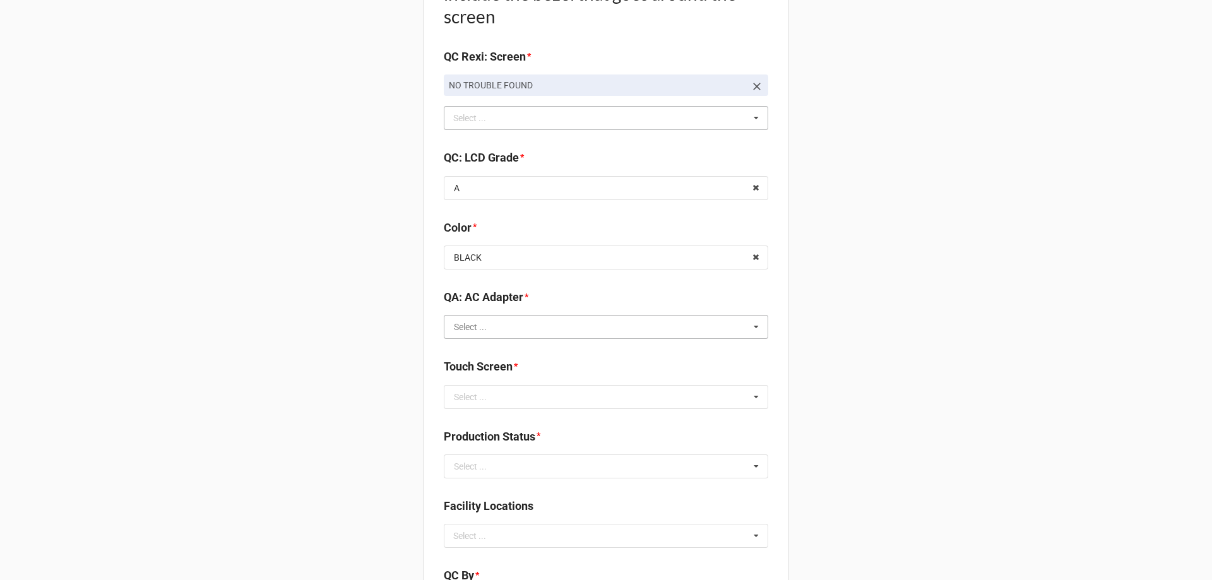
click at [503, 333] on input "text" at bounding box center [606, 327] width 323 height 23
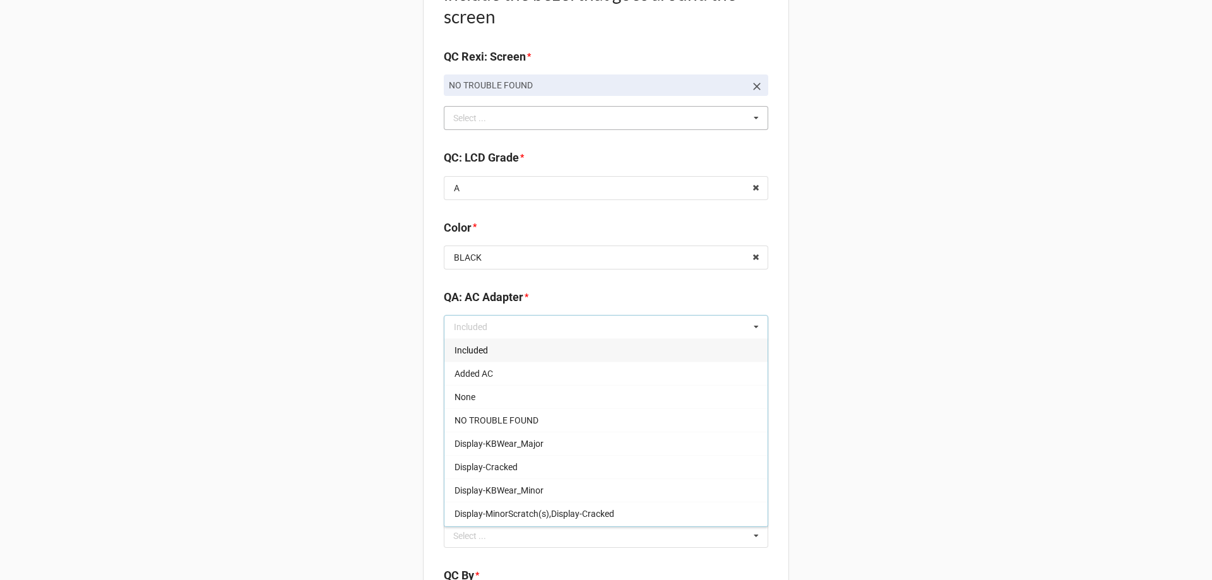
click at [506, 349] on div "Included" at bounding box center [606, 349] width 323 height 23
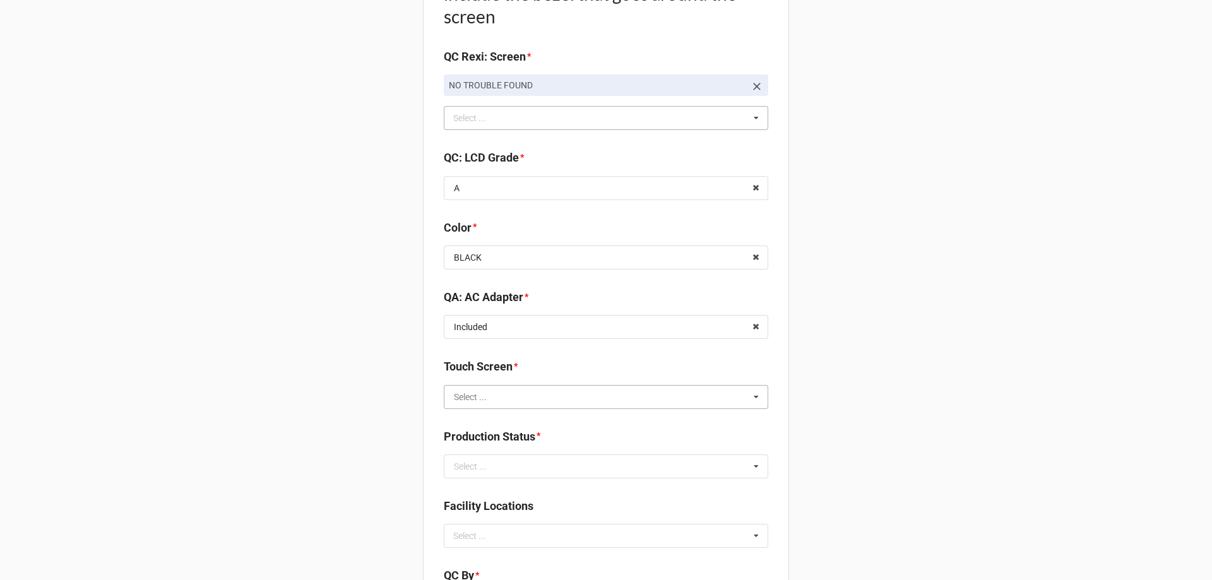
click at [502, 394] on input "text" at bounding box center [606, 397] width 323 height 23
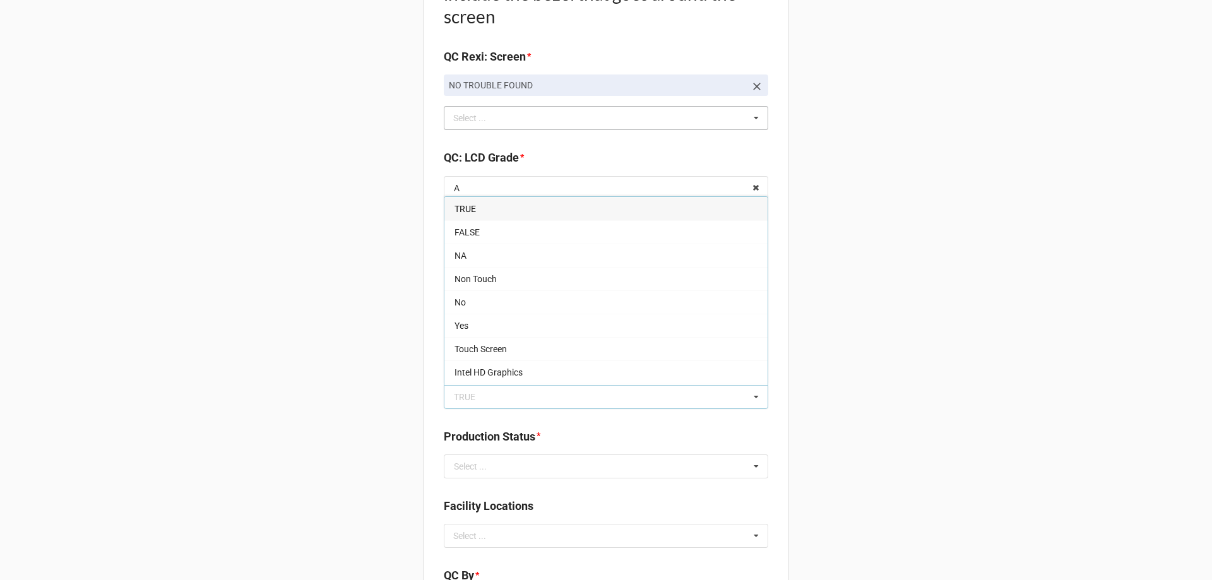
drag, startPoint x: 470, startPoint y: 229, endPoint x: 471, endPoint y: 240, distance: 11.4
click at [470, 229] on span "FALSE" at bounding box center [467, 232] width 25 height 10
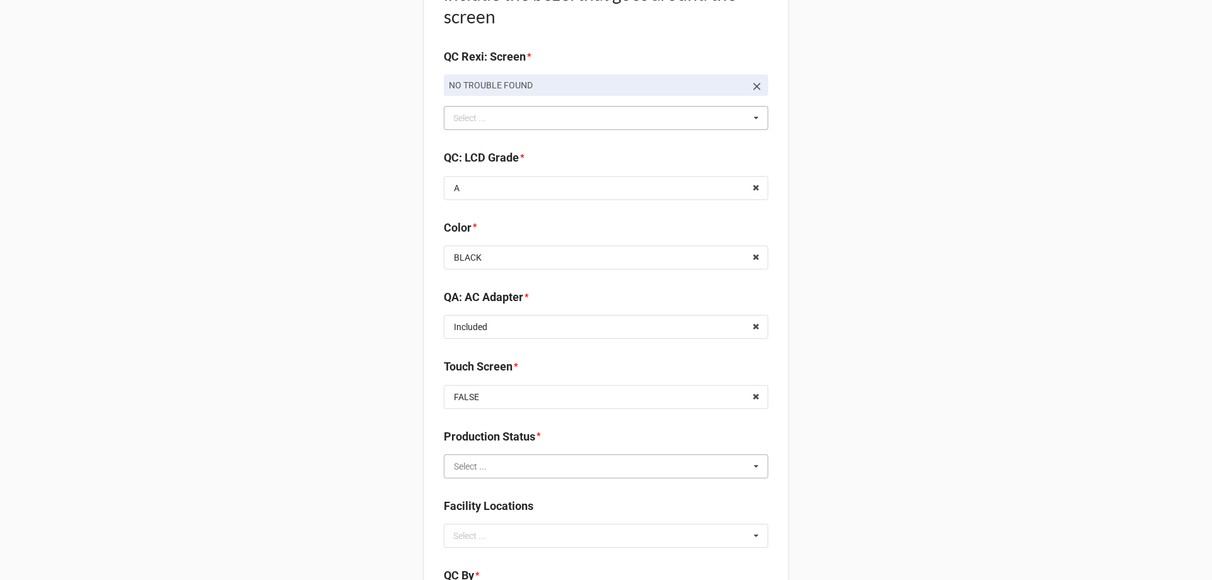
click at [482, 463] on input "text" at bounding box center [606, 466] width 323 height 23
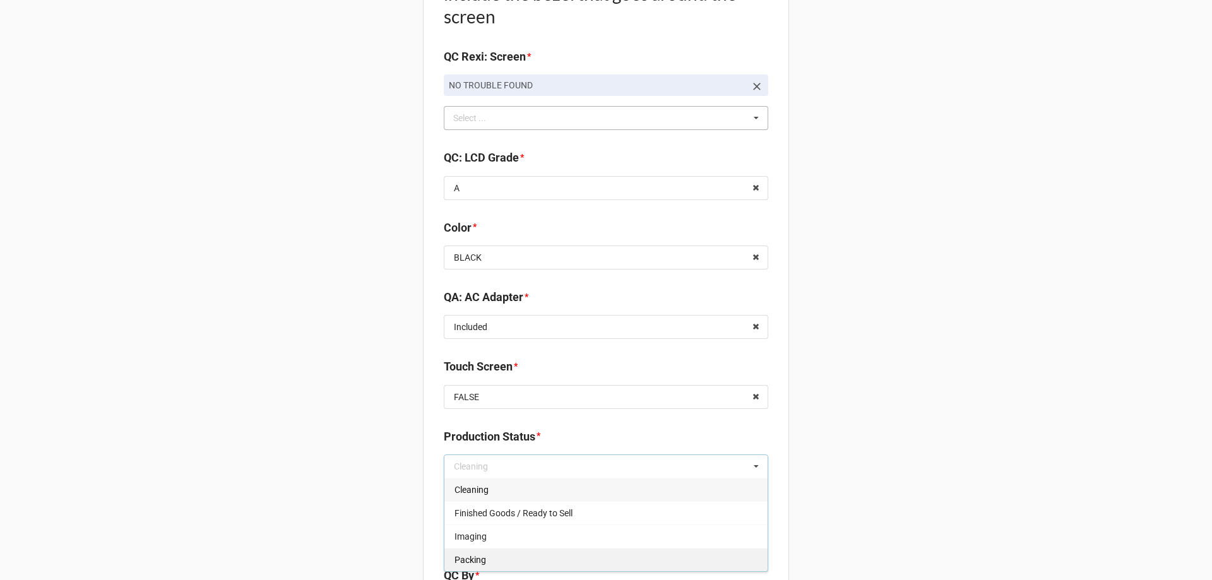
click at [471, 555] on span "Packing" at bounding box center [471, 560] width 32 height 10
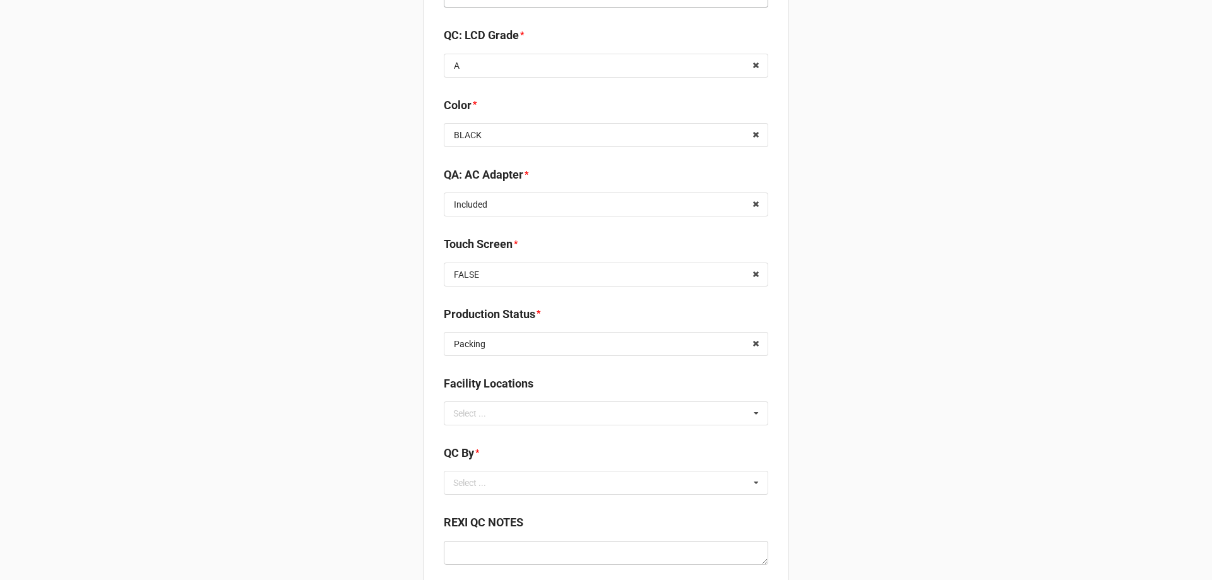
scroll to position [1516, 0]
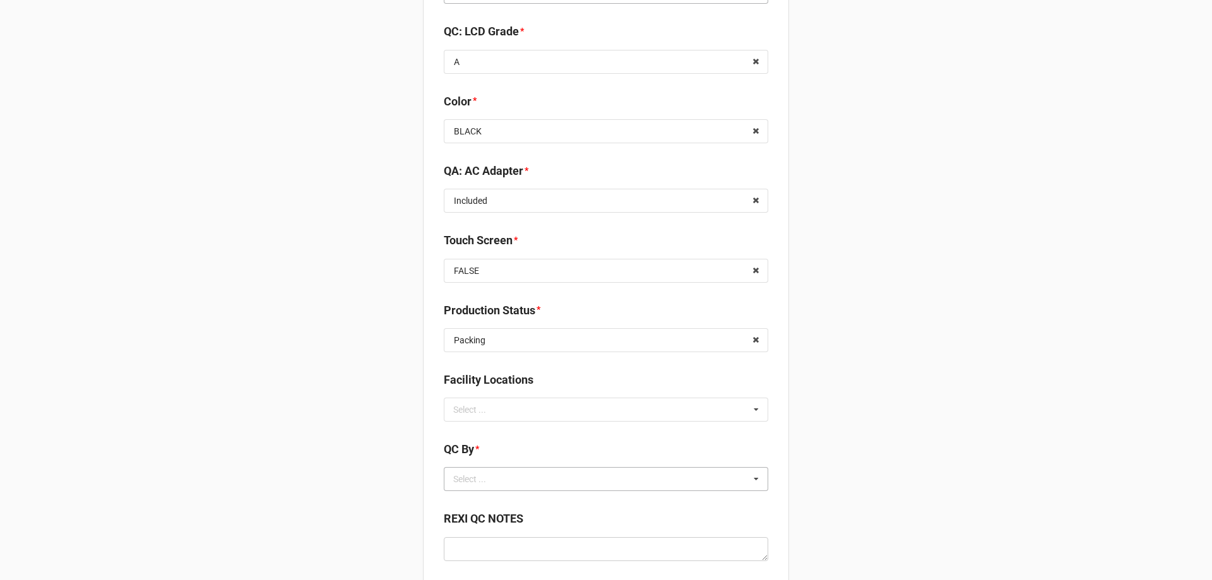
click at [488, 479] on div "Select ..." at bounding box center [477, 479] width 54 height 15
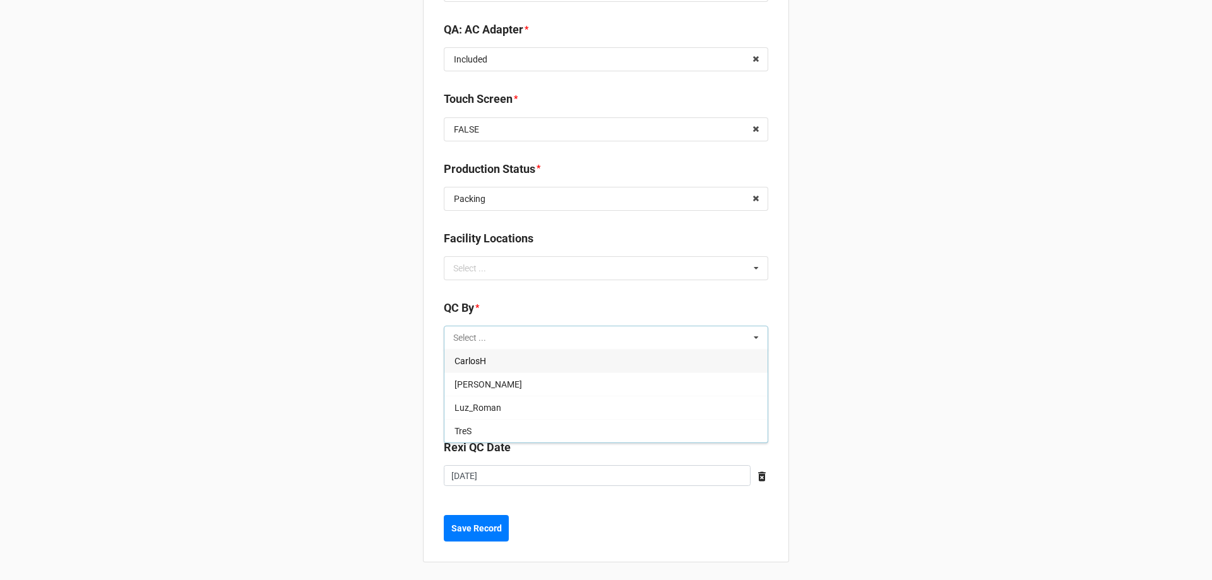
scroll to position [1660, 0]
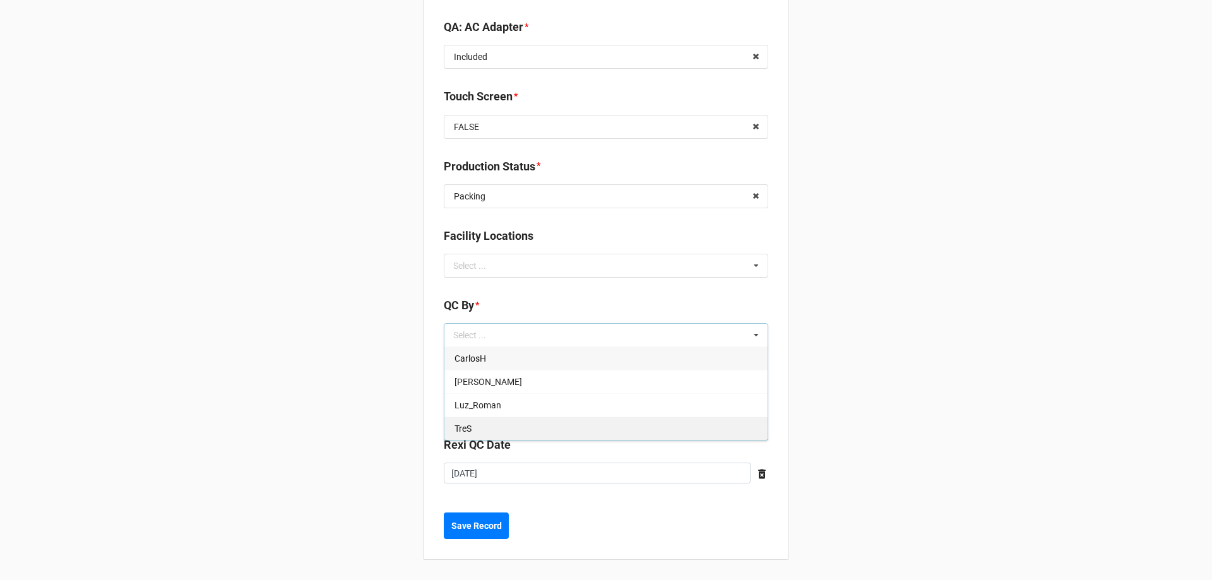
click at [470, 432] on div "TreS" at bounding box center [606, 428] width 323 height 23
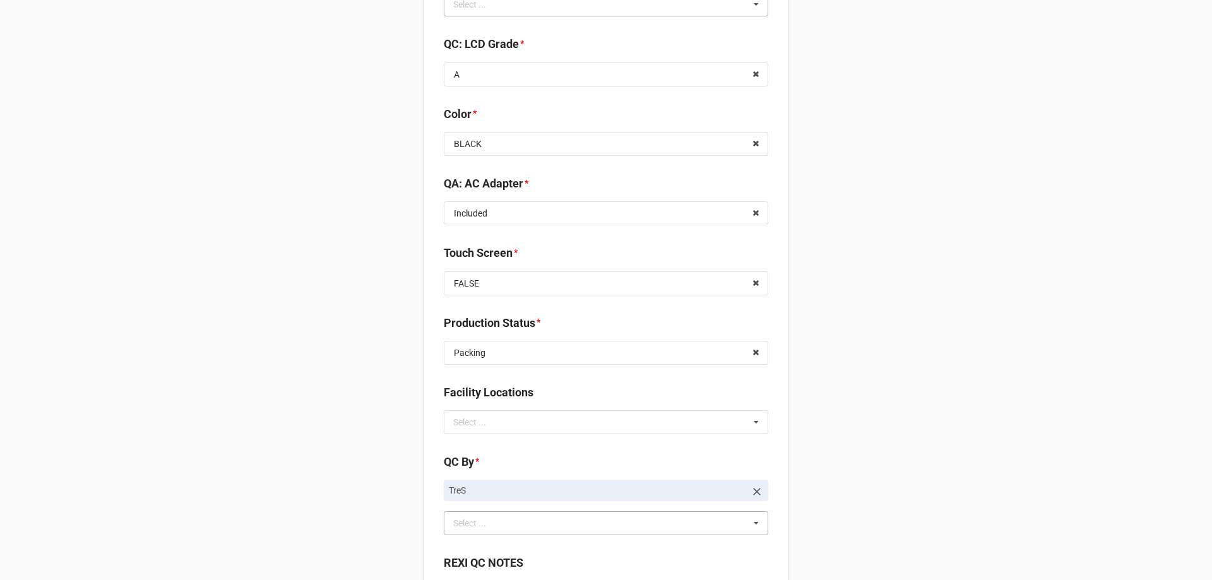
scroll to position [1502, 0]
click at [569, 417] on div "Select ... No results found." at bounding box center [606, 424] width 325 height 24
type input "re"
click at [537, 440] on div "RECV.DLL.PROCESSING" at bounding box center [606, 446] width 323 height 23
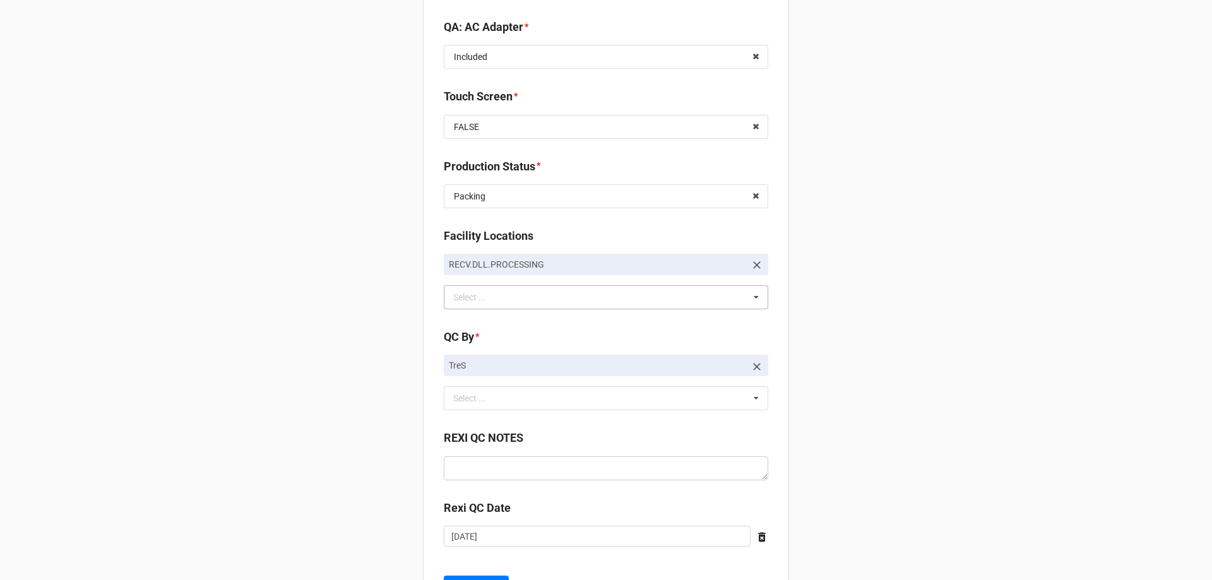
scroll to position [1723, 0]
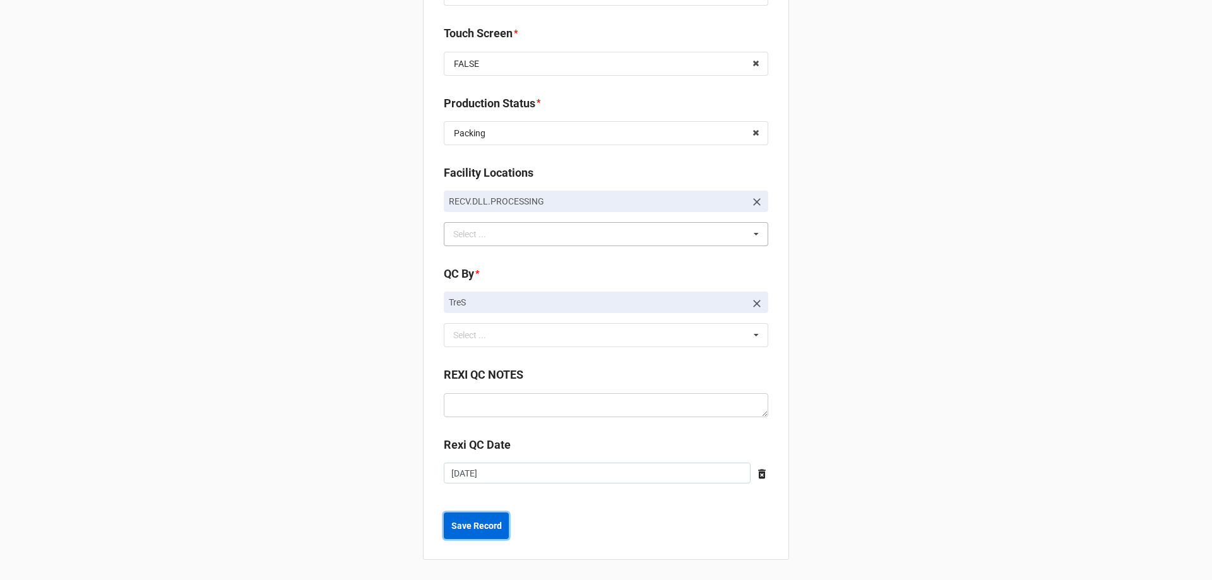
click at [455, 524] on b "Save Record" at bounding box center [477, 526] width 51 height 13
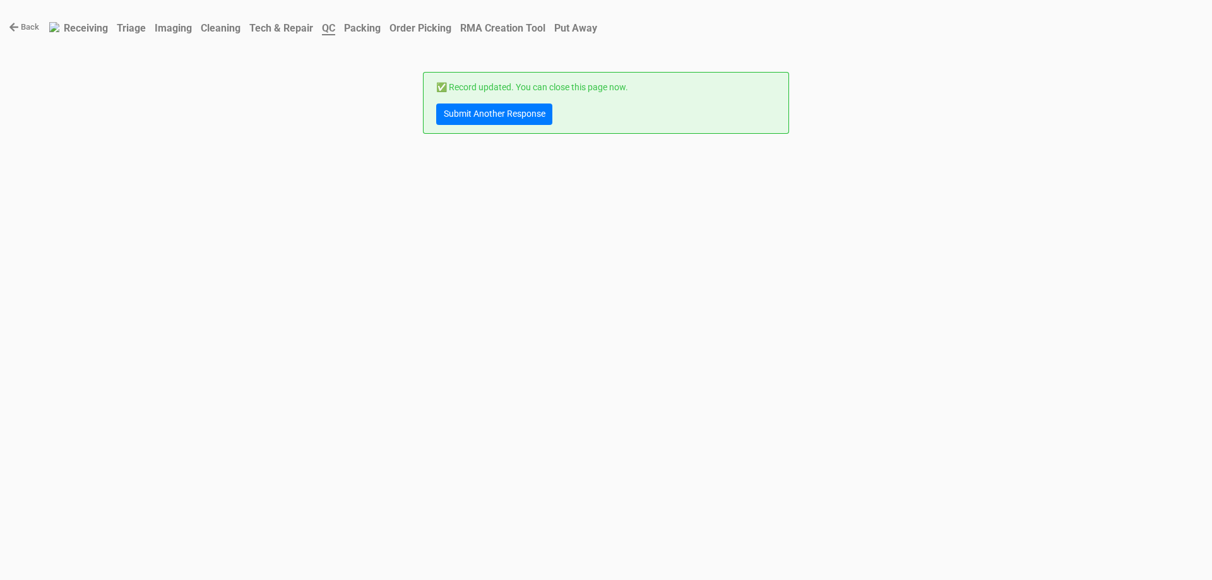
scroll to position [0, 0]
